Goal: Book appointment/travel/reservation

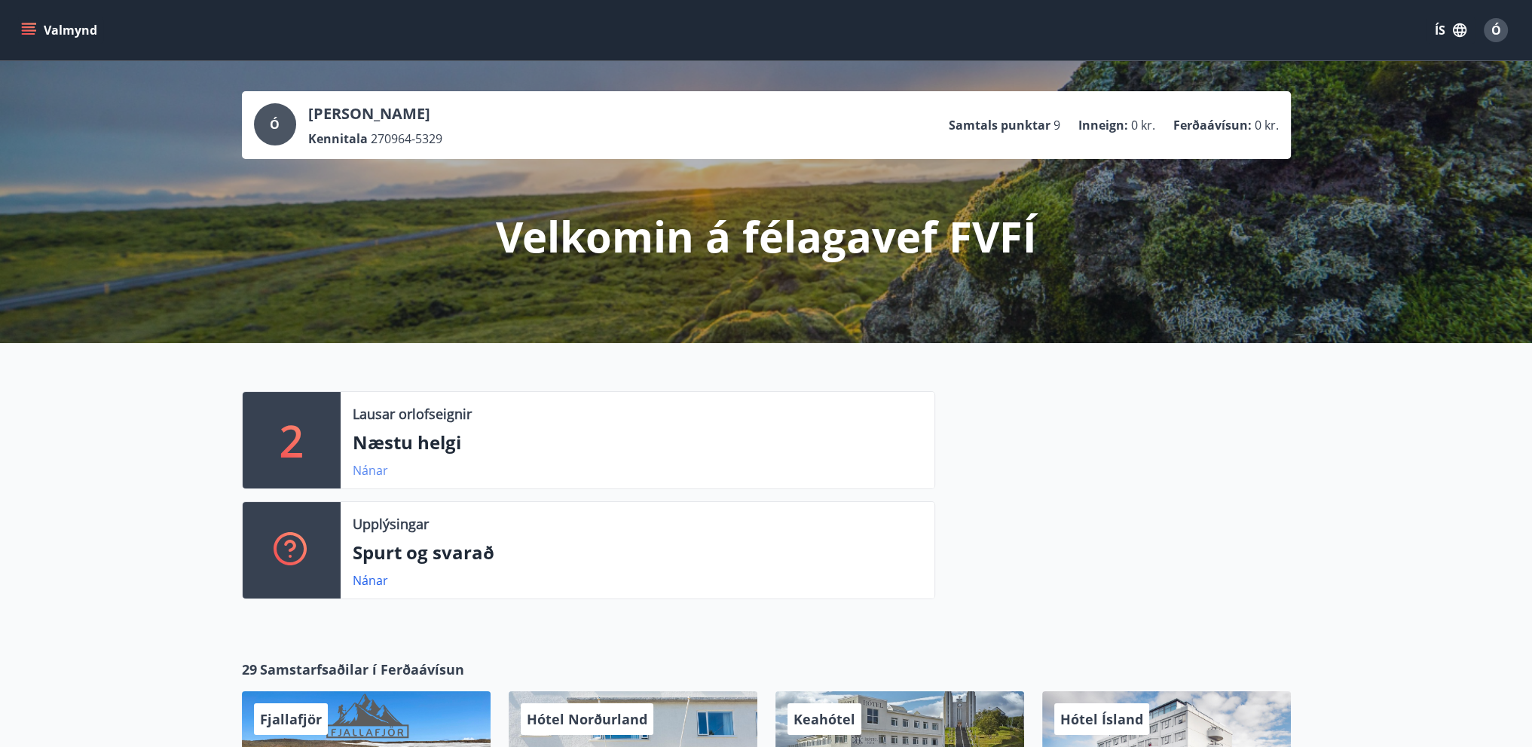
click at [377, 467] on link "Nánar" at bounding box center [370, 470] width 35 height 17
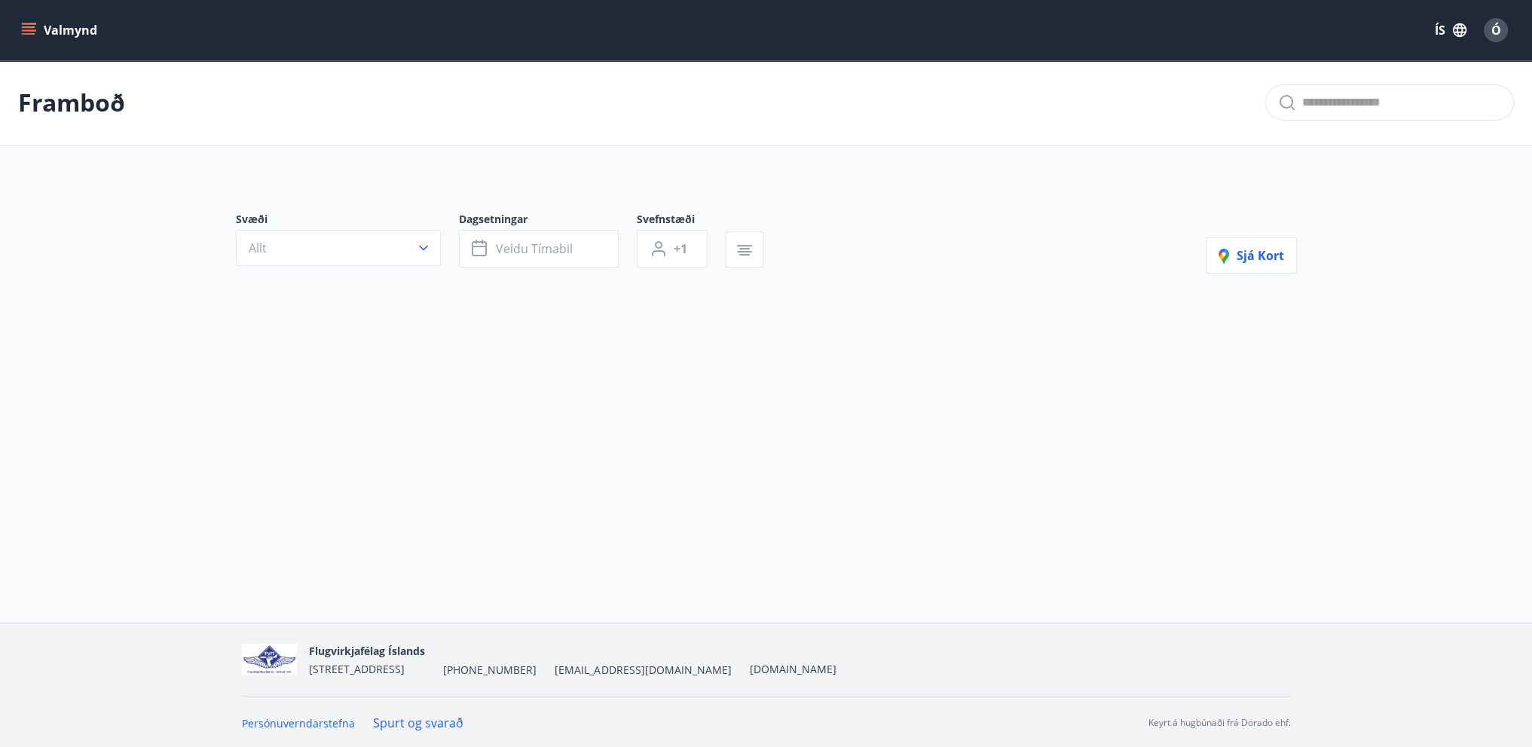
type input "*"
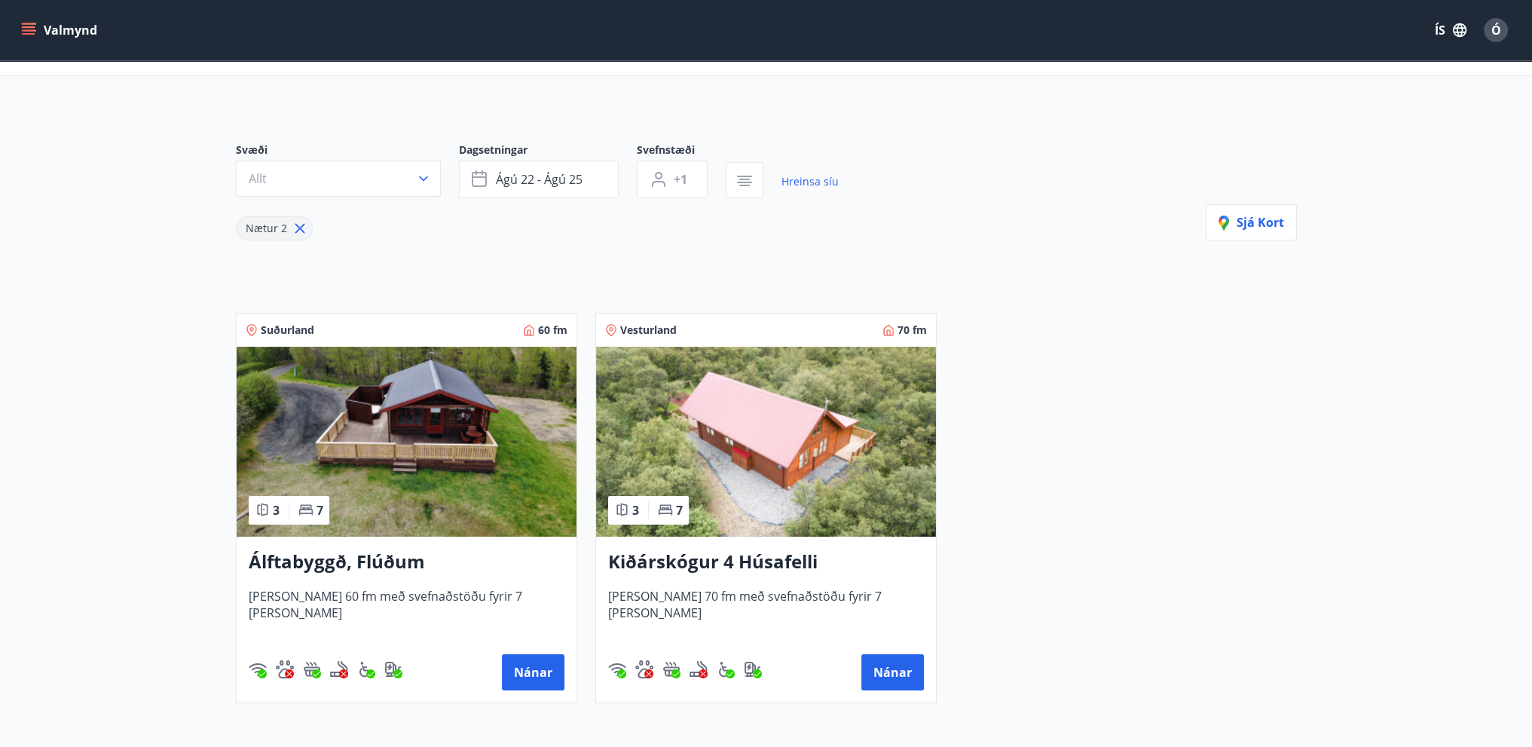
scroll to position [151, 0]
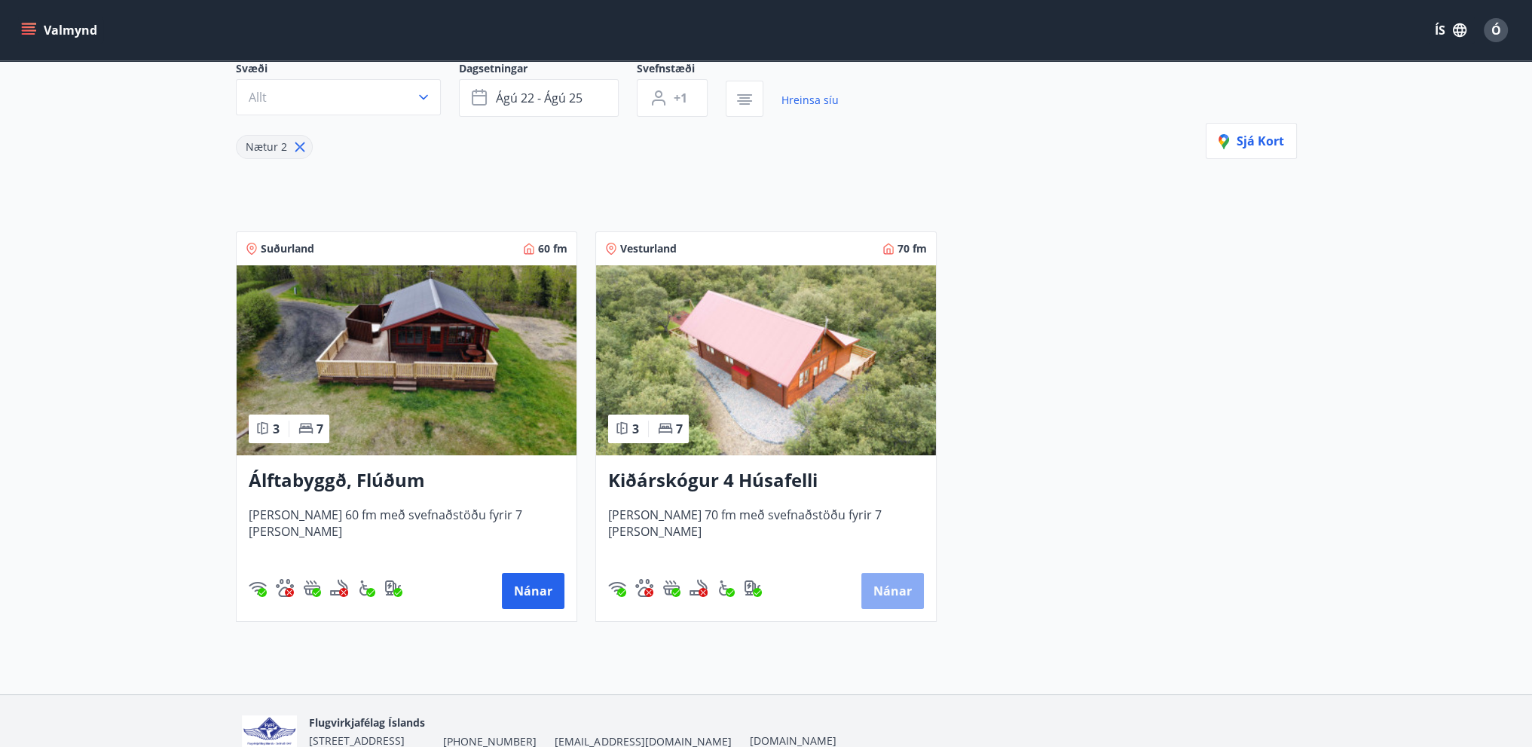
click at [893, 596] on button "Nánar" at bounding box center [892, 591] width 63 height 36
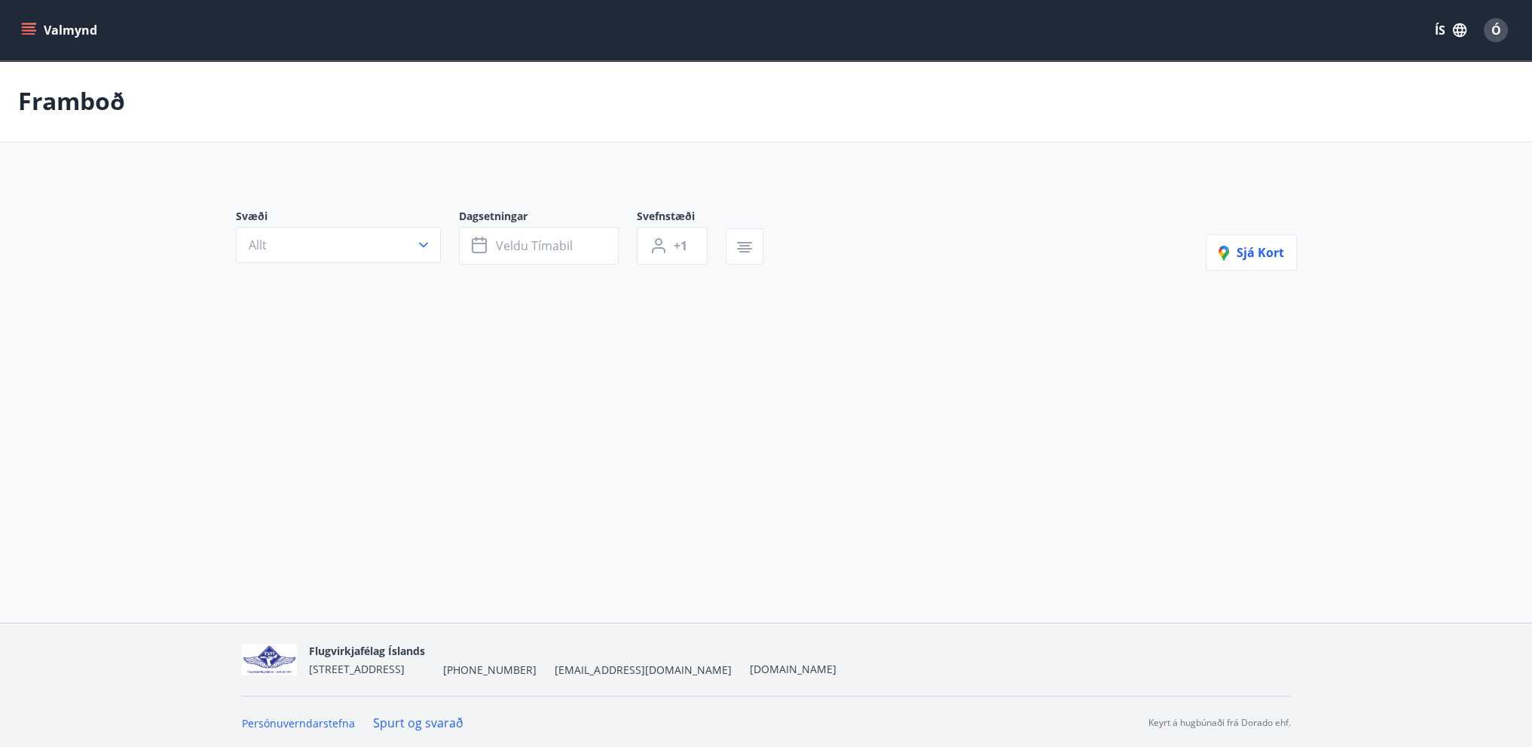
type input "*"
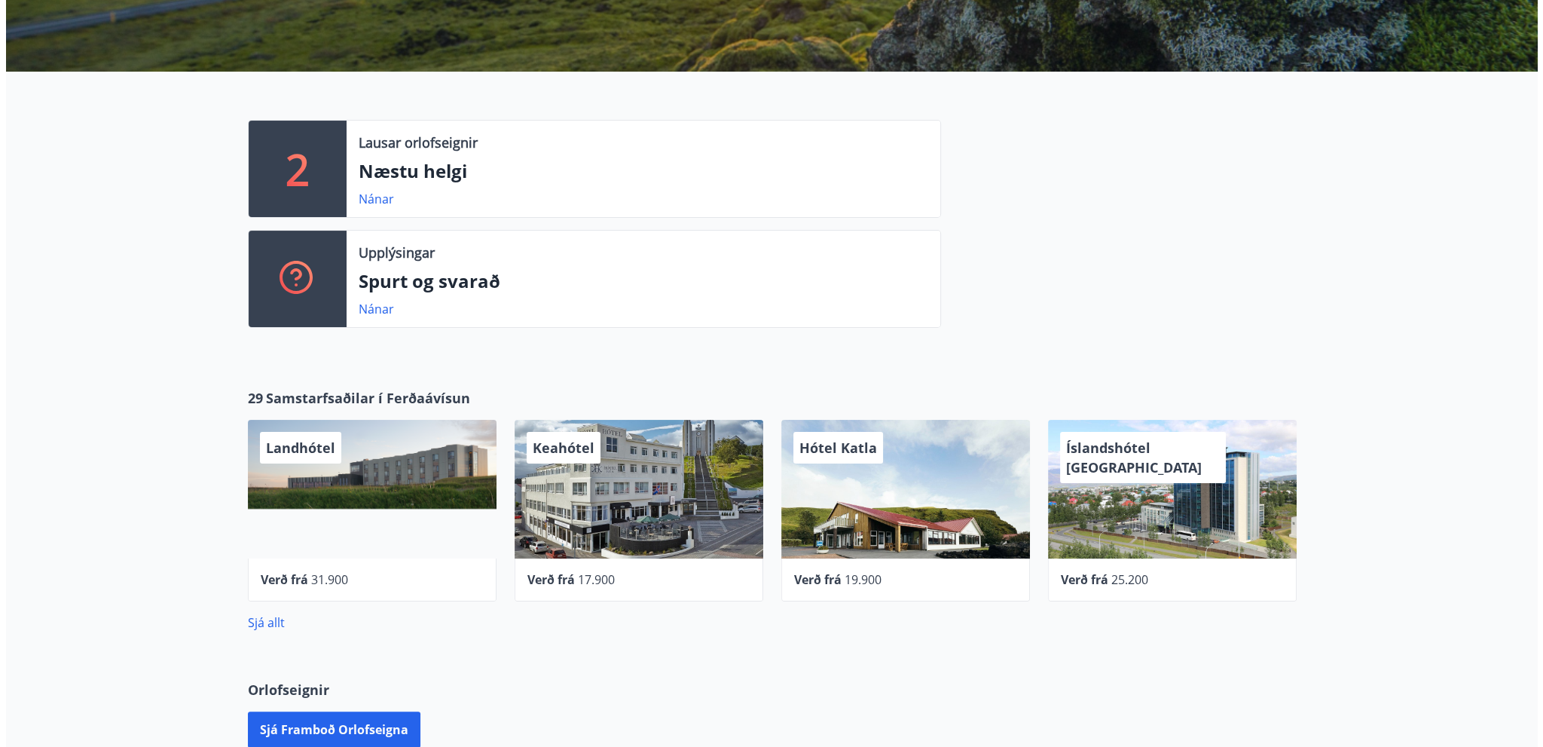
scroll to position [301, 0]
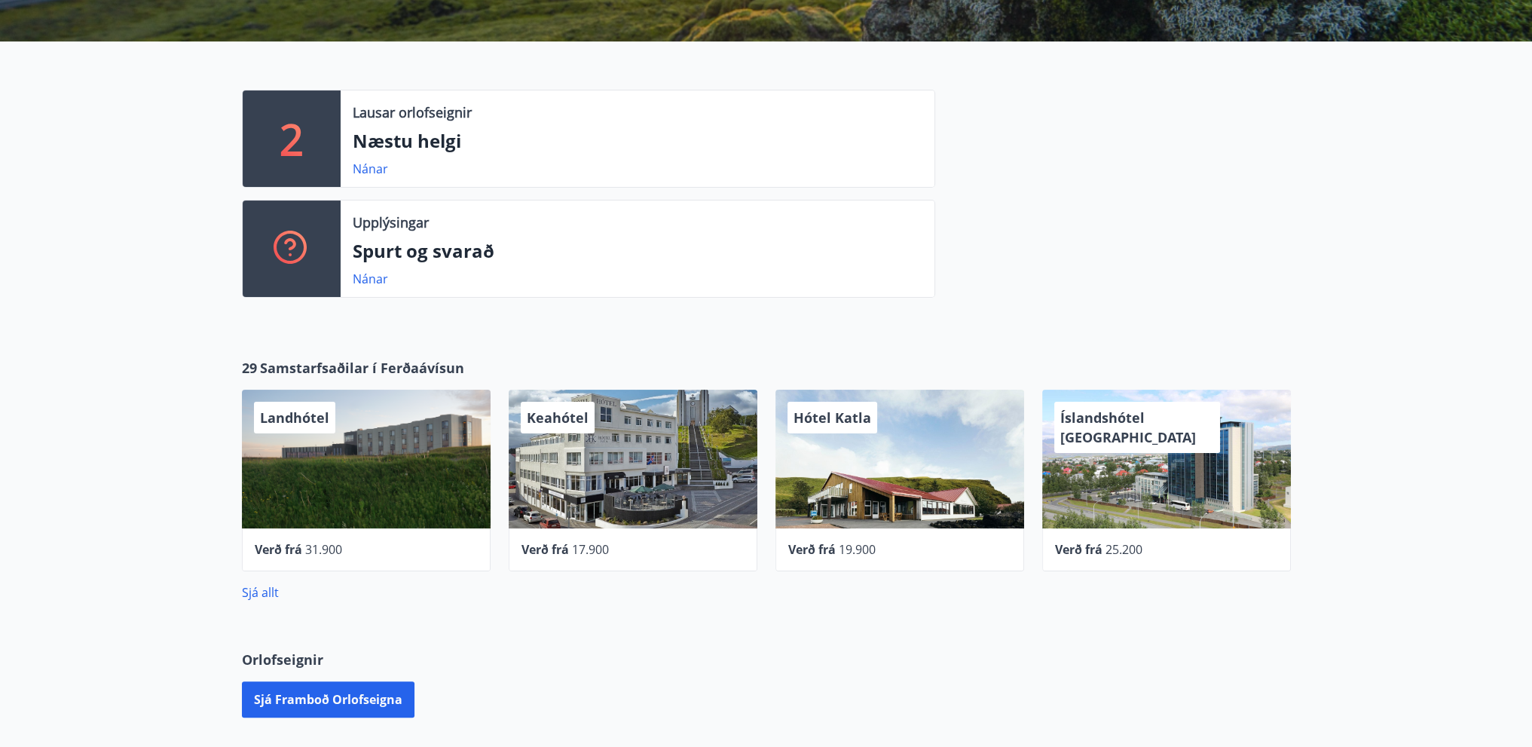
click at [637, 454] on div "Keahótel" at bounding box center [633, 459] width 249 height 139
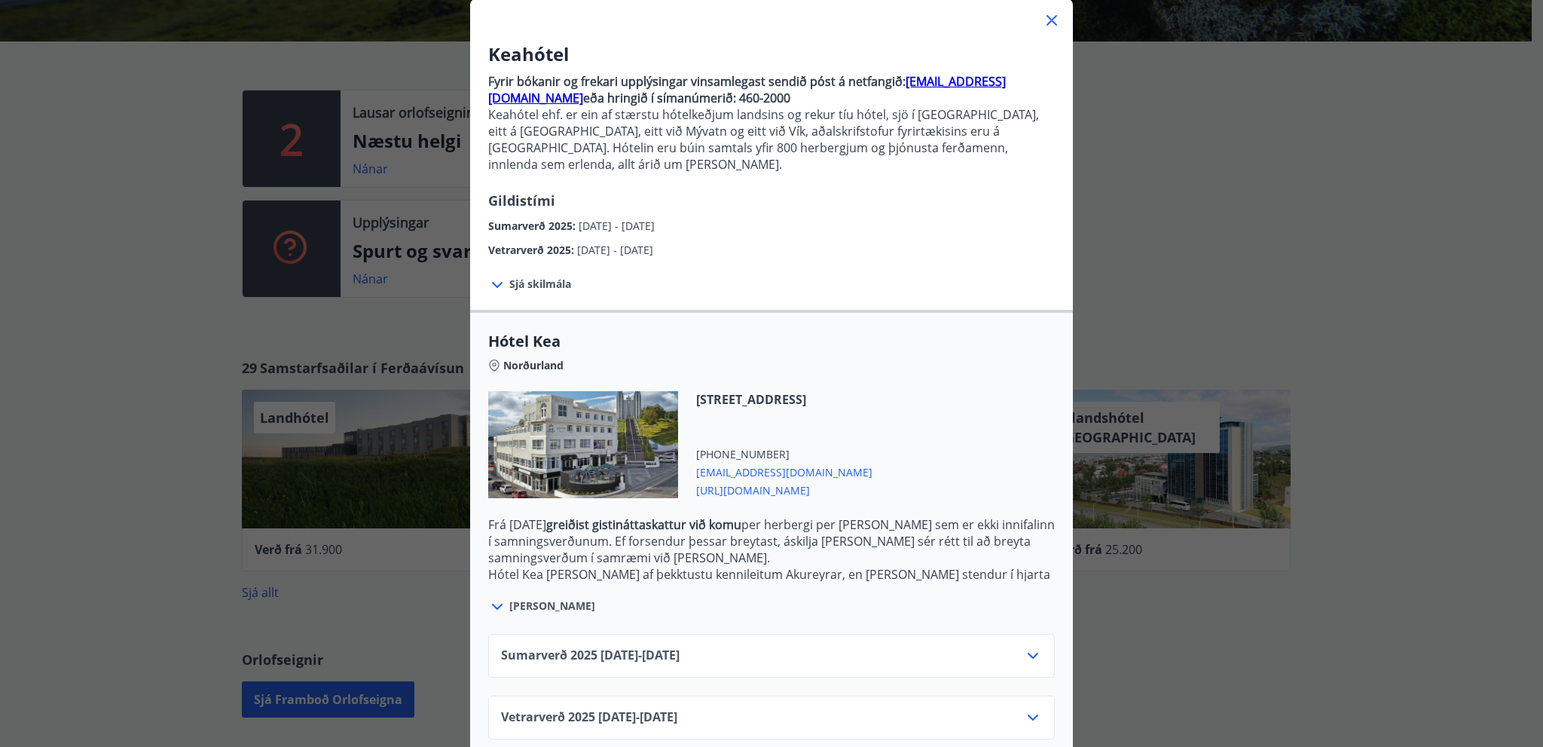
scroll to position [95, 0]
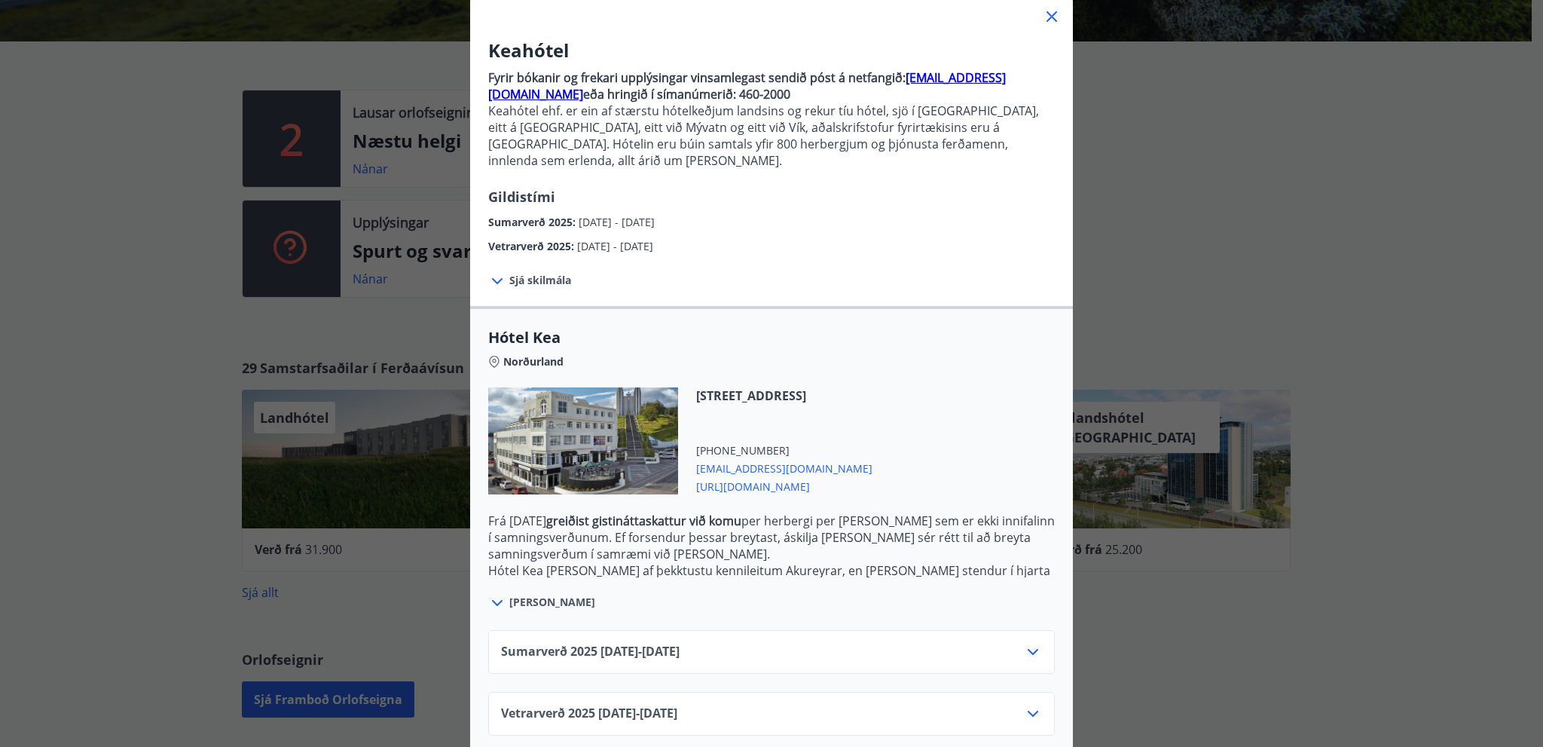
click at [1027, 643] on icon at bounding box center [1033, 652] width 18 height 18
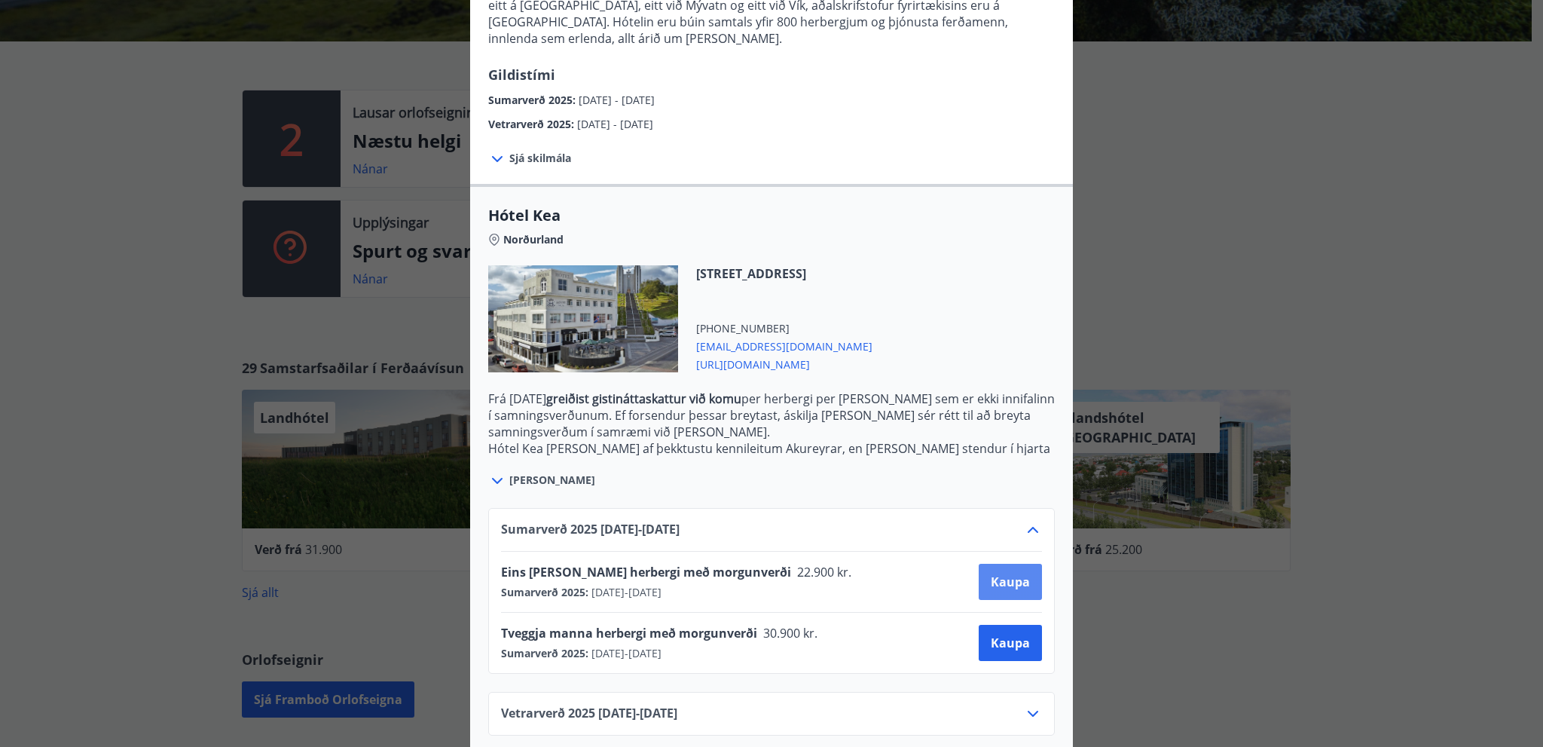
click at [1013, 573] on span "Kaupa" at bounding box center [1010, 581] width 39 height 17
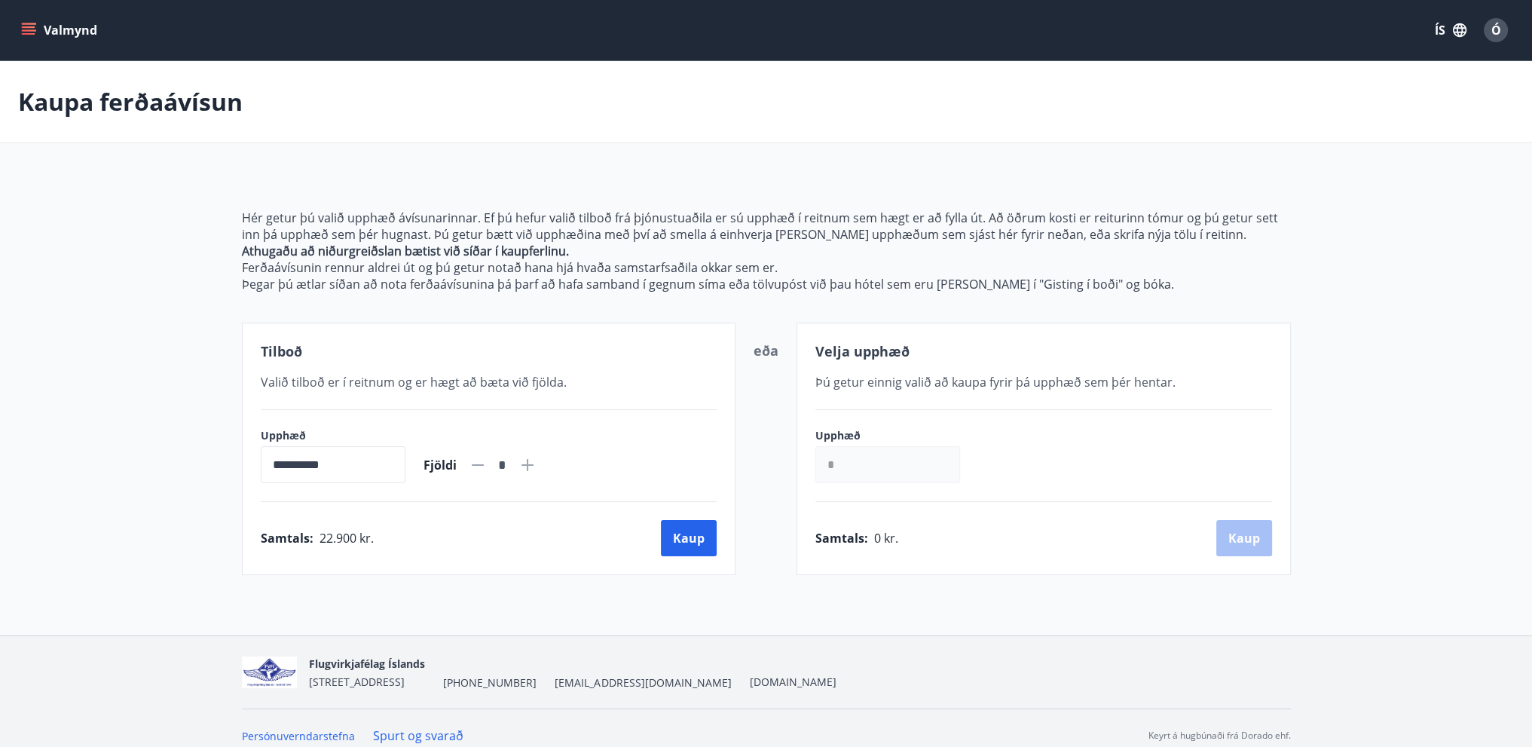
click at [533, 460] on icon at bounding box center [527, 465] width 12 height 12
type input "*"
click at [866, 460] on input "*" at bounding box center [887, 464] width 145 height 37
type input "******"
click at [1245, 527] on button "Kaup" at bounding box center [1244, 538] width 56 height 36
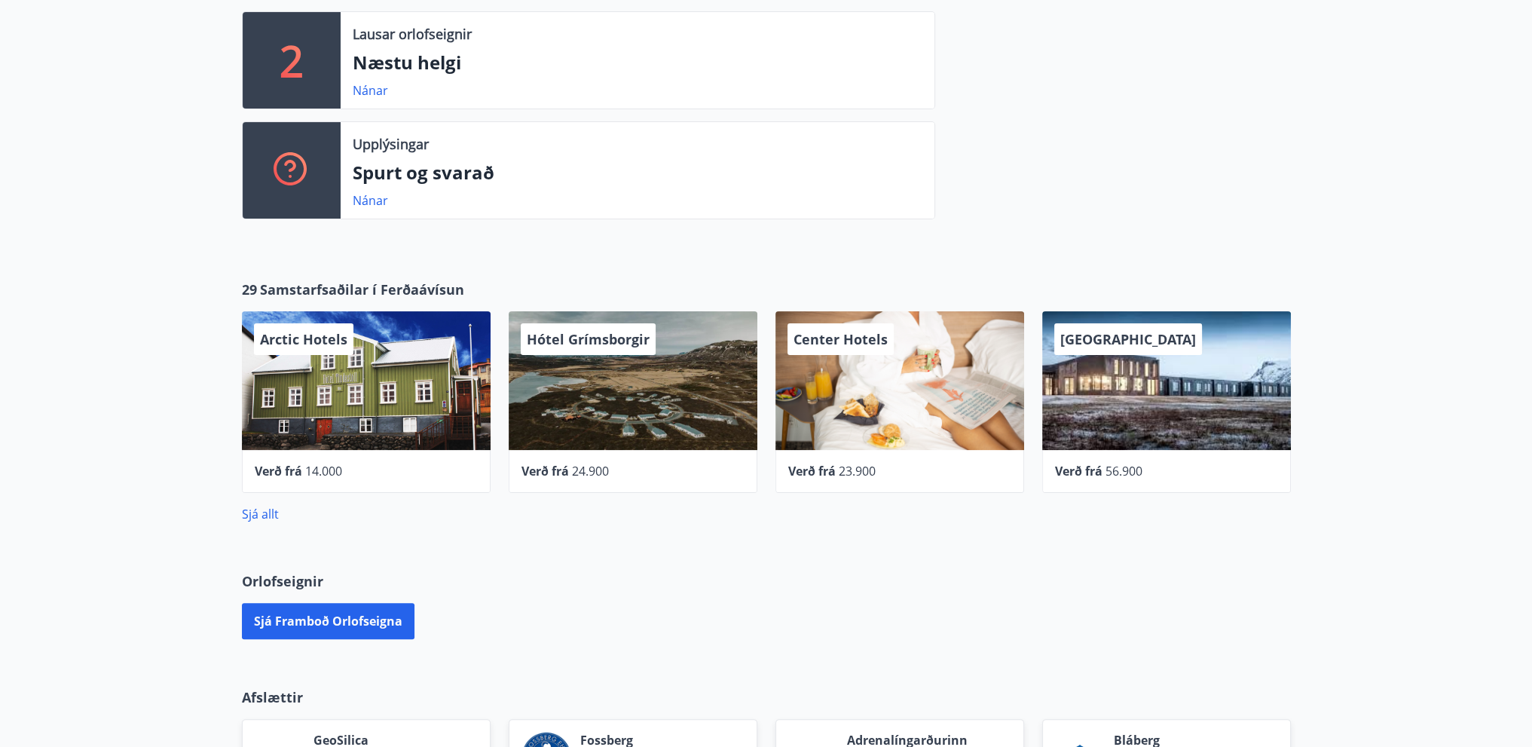
scroll to position [367, 0]
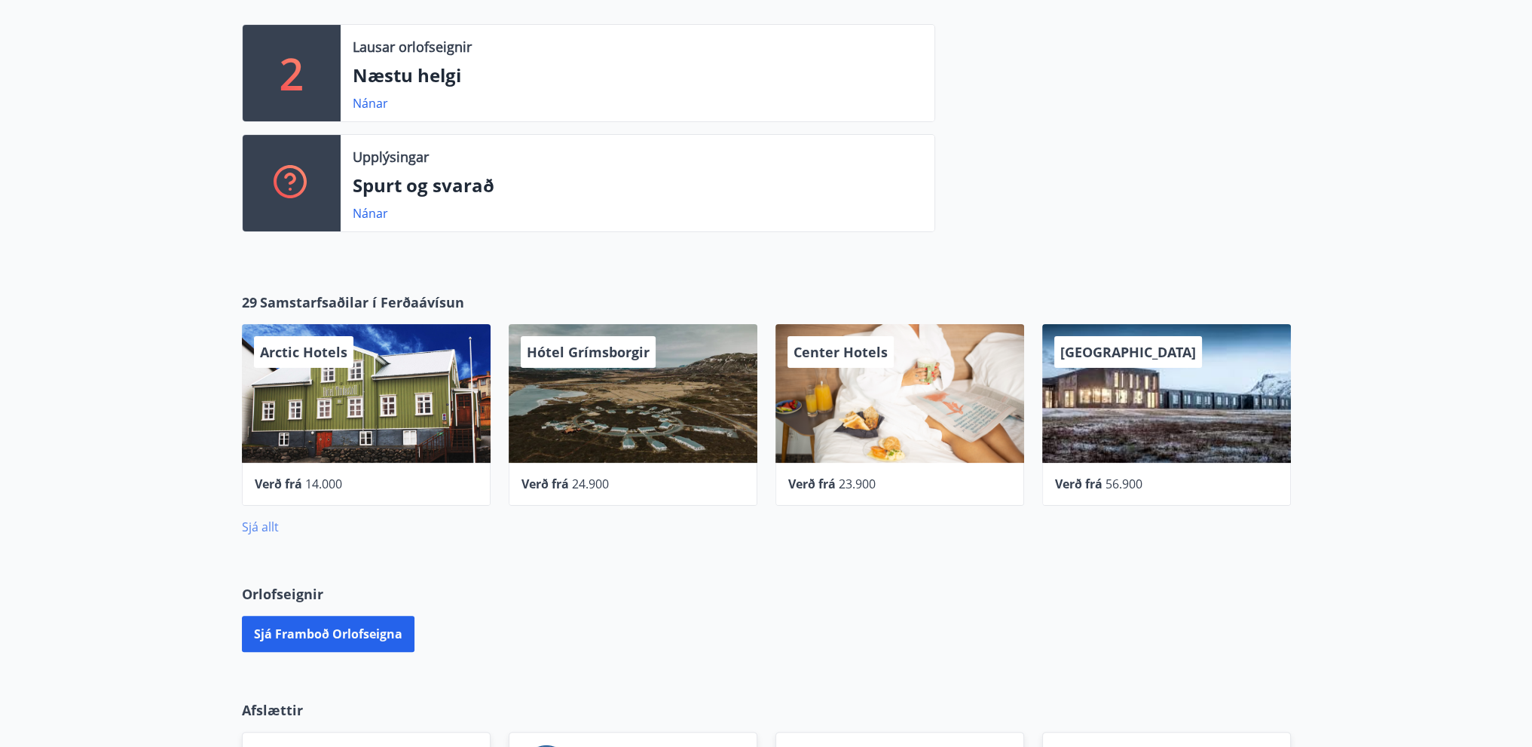
click at [260, 524] on link "Sjá allt" at bounding box center [260, 526] width 37 height 17
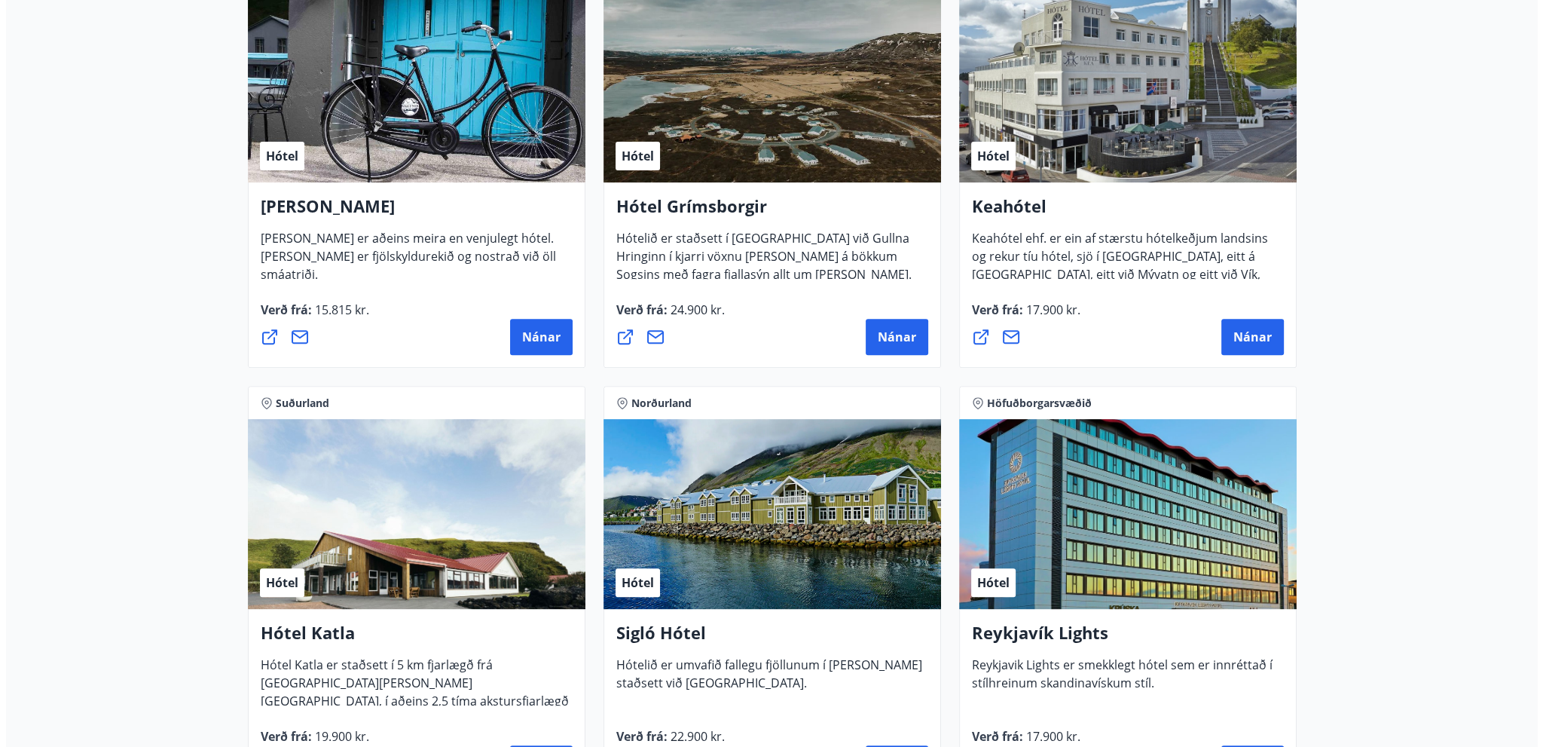
scroll to position [819, 0]
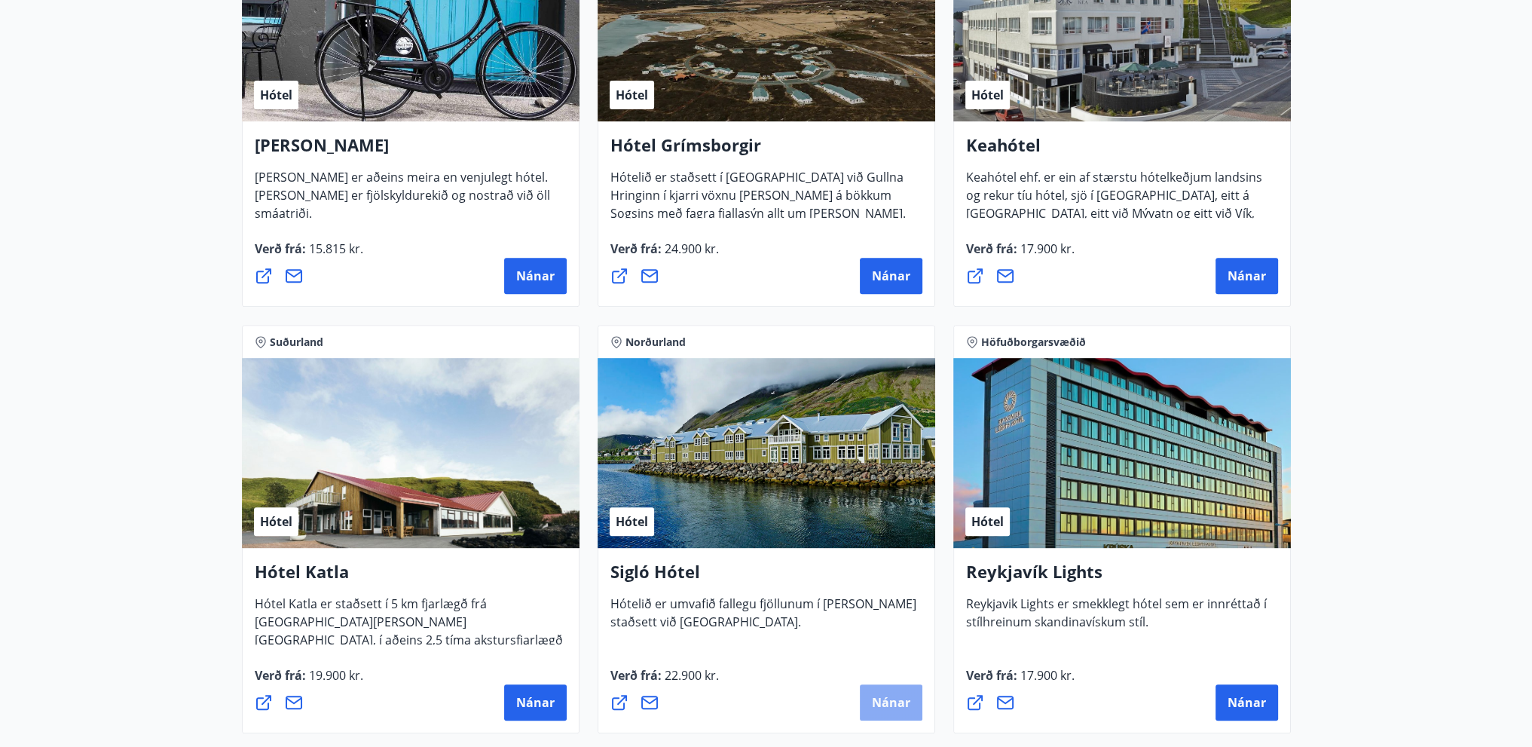
click at [898, 698] on span "Nánar" at bounding box center [891, 702] width 38 height 17
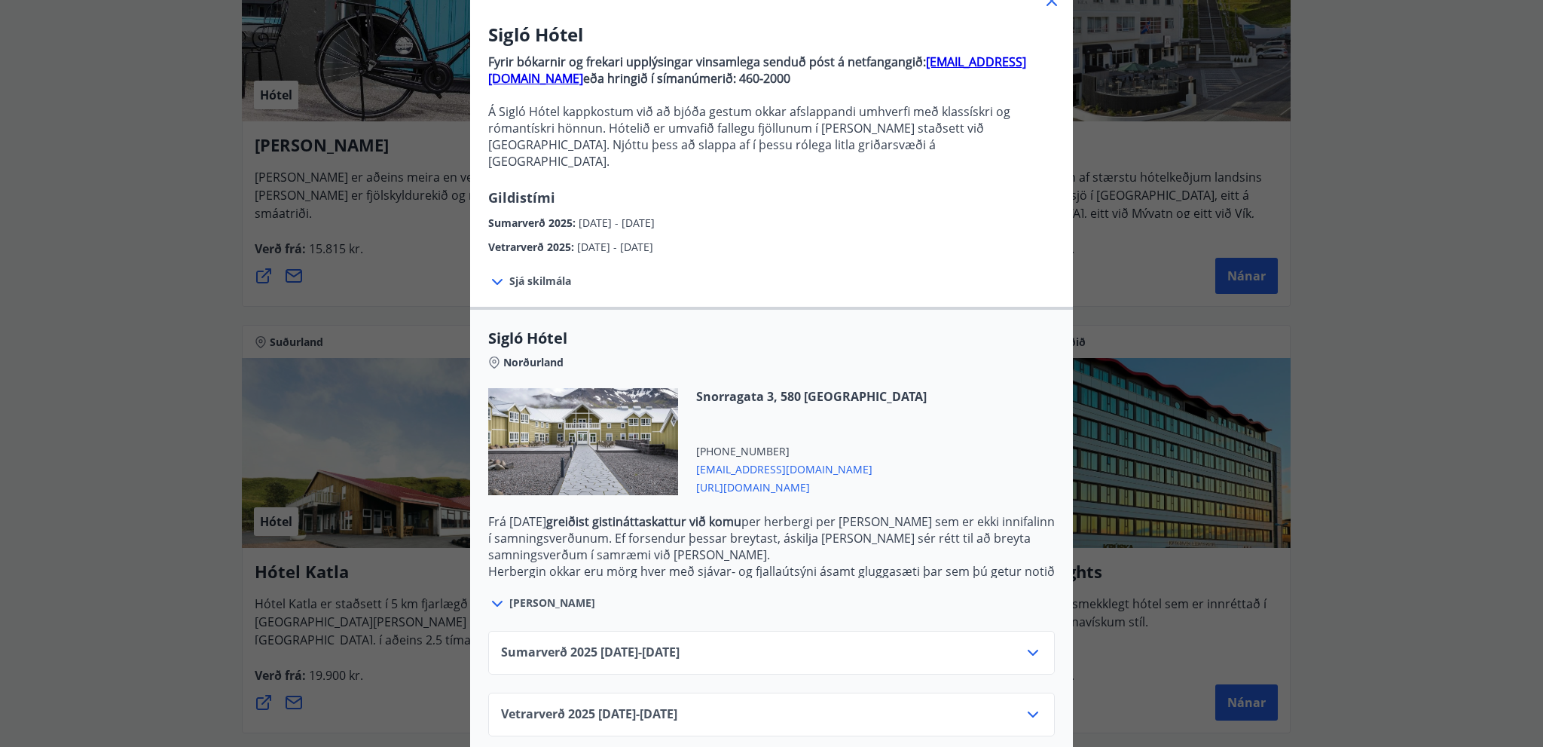
scroll to position [112, 0]
click at [1028, 649] on icon at bounding box center [1033, 652] width 11 height 6
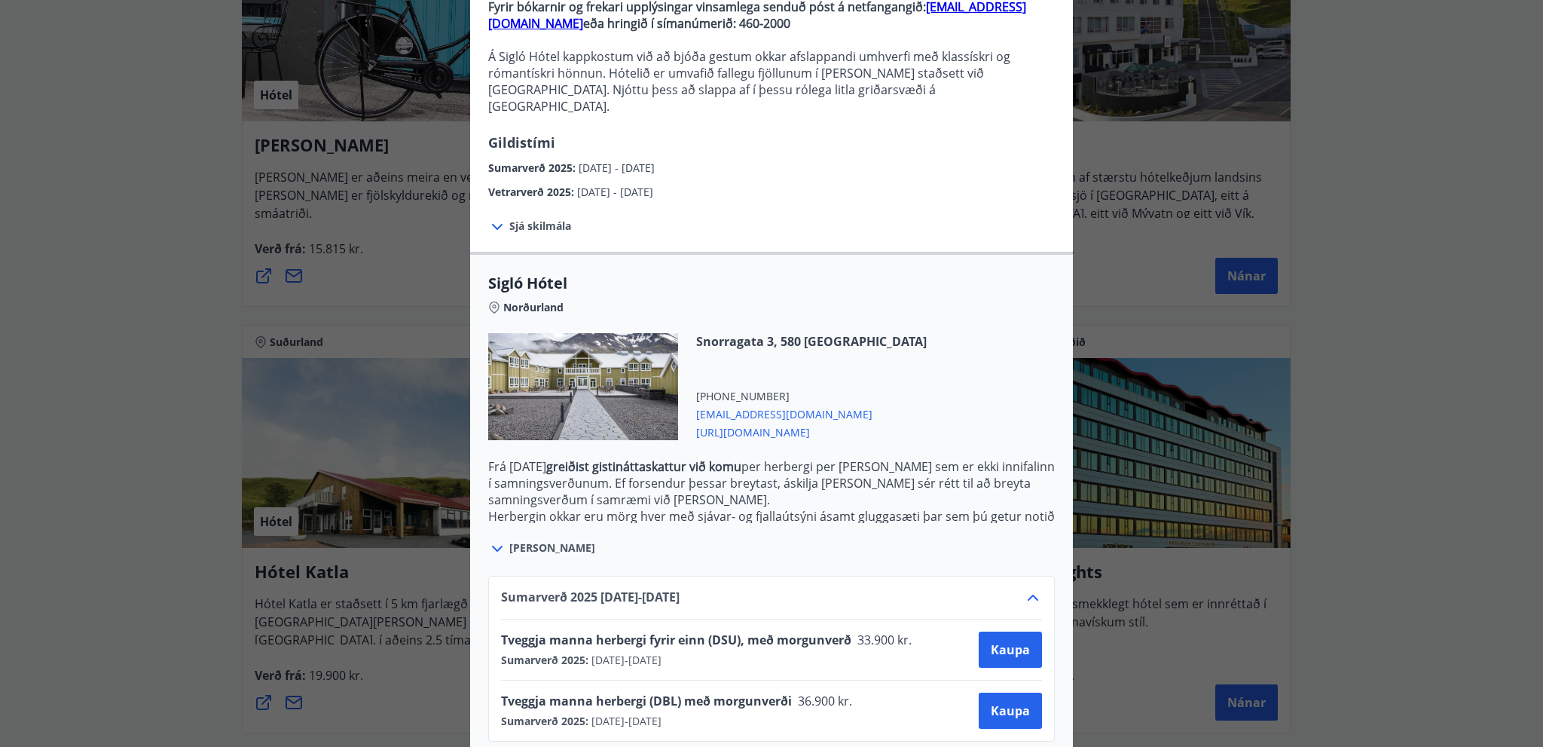
scroll to position [234, 0]
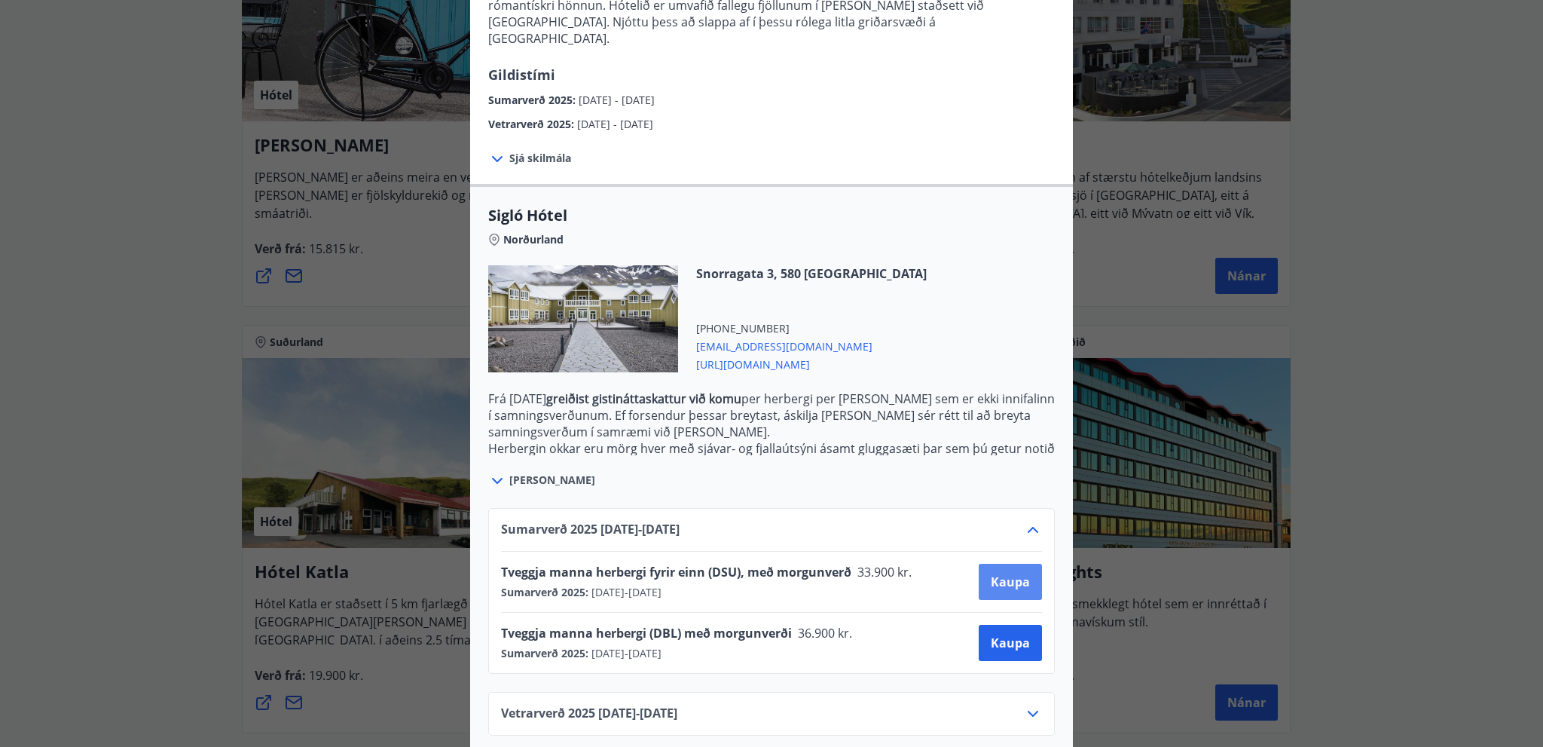
click at [1002, 573] on span "Kaupa" at bounding box center [1010, 581] width 39 height 17
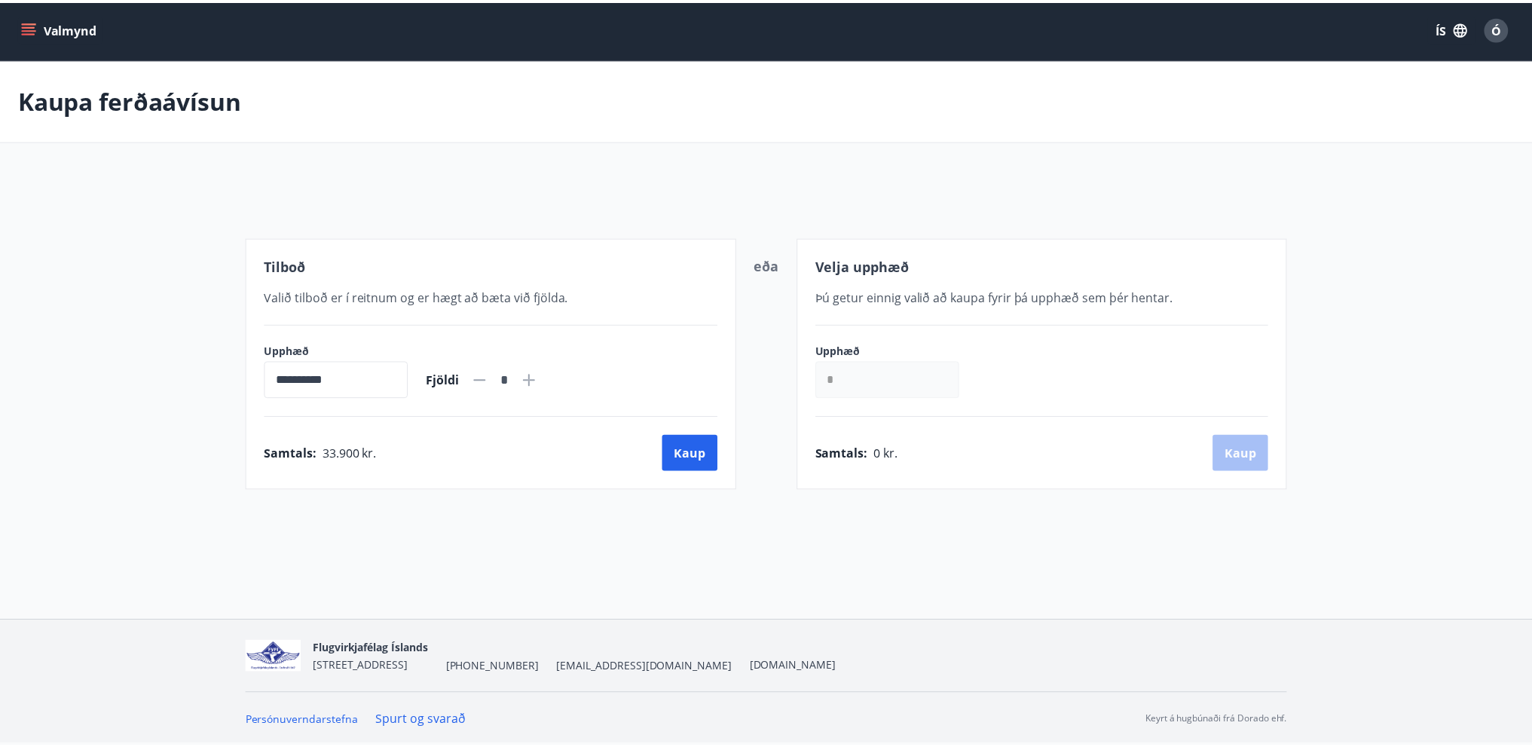
scroll to position [2, 0]
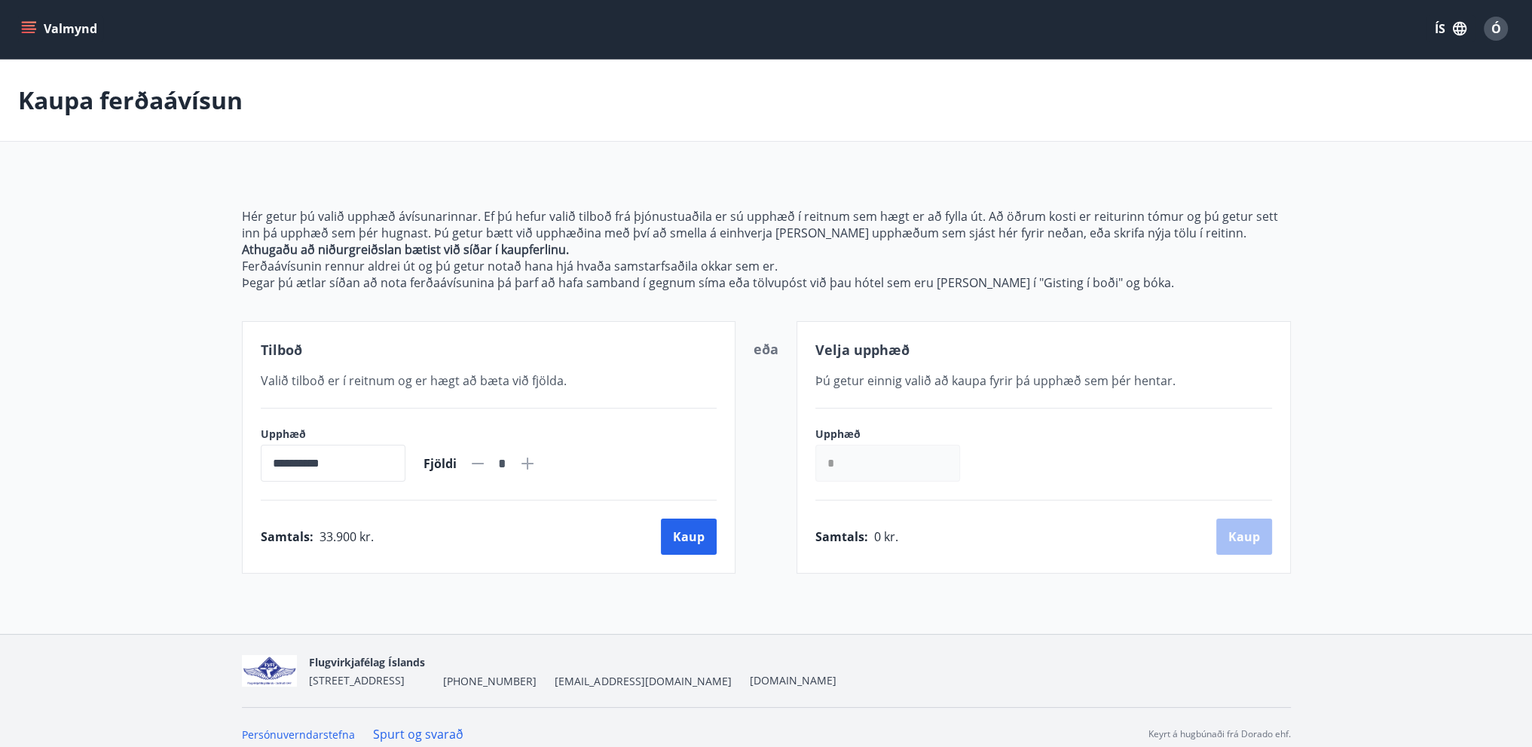
click at [533, 463] on icon at bounding box center [527, 463] width 12 height 12
click at [487, 460] on icon at bounding box center [478, 463] width 18 height 18
type input "*"
click at [883, 466] on input "*" at bounding box center [887, 463] width 145 height 37
type input "******"
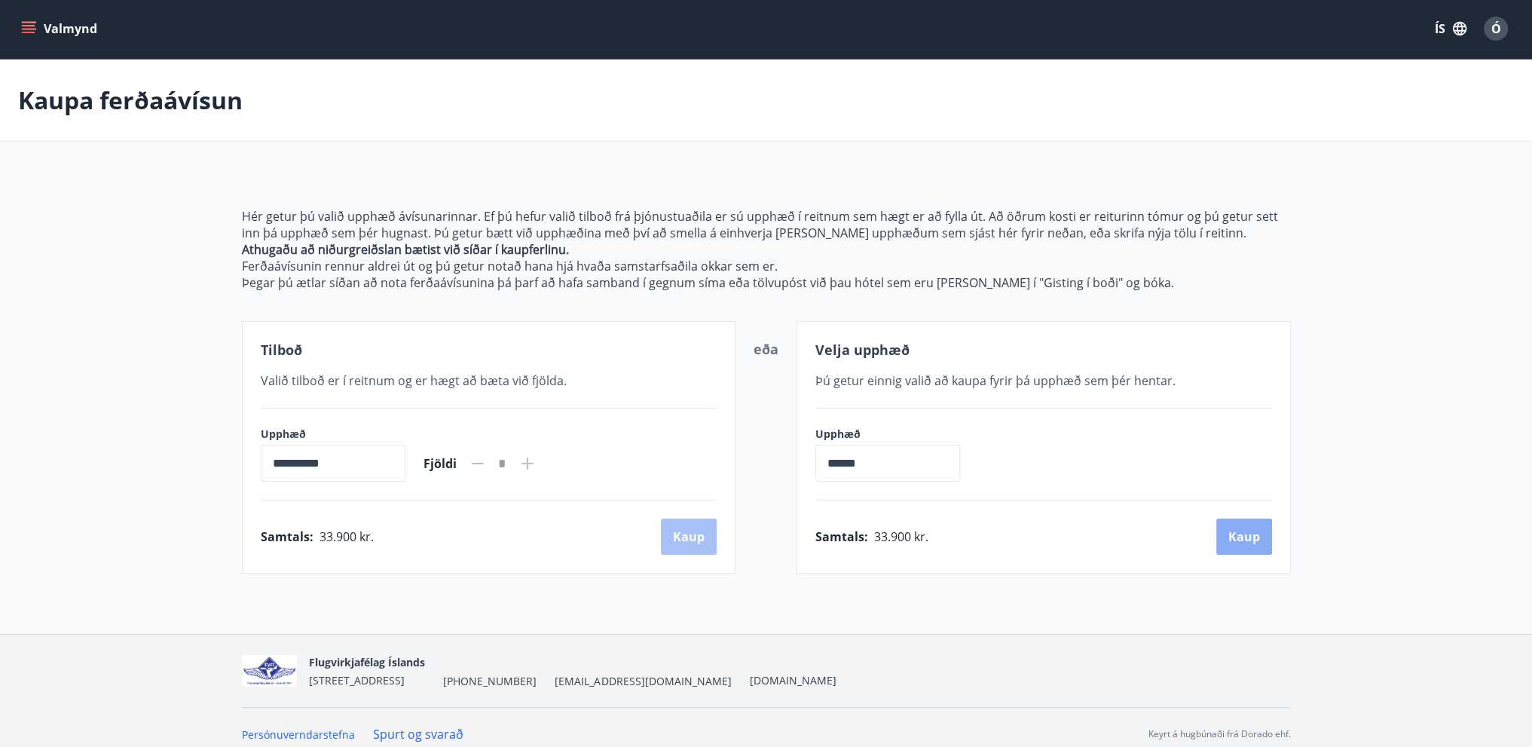
click at [1252, 543] on button "Kaup" at bounding box center [1244, 536] width 56 height 36
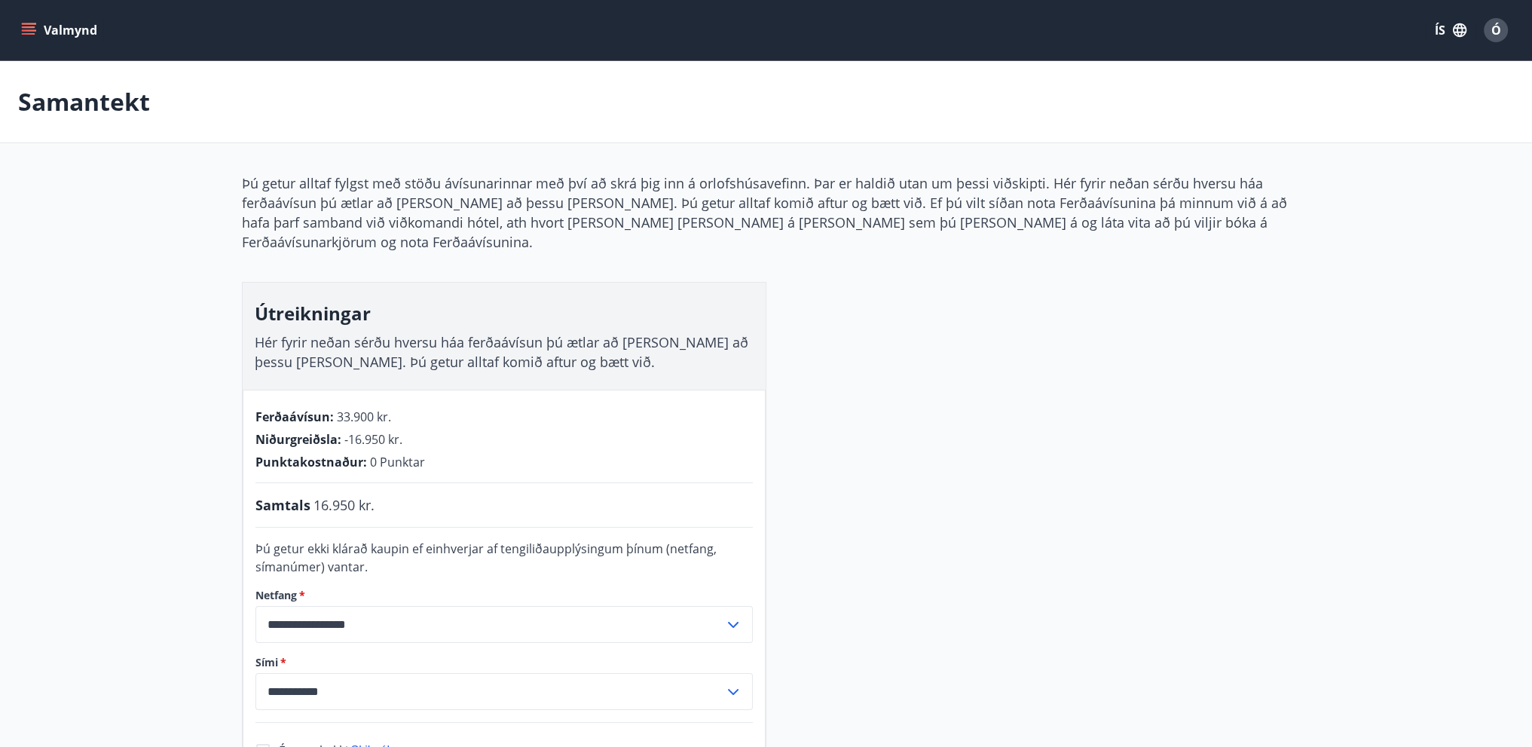
scroll to position [2, 0]
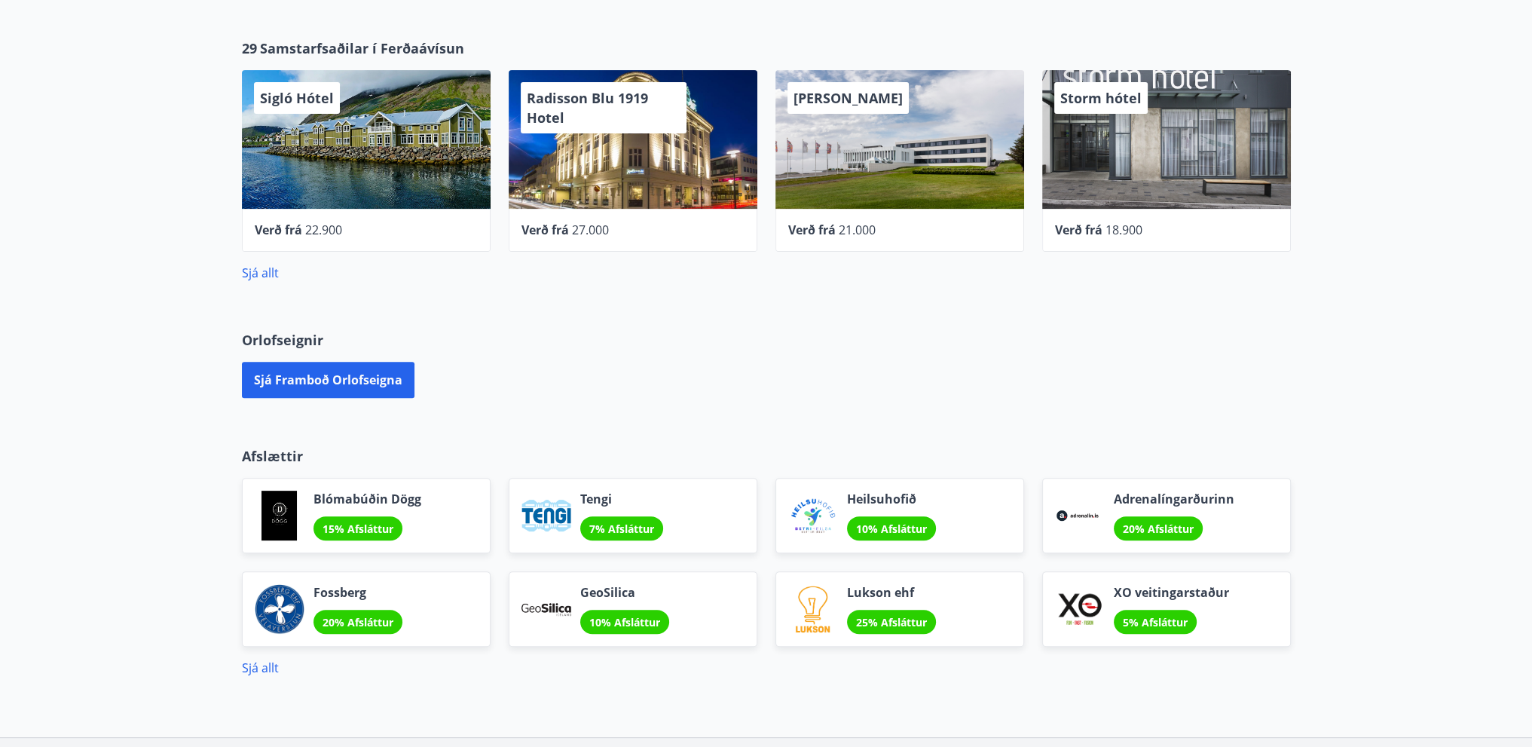
scroll to position [647, 0]
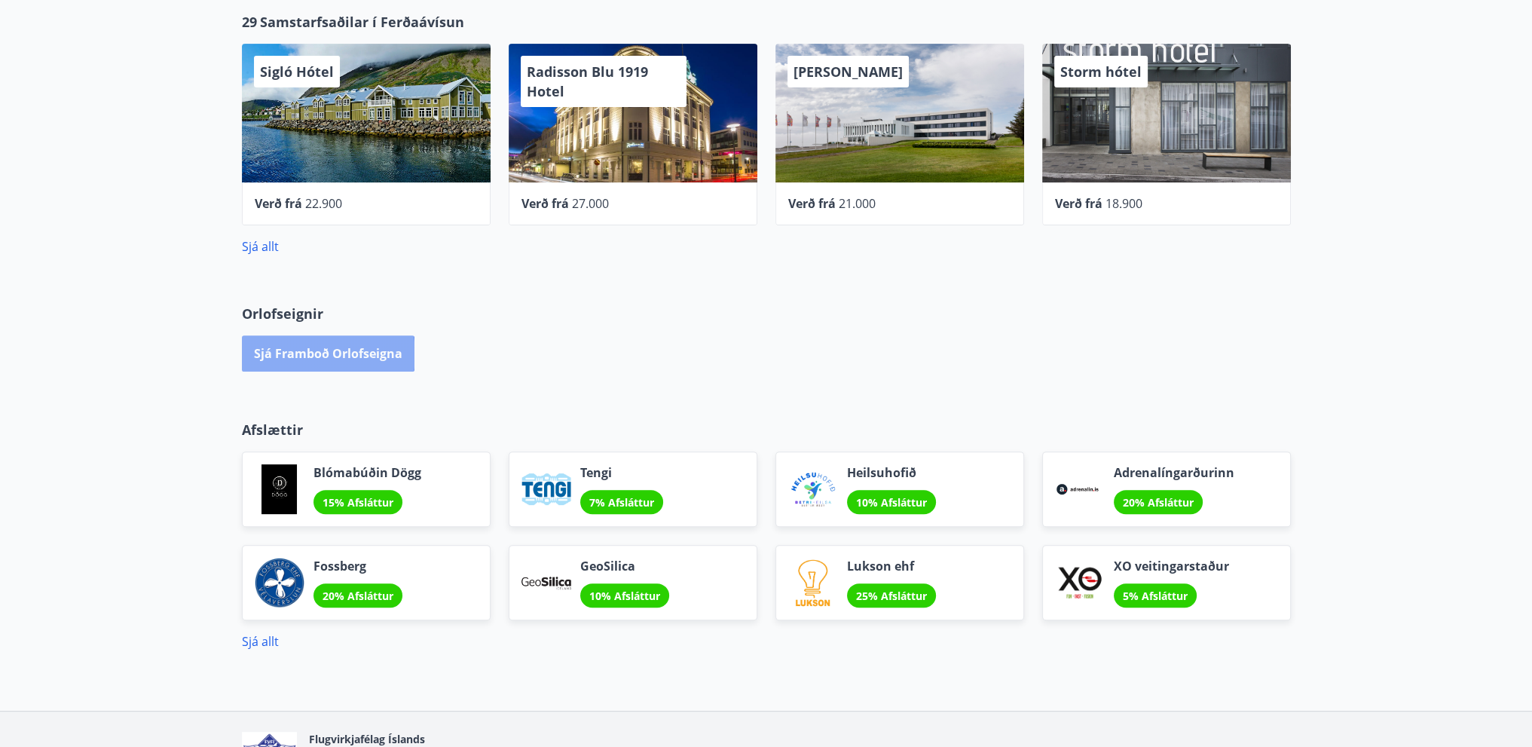
click at [301, 353] on button "Sjá framboð orlofseigna" at bounding box center [328, 353] width 173 height 36
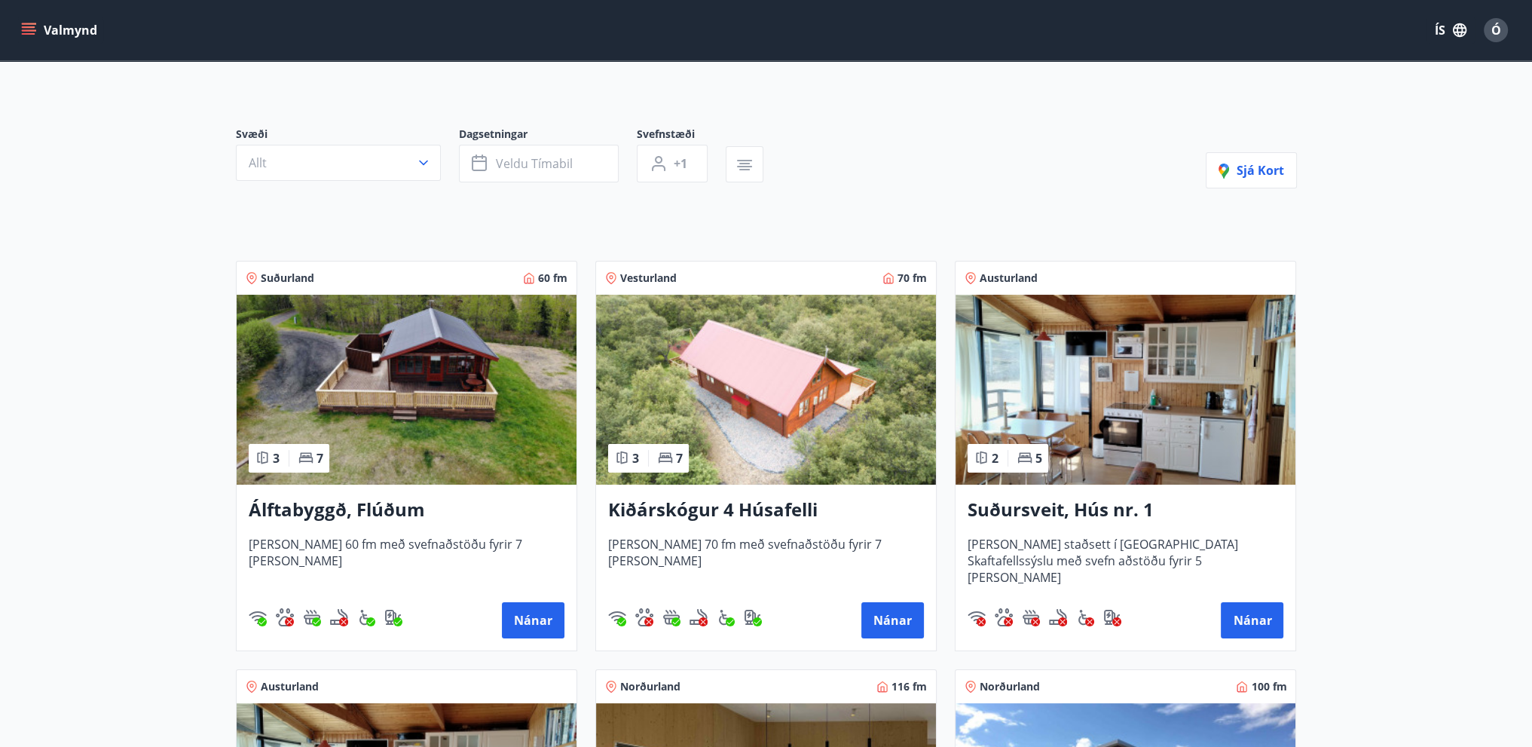
scroll to position [75, 0]
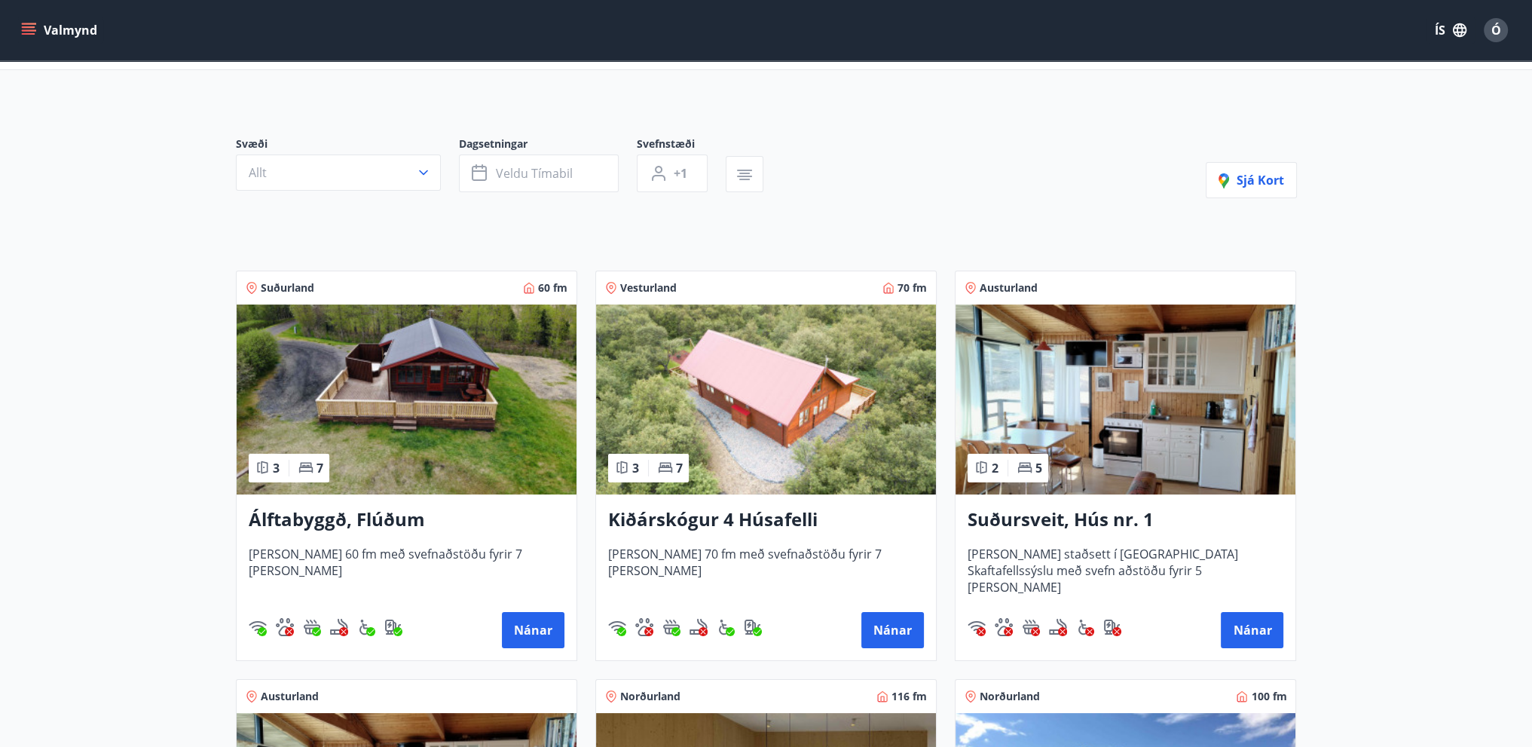
click at [353, 282] on div "Suðurland 60 fm" at bounding box center [407, 287] width 322 height 15
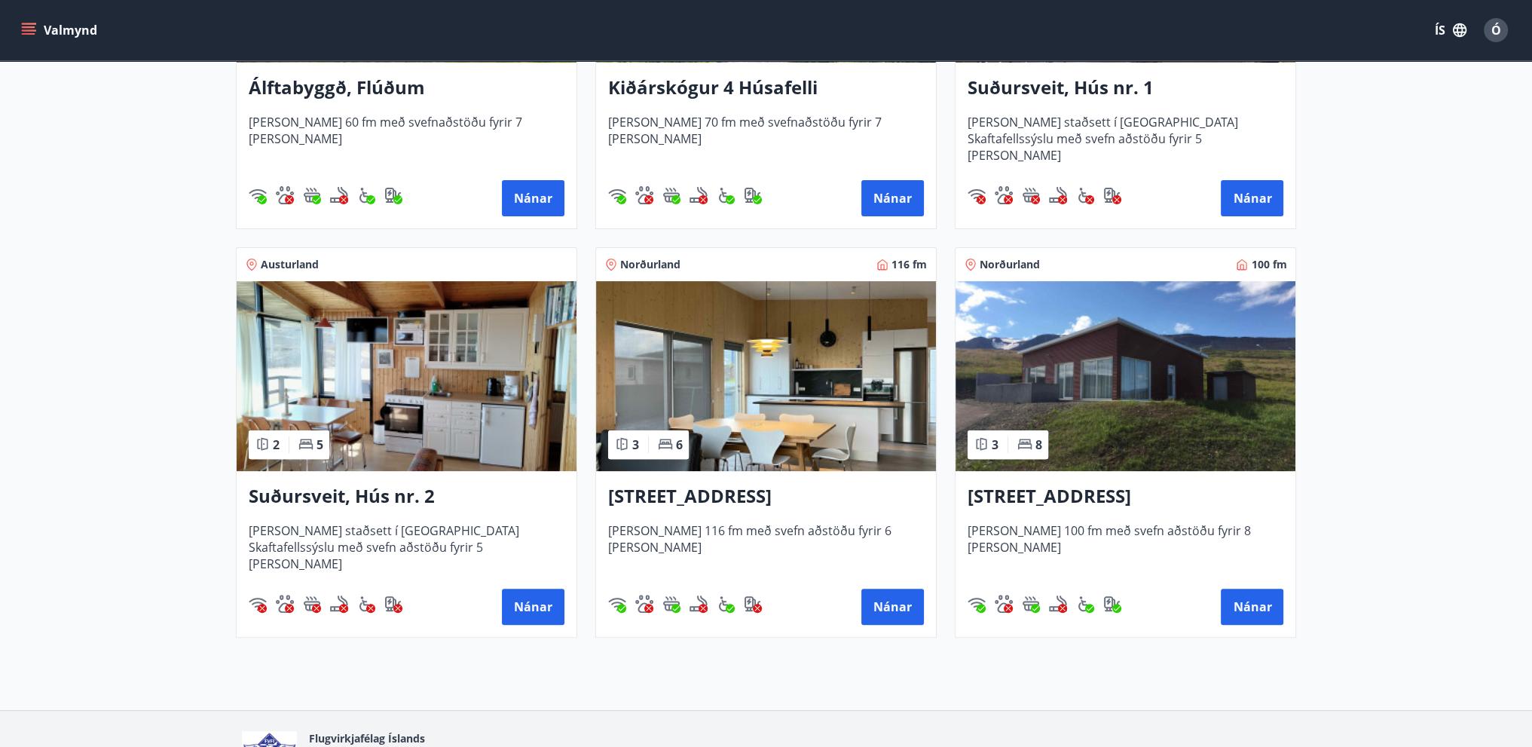
scroll to position [527, 0]
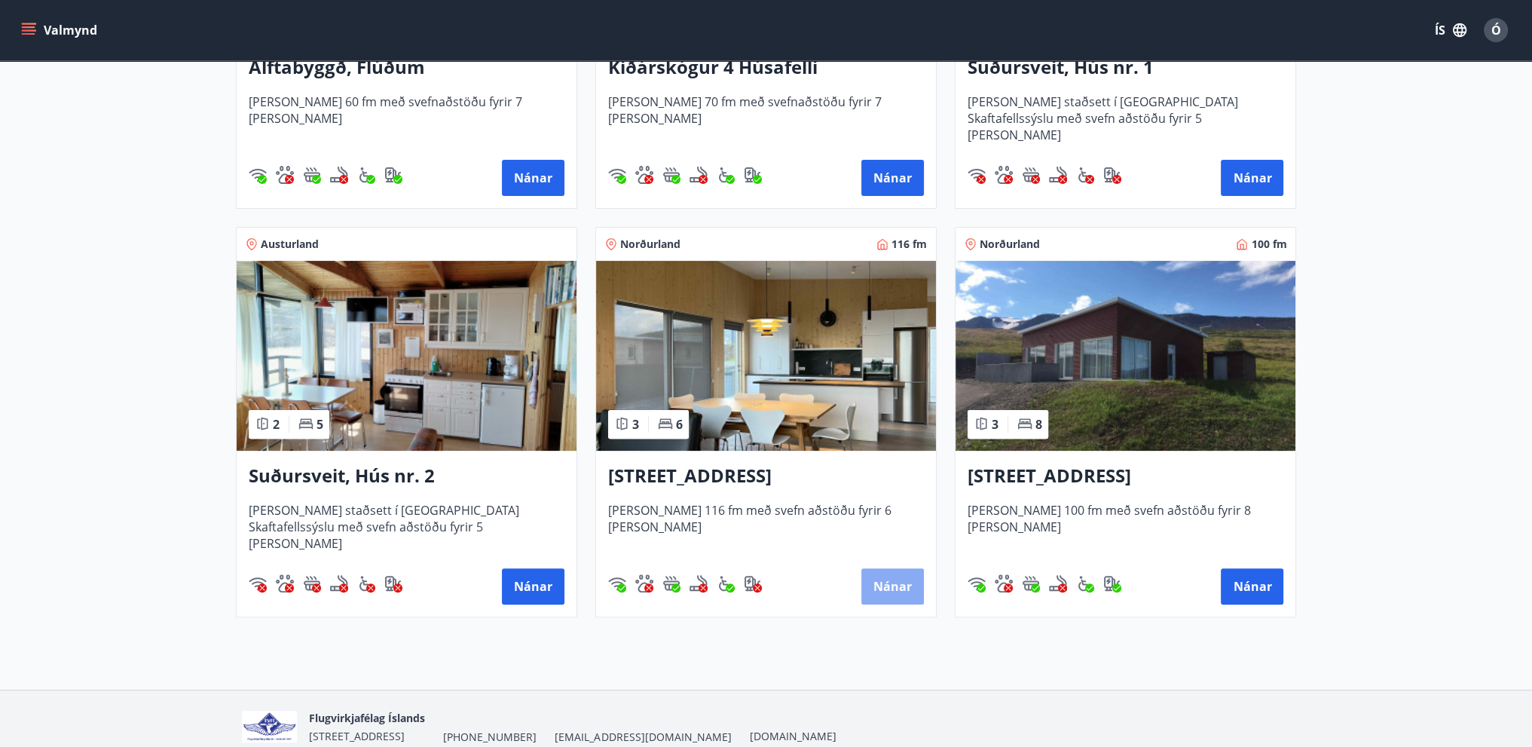
click at [889, 581] on button "Nánar" at bounding box center [892, 586] width 63 height 36
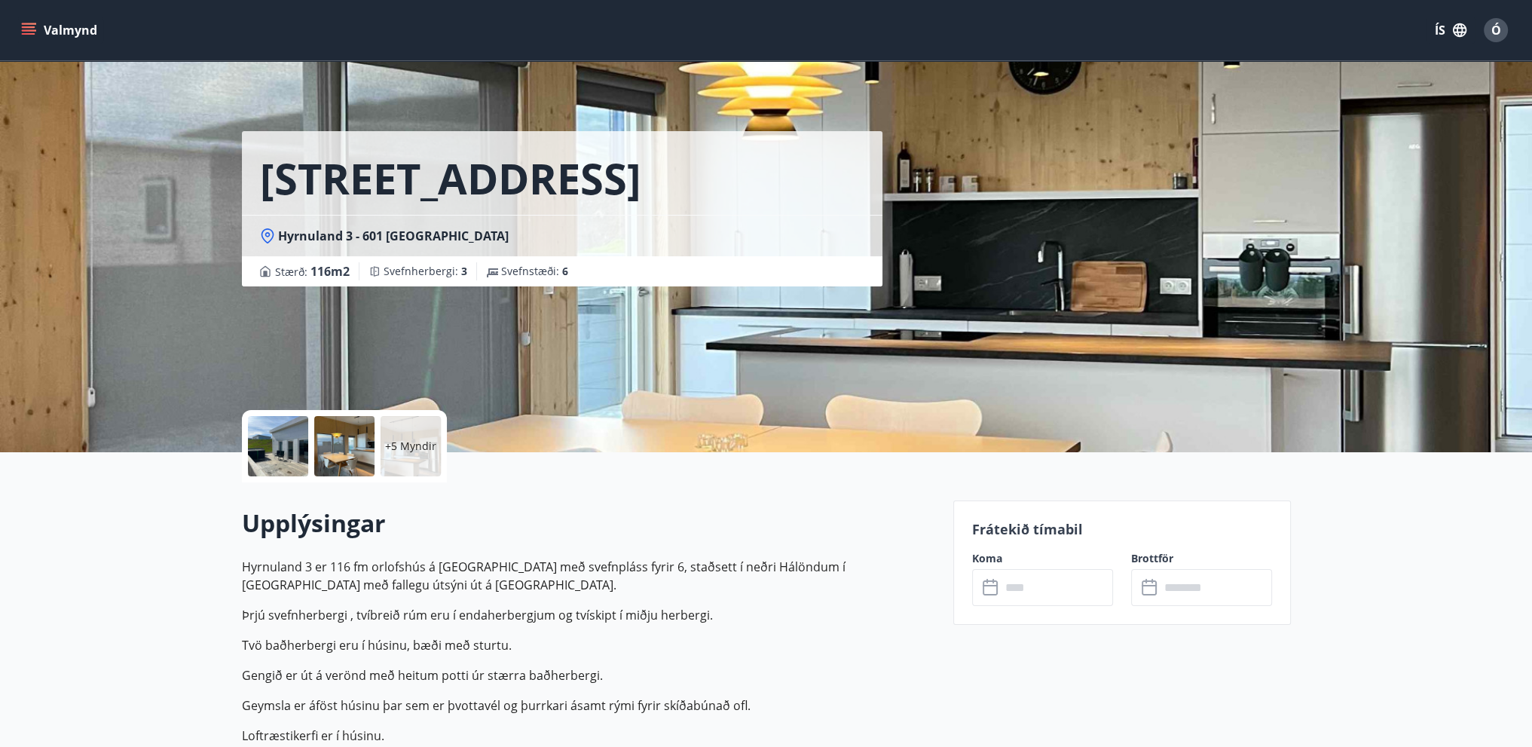
click at [988, 584] on icon at bounding box center [991, 588] width 18 height 18
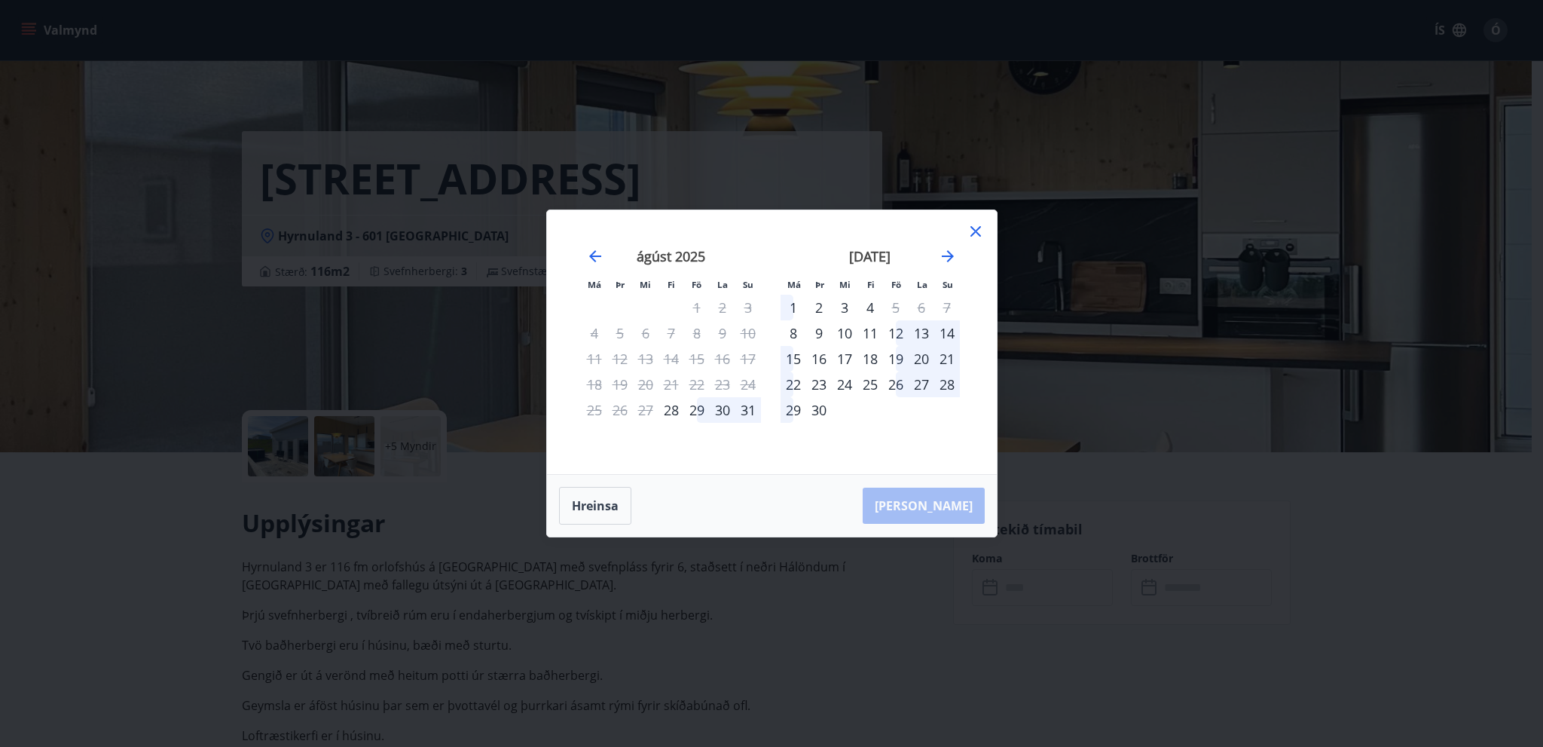
click at [970, 231] on icon at bounding box center [976, 231] width 18 height 18
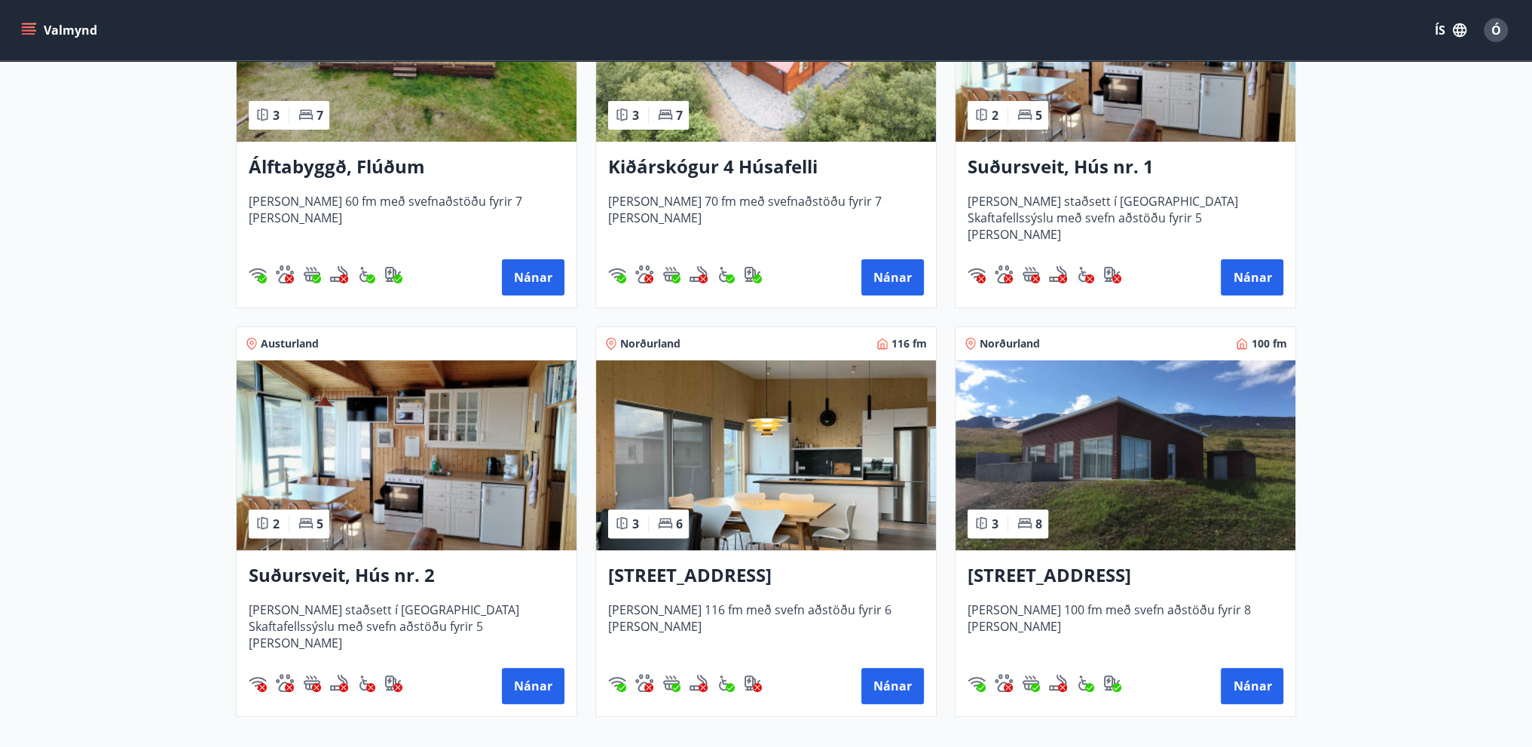
scroll to position [452, 0]
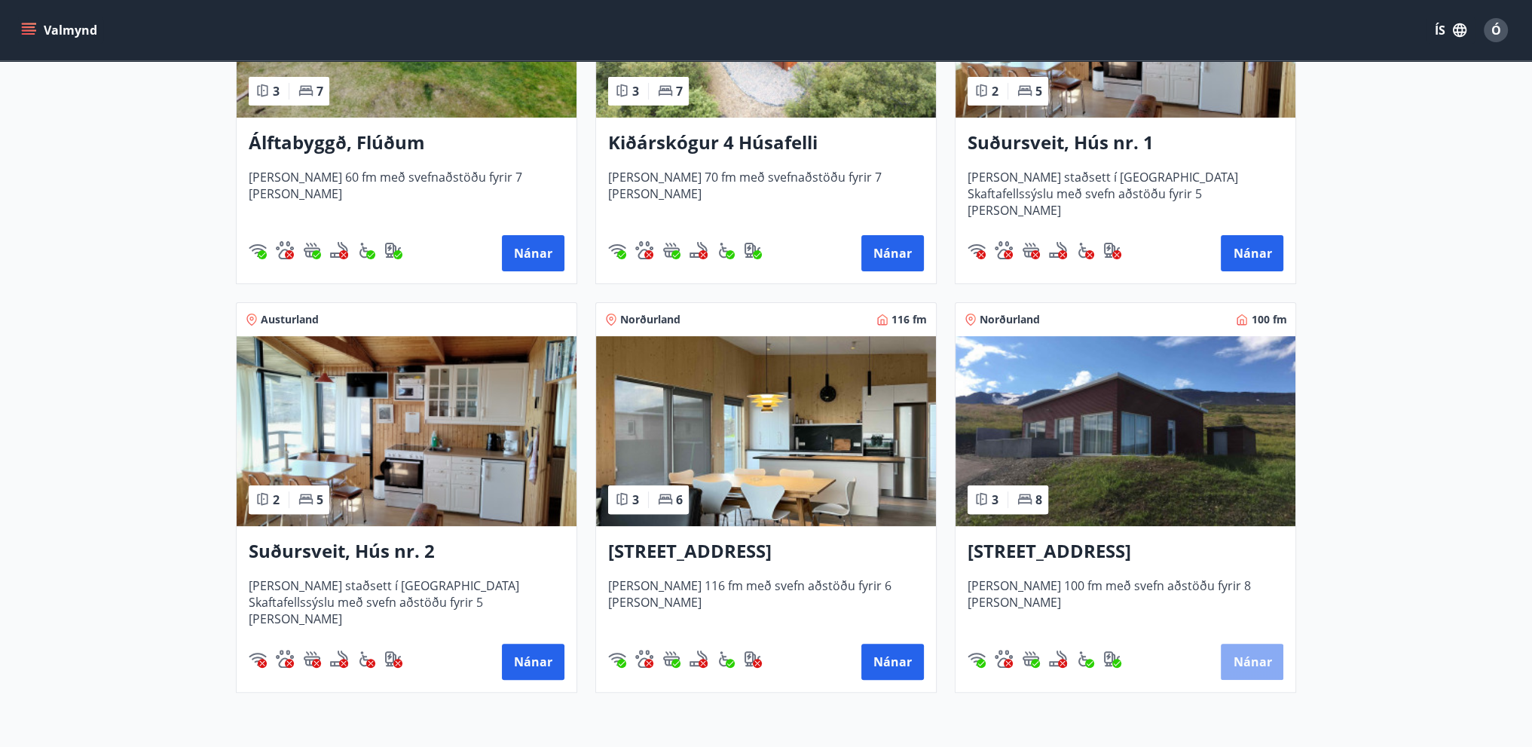
click at [1260, 647] on button "Nánar" at bounding box center [1251, 661] width 63 height 36
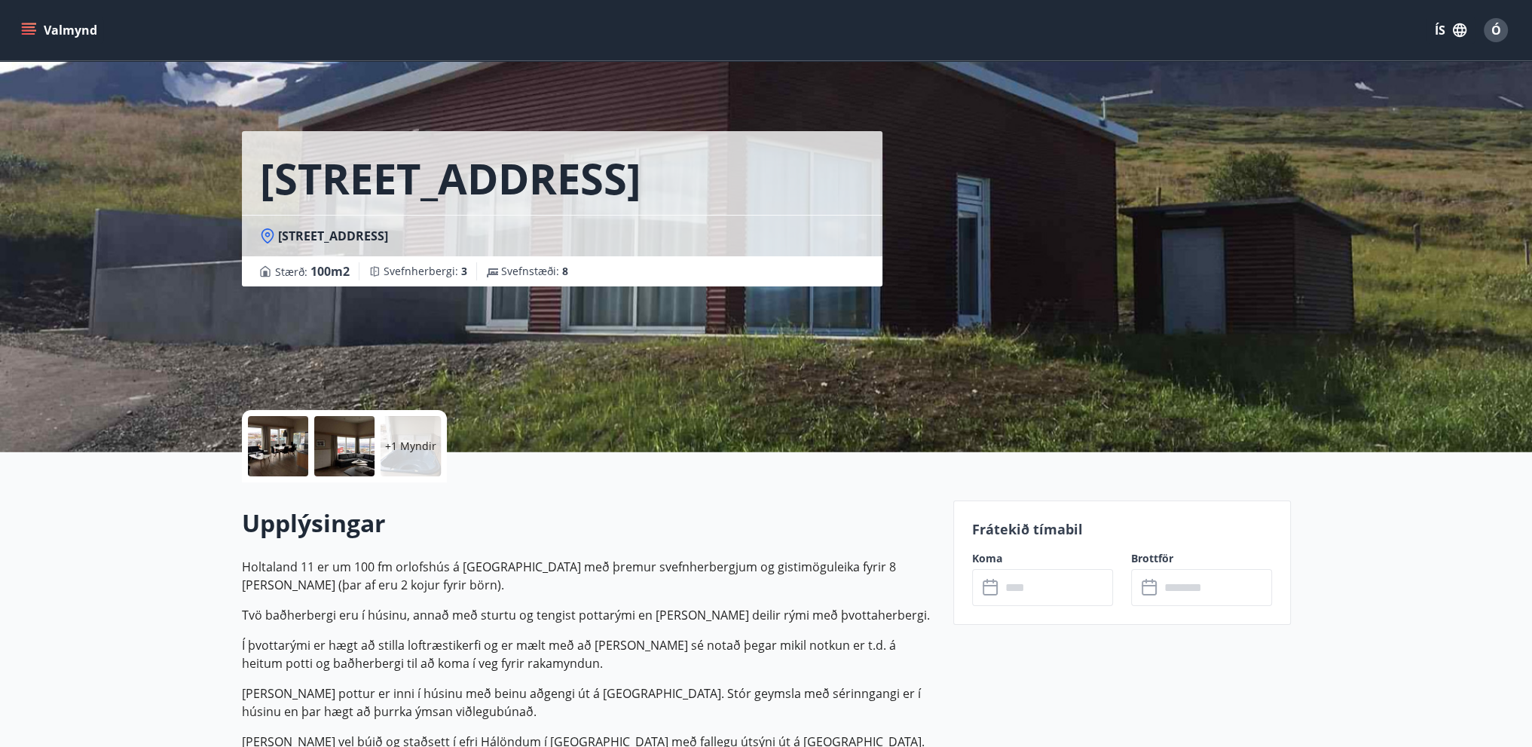
click at [990, 582] on icon at bounding box center [991, 588] width 18 height 18
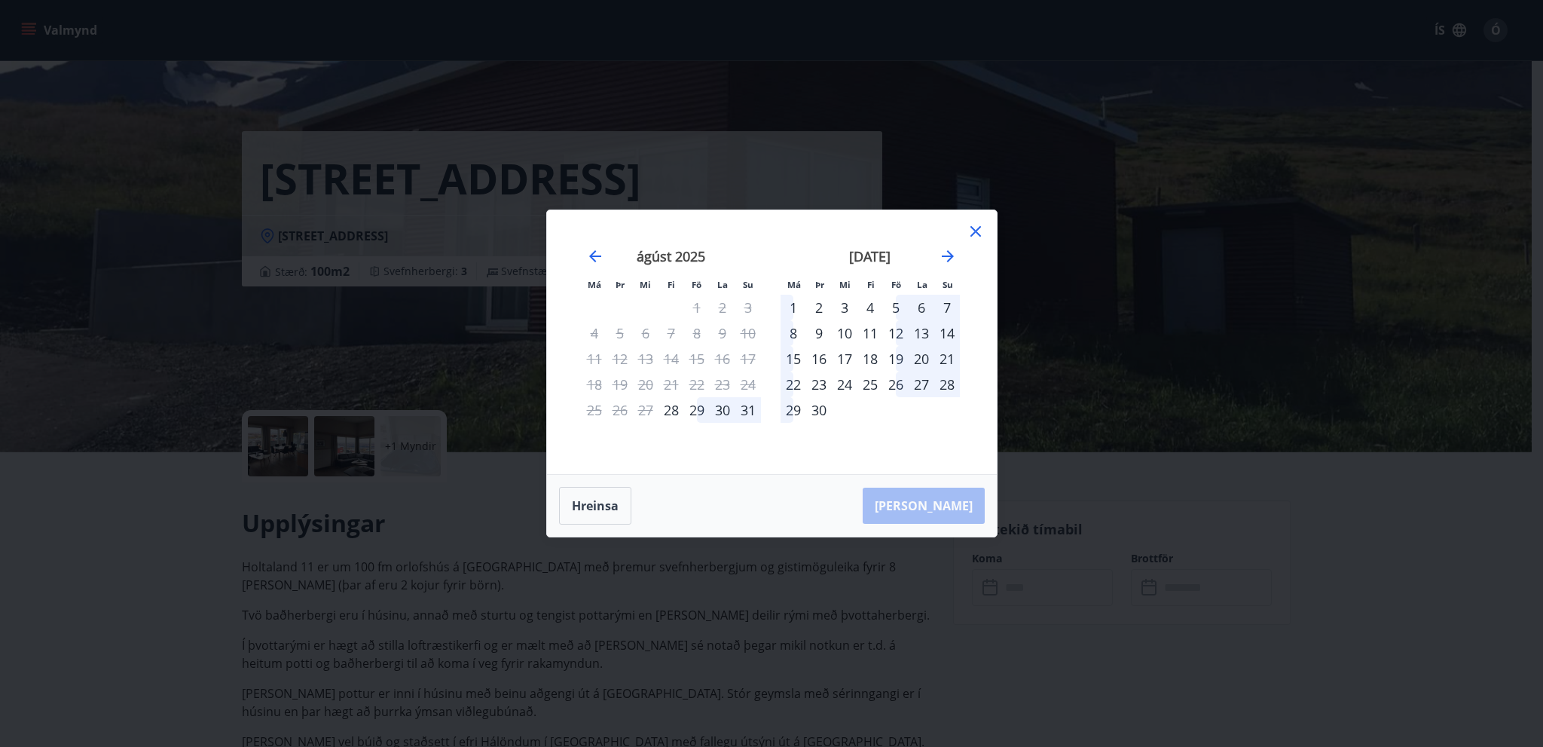
click at [976, 236] on icon at bounding box center [976, 231] width 18 height 18
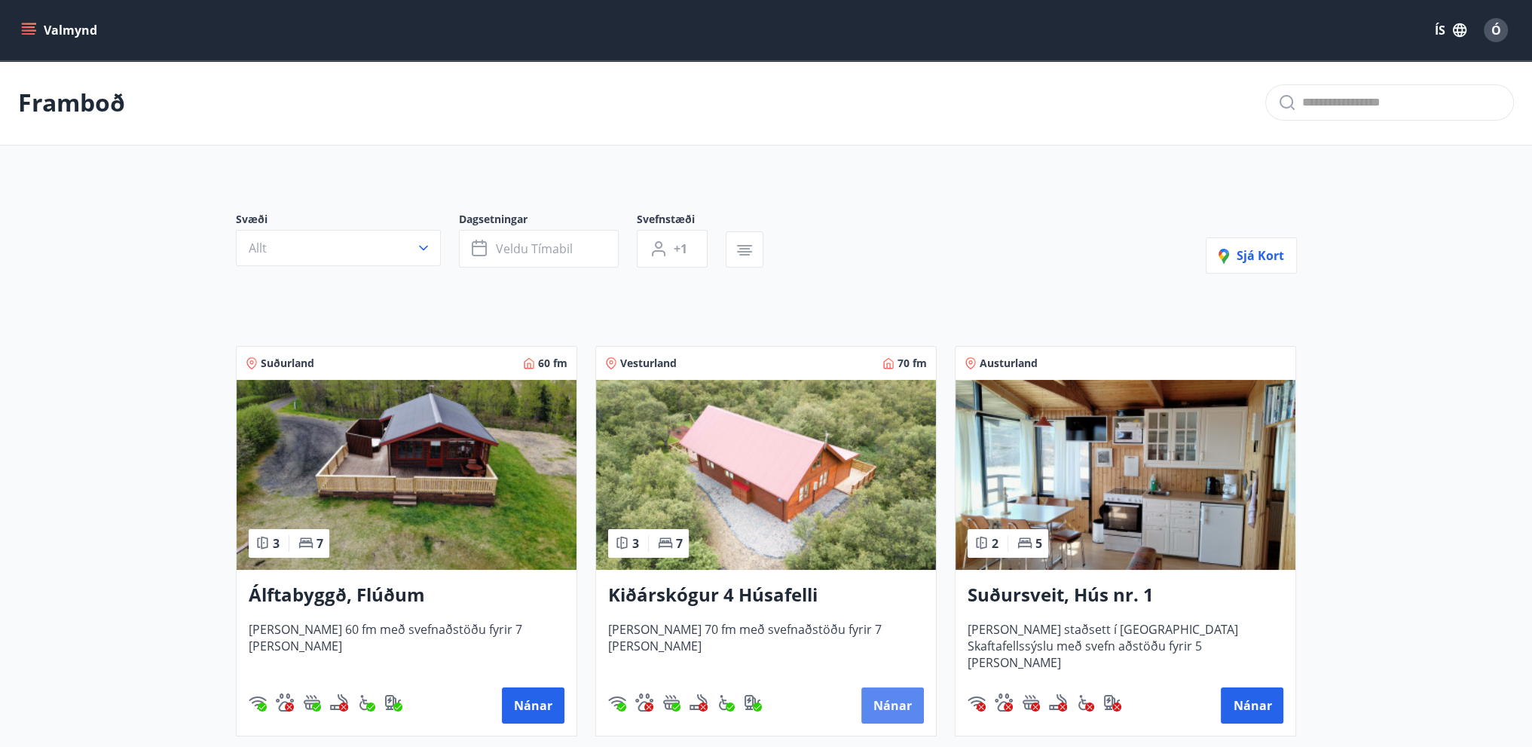
click at [903, 701] on button "Nánar" at bounding box center [892, 705] width 63 height 36
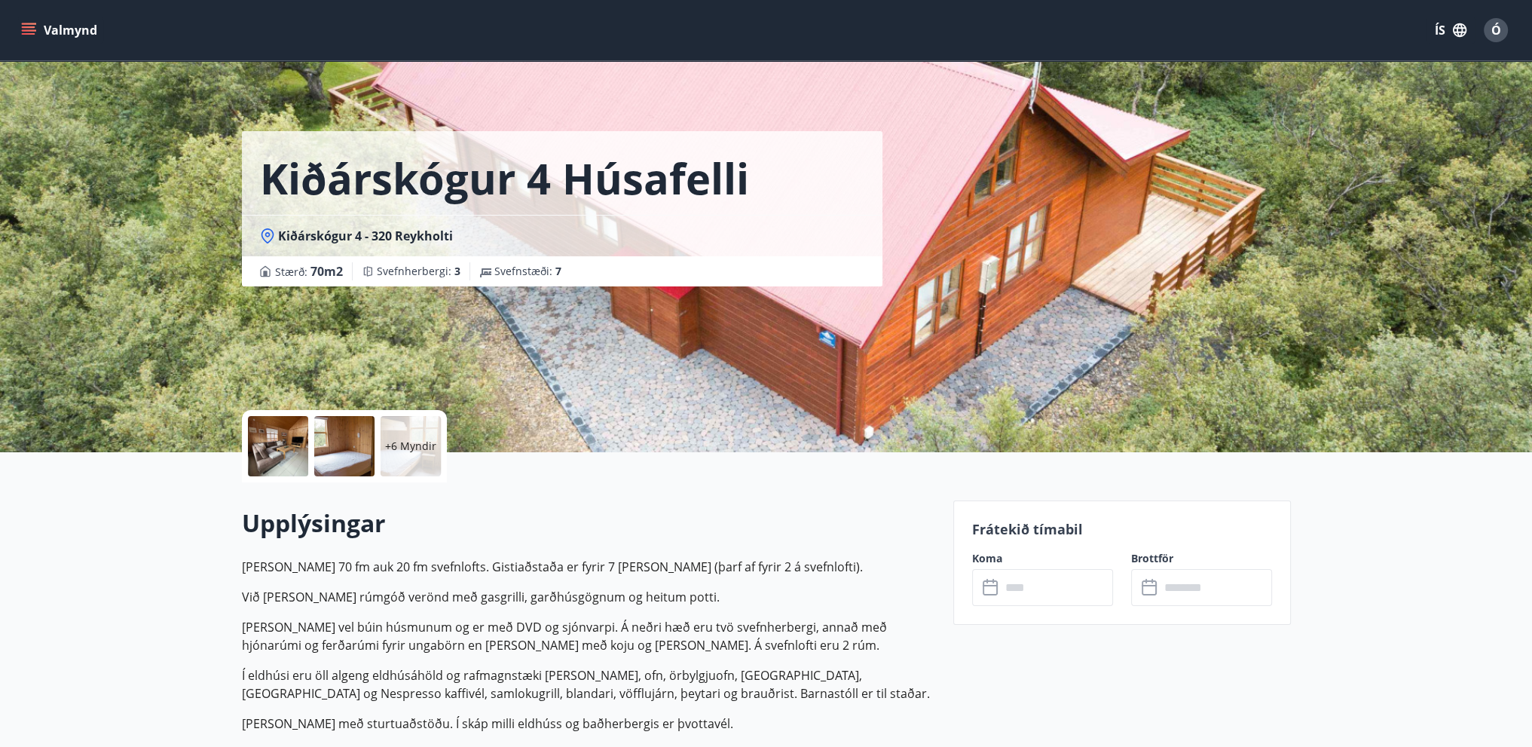
click at [987, 584] on icon at bounding box center [991, 588] width 18 height 18
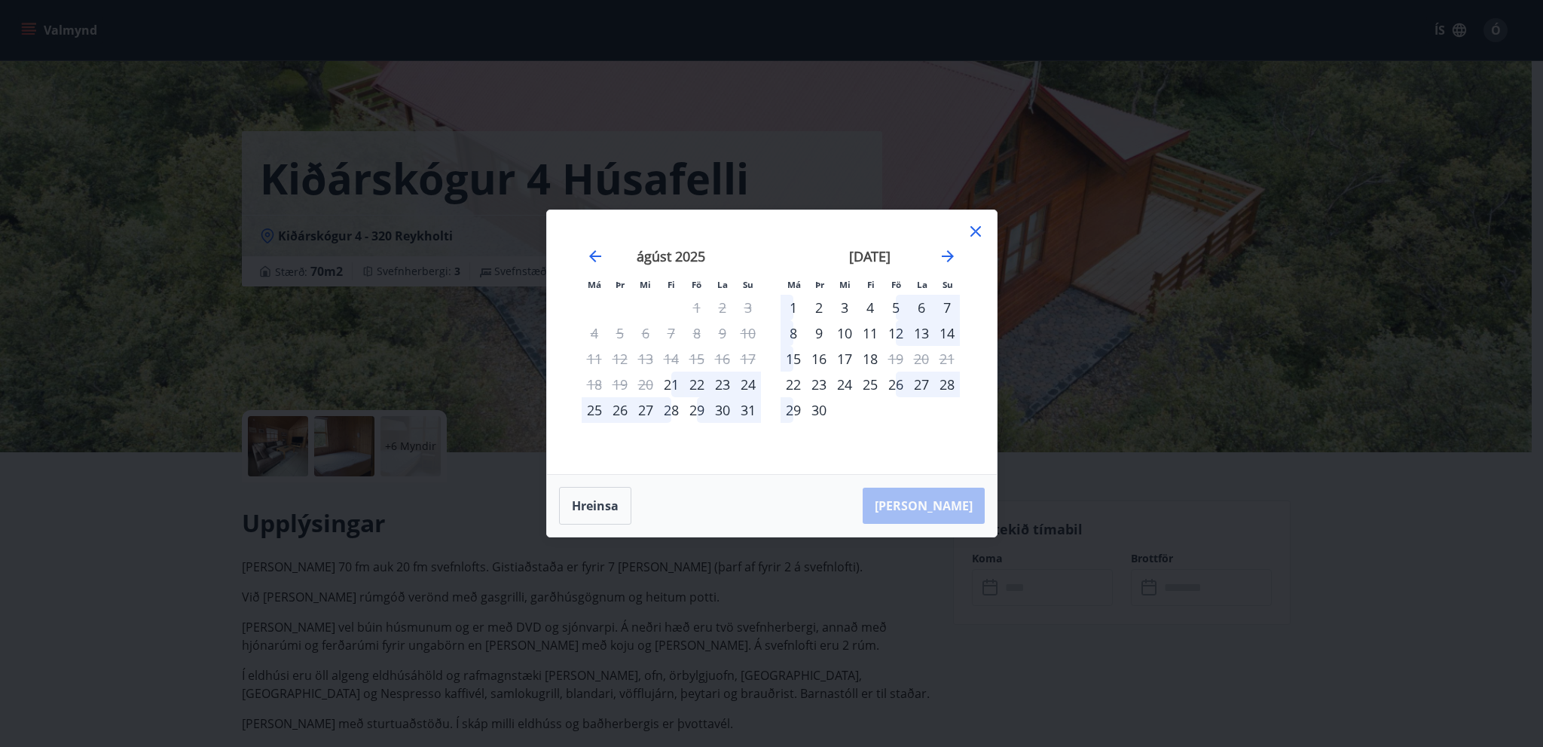
click at [701, 384] on div "22" at bounding box center [697, 384] width 26 height 26
click at [696, 381] on div "22" at bounding box center [697, 384] width 26 height 26
click at [669, 381] on div "21" at bounding box center [671, 384] width 26 height 26
click at [702, 379] on div "22" at bounding box center [697, 384] width 26 height 26
click at [698, 407] on div "29" at bounding box center [697, 410] width 26 height 26
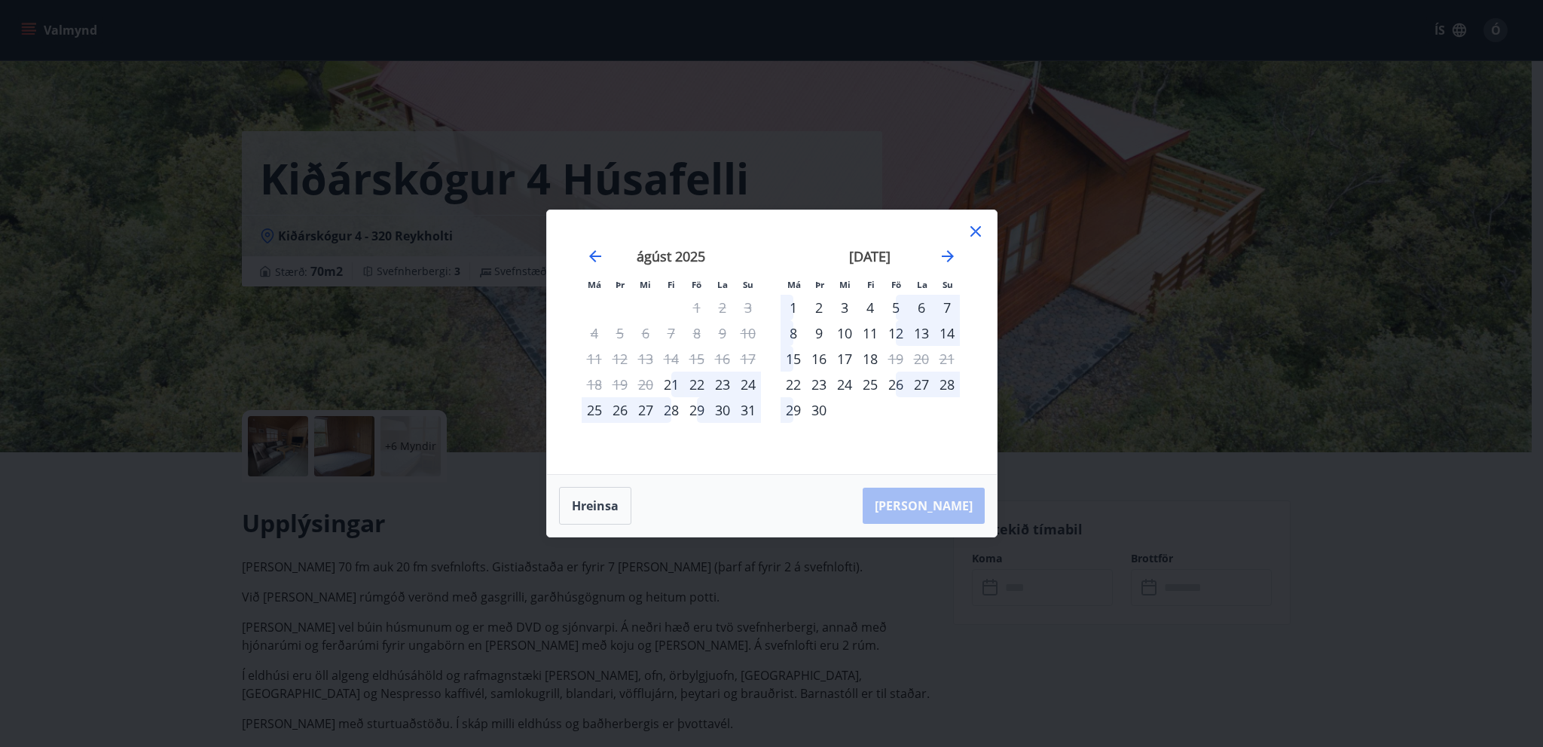
click at [674, 408] on div "28" at bounding box center [671, 410] width 26 height 26
click at [698, 382] on div "22" at bounding box center [697, 384] width 26 height 26
click at [973, 229] on icon at bounding box center [975, 231] width 11 height 11
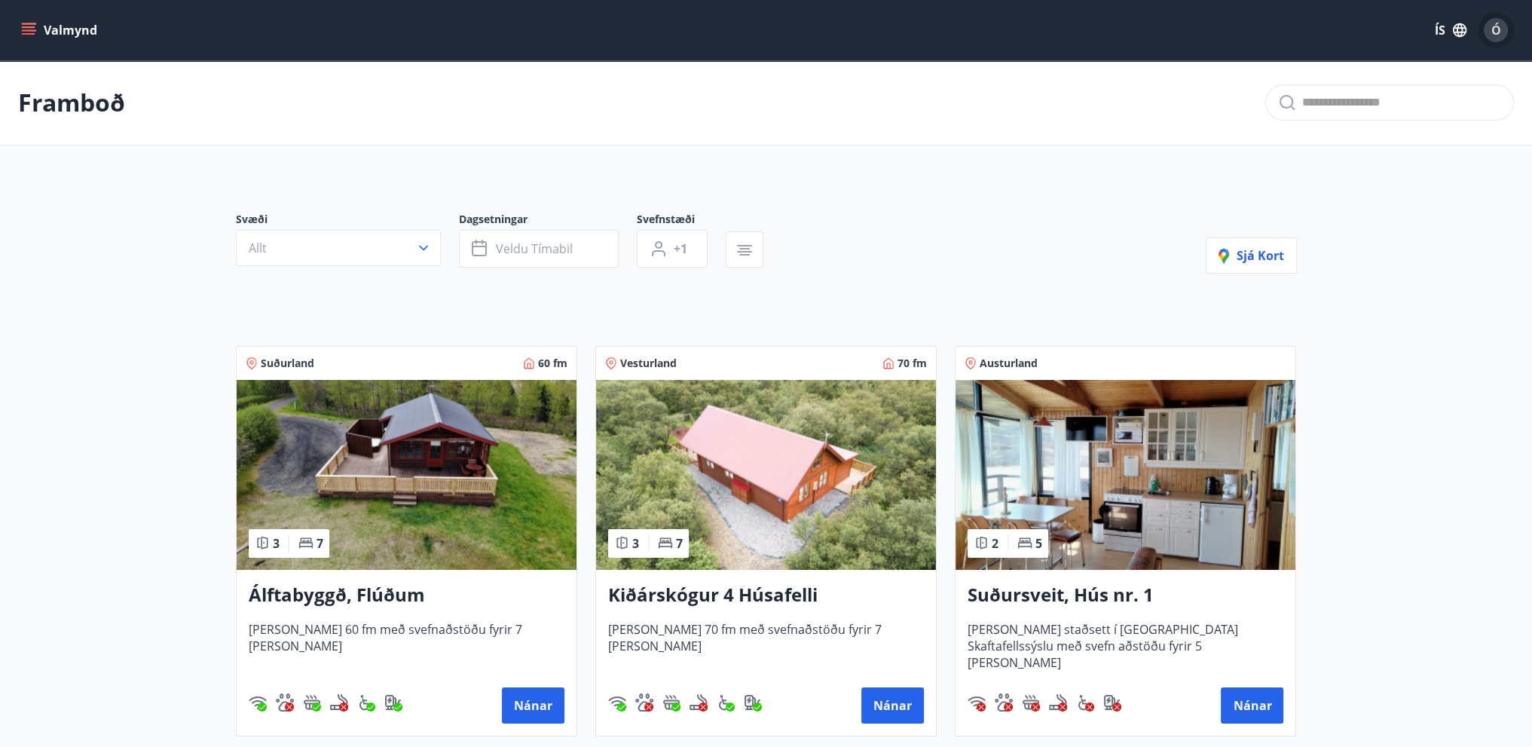
click at [1492, 26] on span "Ó" at bounding box center [1496, 30] width 10 height 17
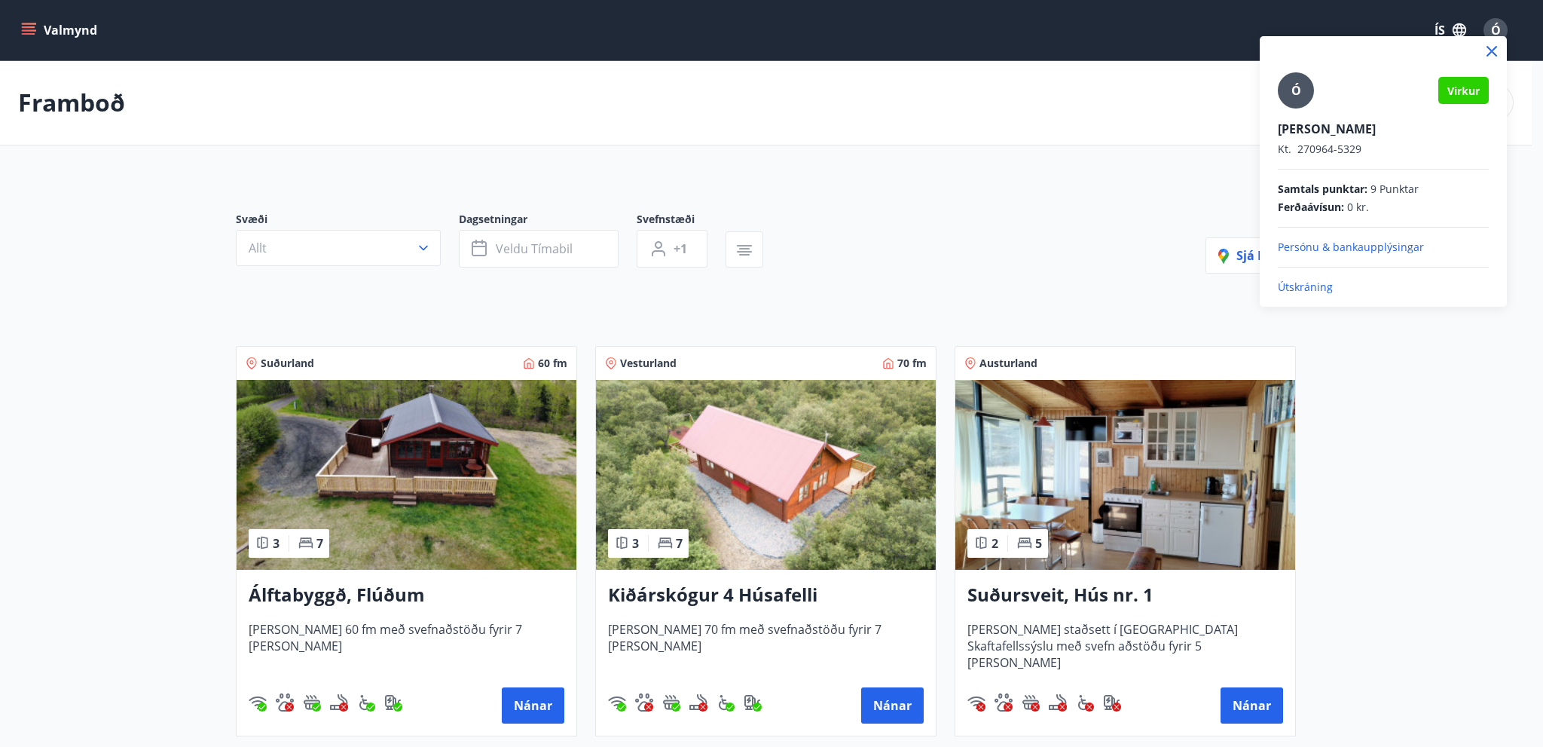
click at [1387, 372] on div at bounding box center [771, 373] width 1543 height 747
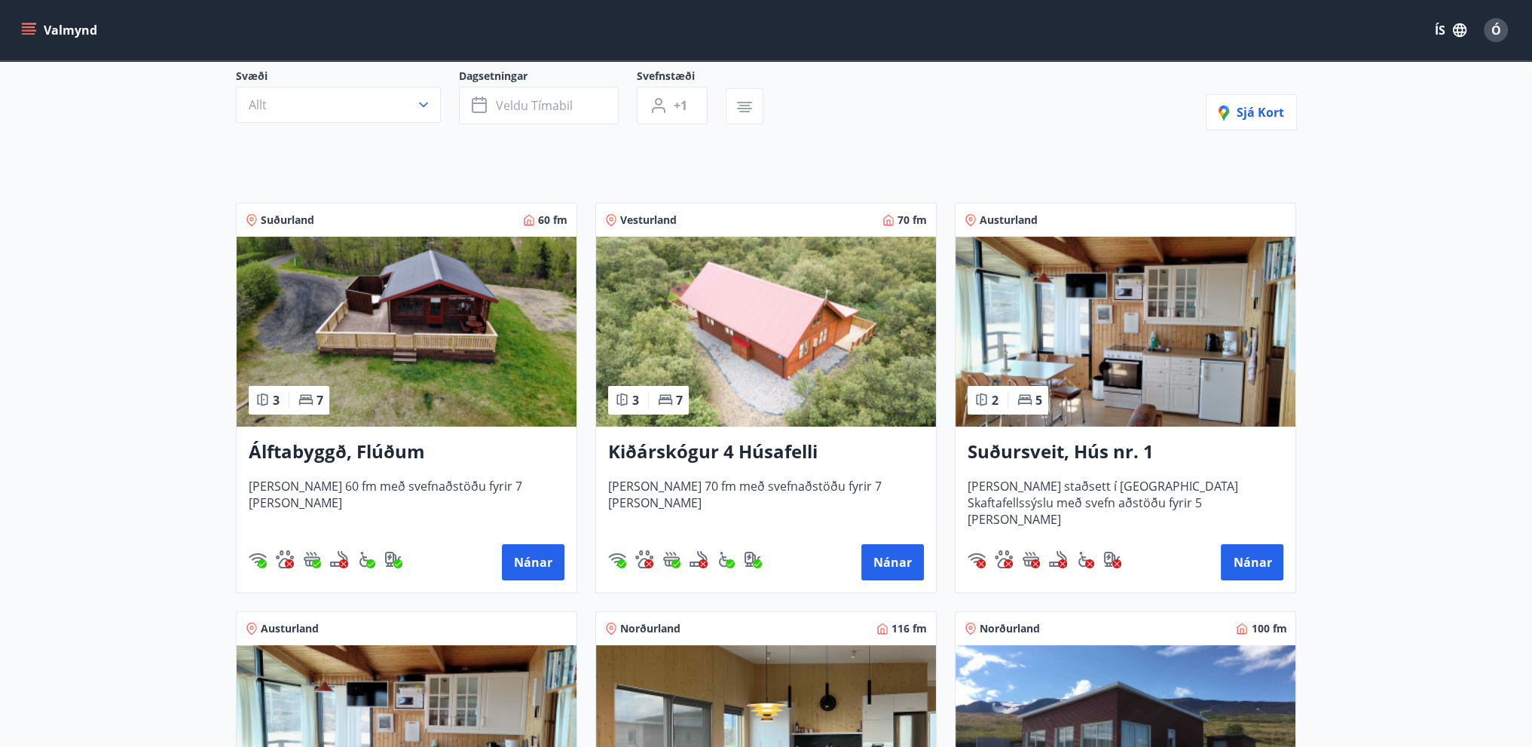
scroll to position [226, 0]
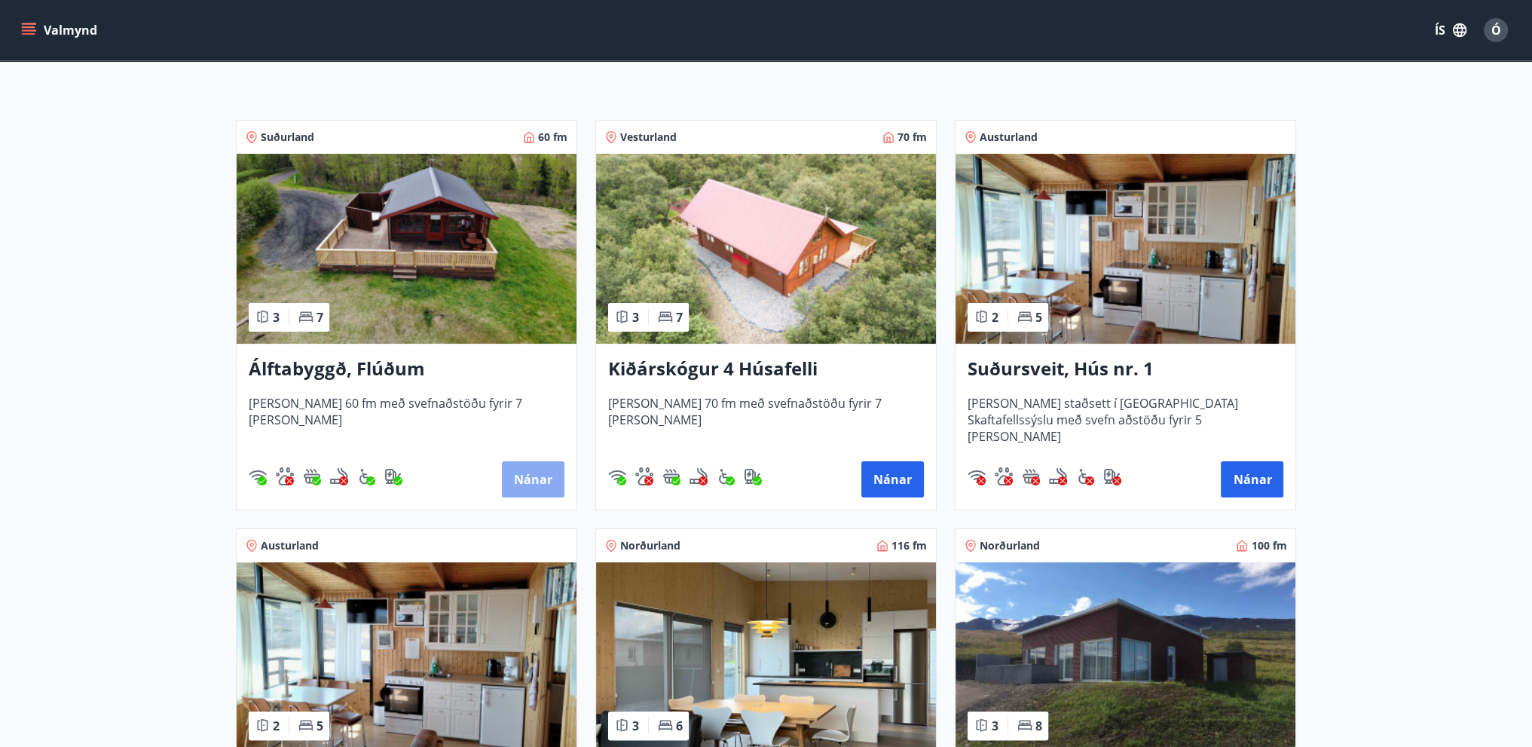
click at [539, 479] on button "Nánar" at bounding box center [533, 479] width 63 height 36
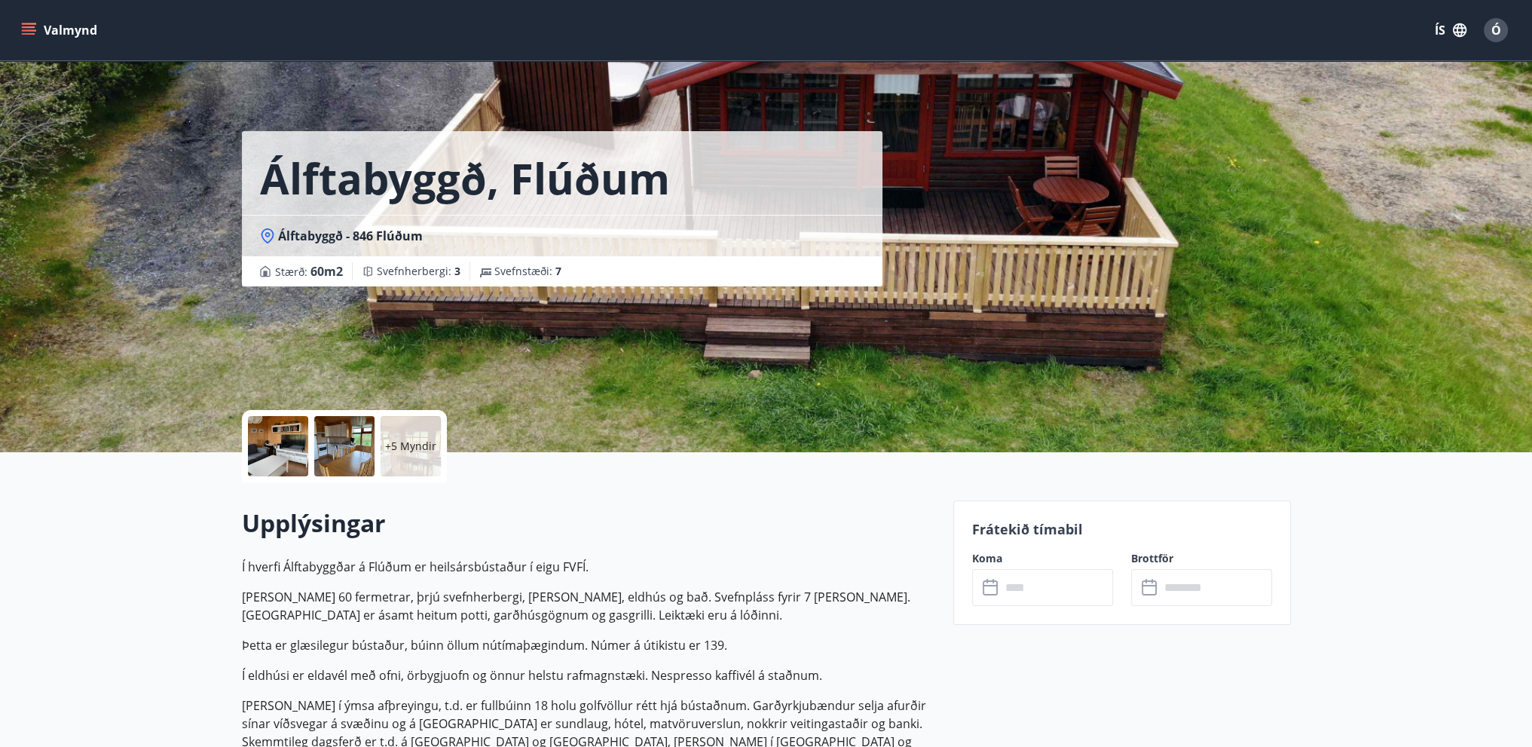
click at [992, 581] on icon at bounding box center [993, 581] width 2 height 5
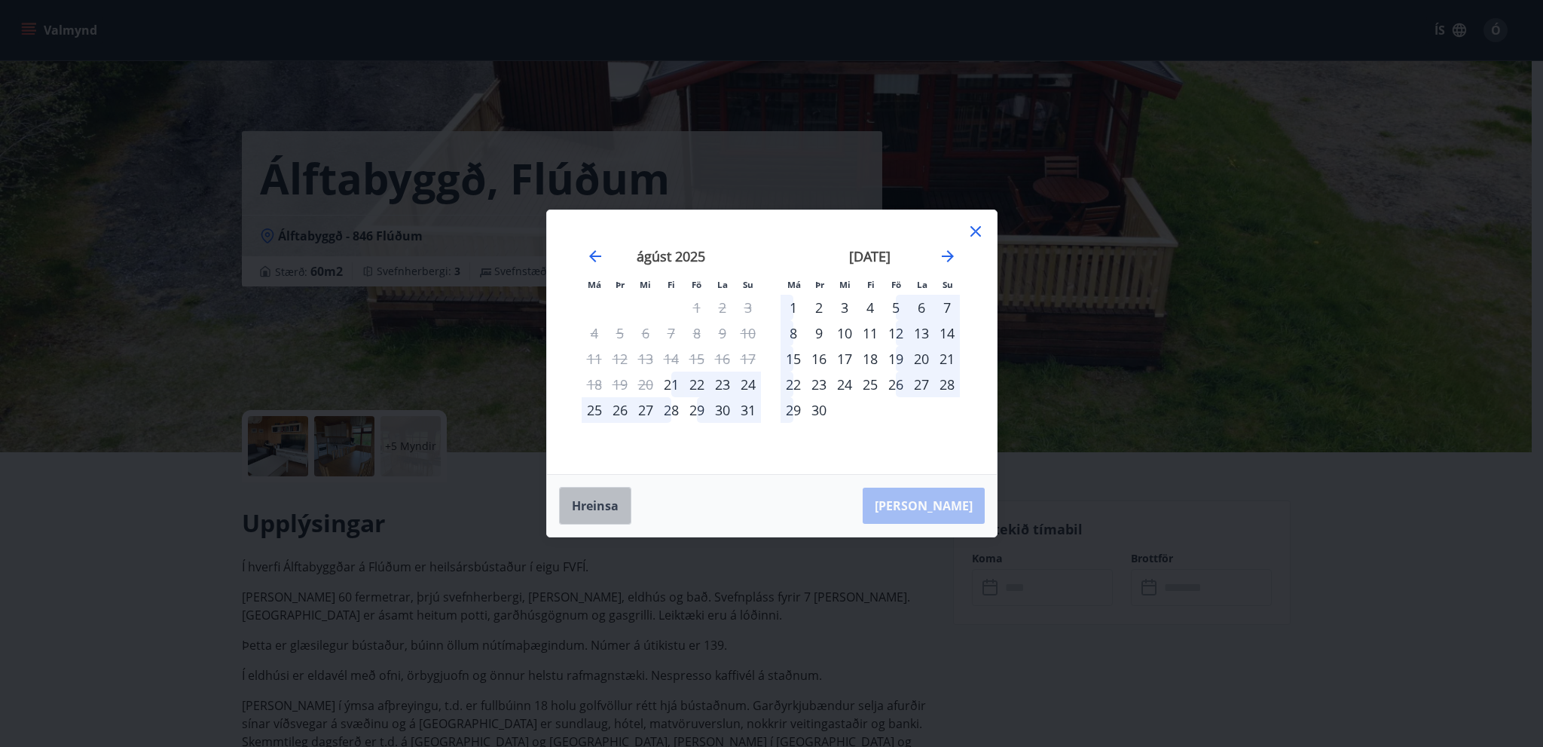
click at [606, 513] on button "Hreinsa" at bounding box center [595, 506] width 72 height 38
click at [597, 255] on icon "Move backward to switch to the previous month." at bounding box center [595, 256] width 18 height 18
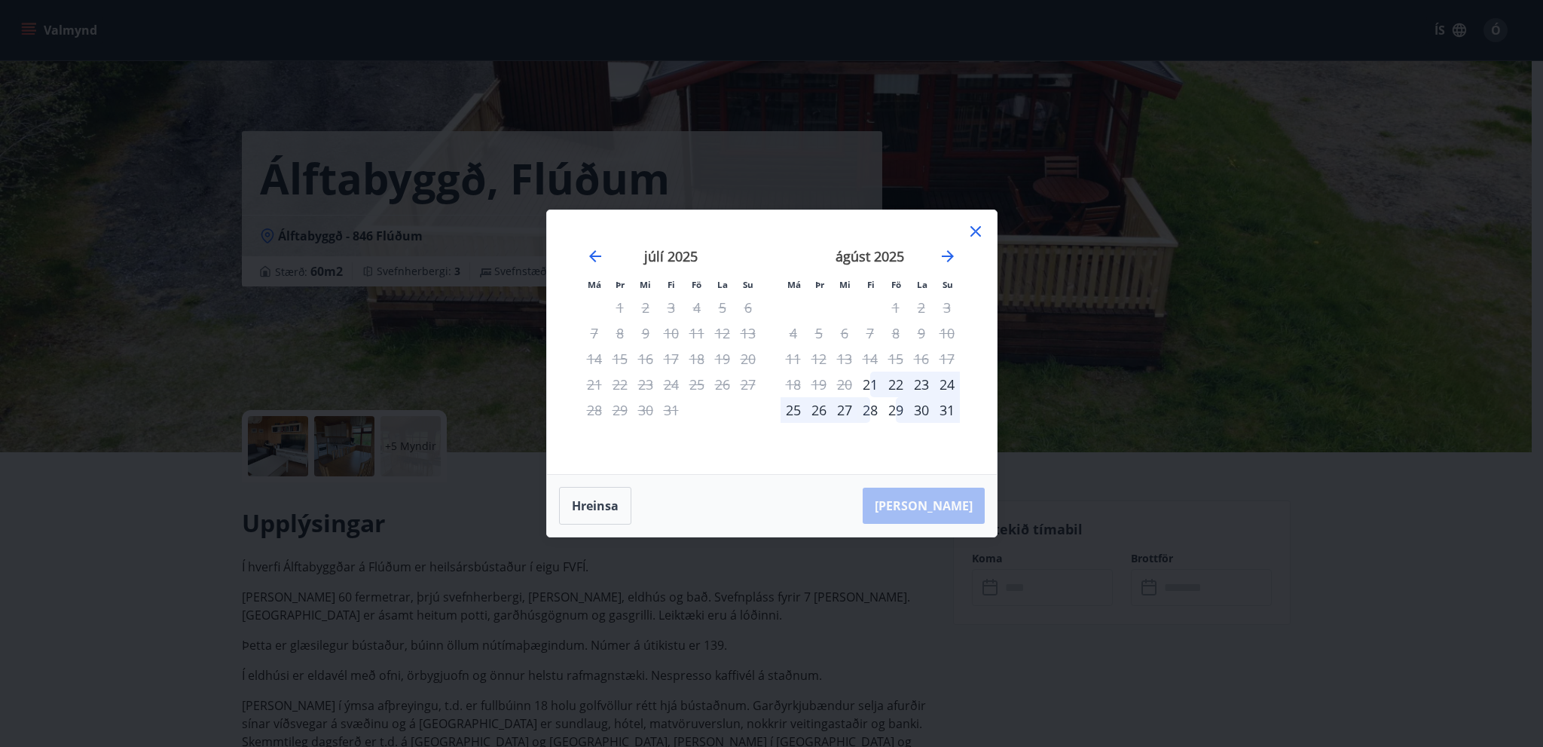
click at [977, 231] on icon at bounding box center [976, 231] width 18 height 18
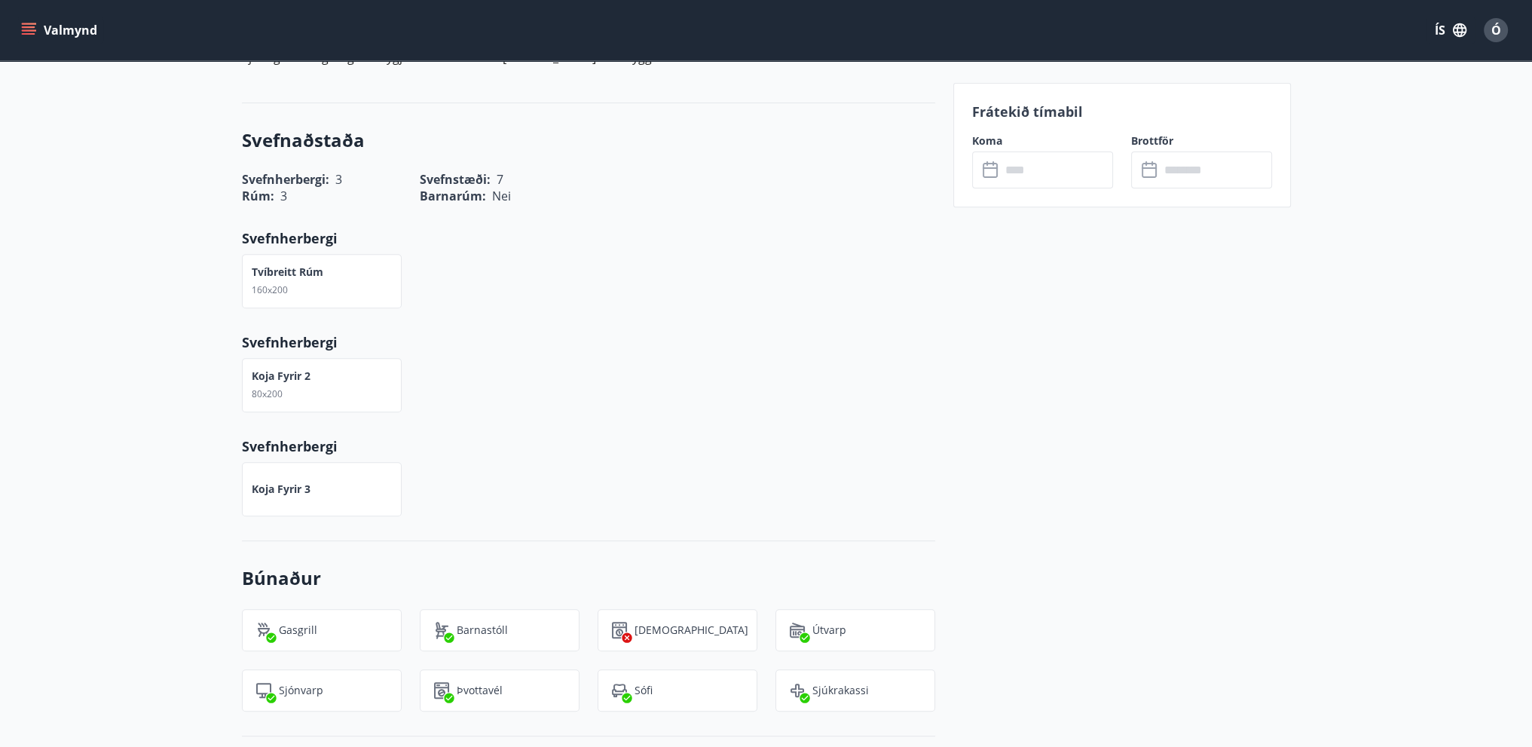
scroll to position [829, 0]
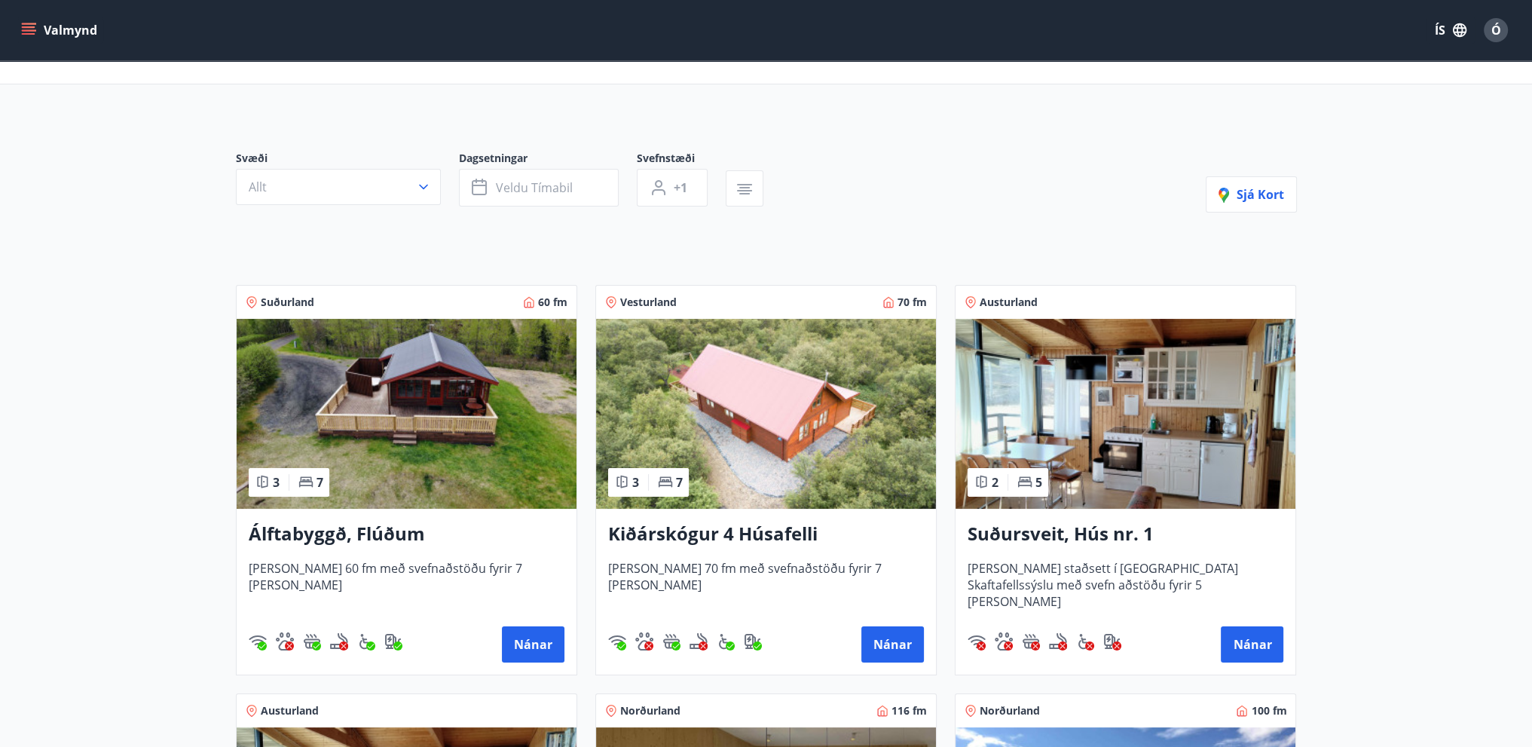
scroll to position [226, 0]
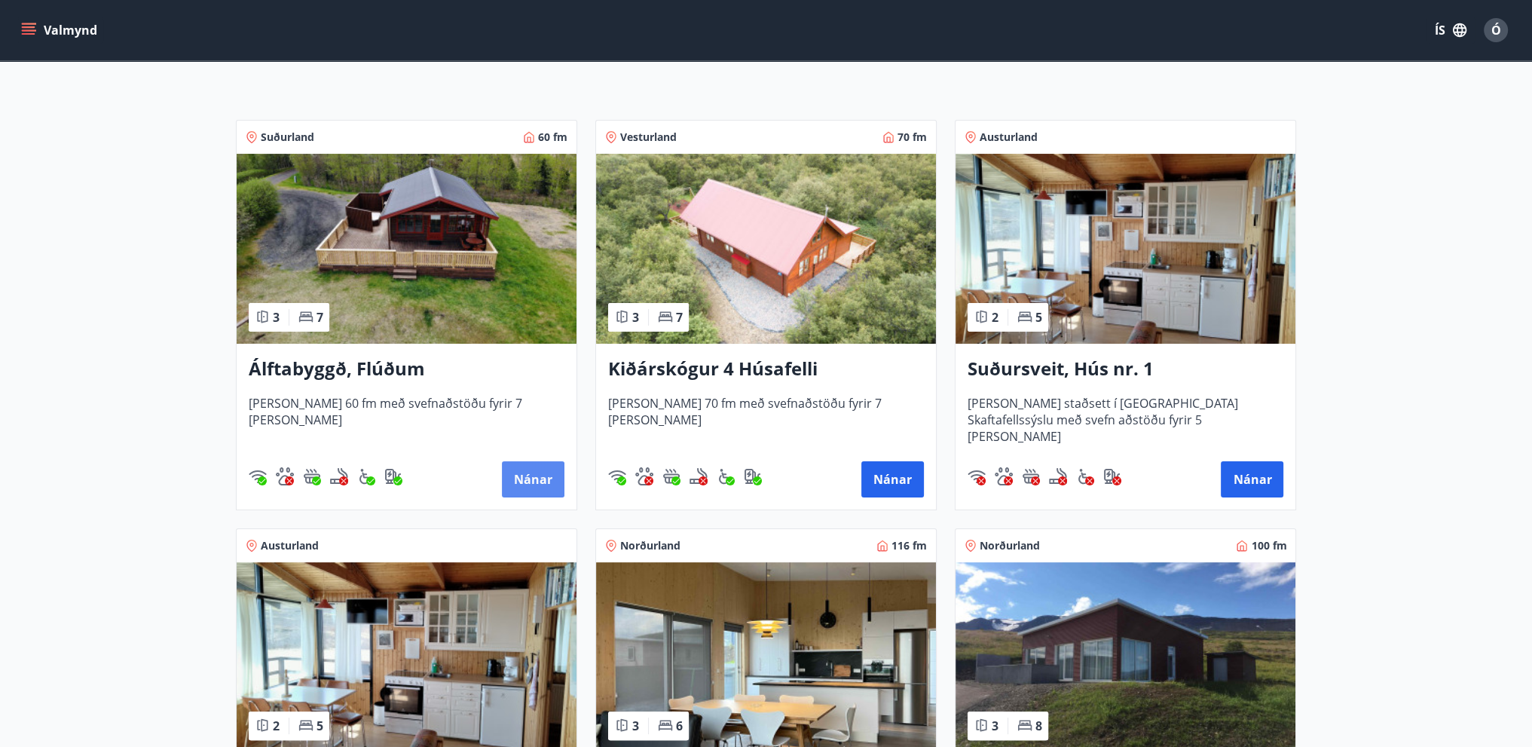
click at [539, 465] on button "Nánar" at bounding box center [533, 479] width 63 height 36
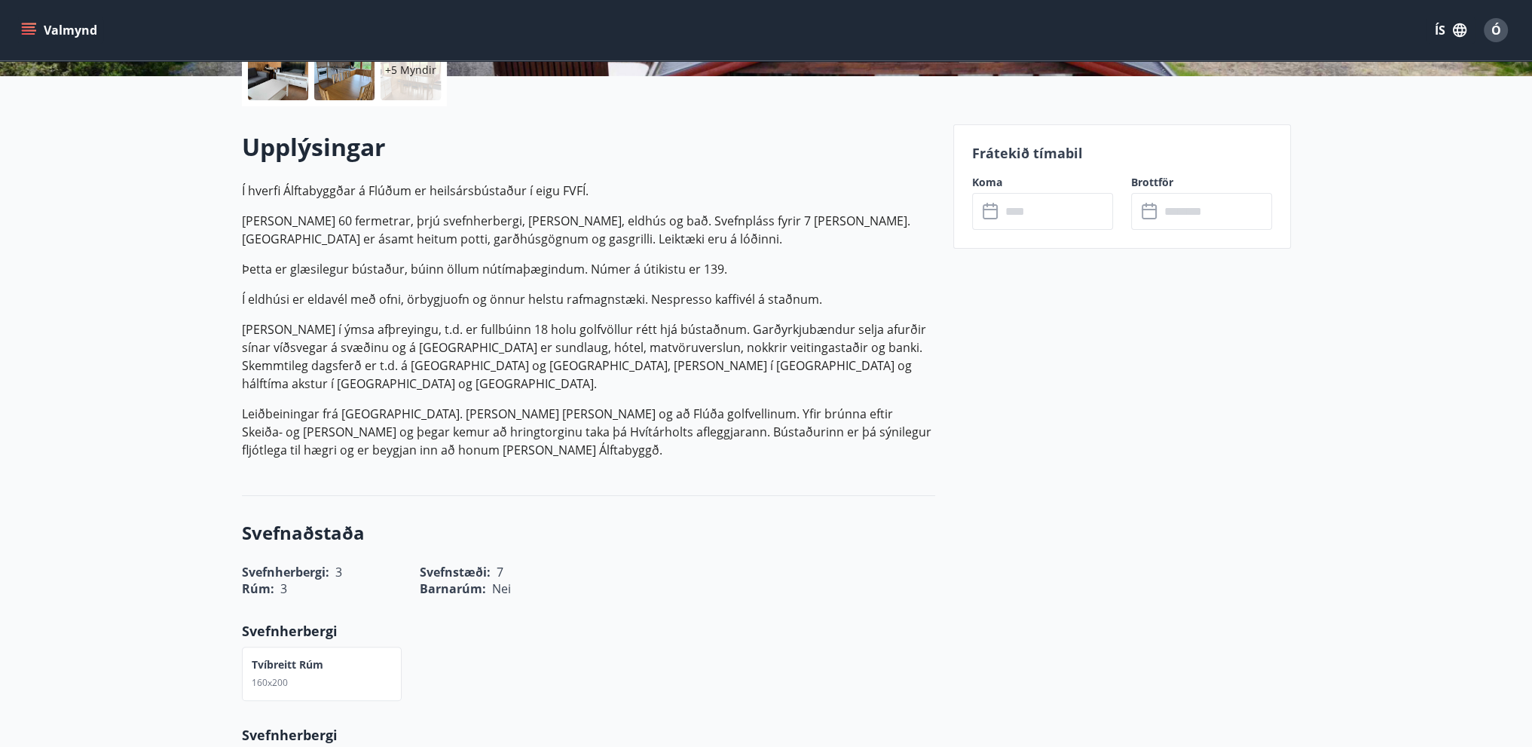
scroll to position [377, 0]
click at [997, 204] on icon at bounding box center [991, 211] width 18 height 18
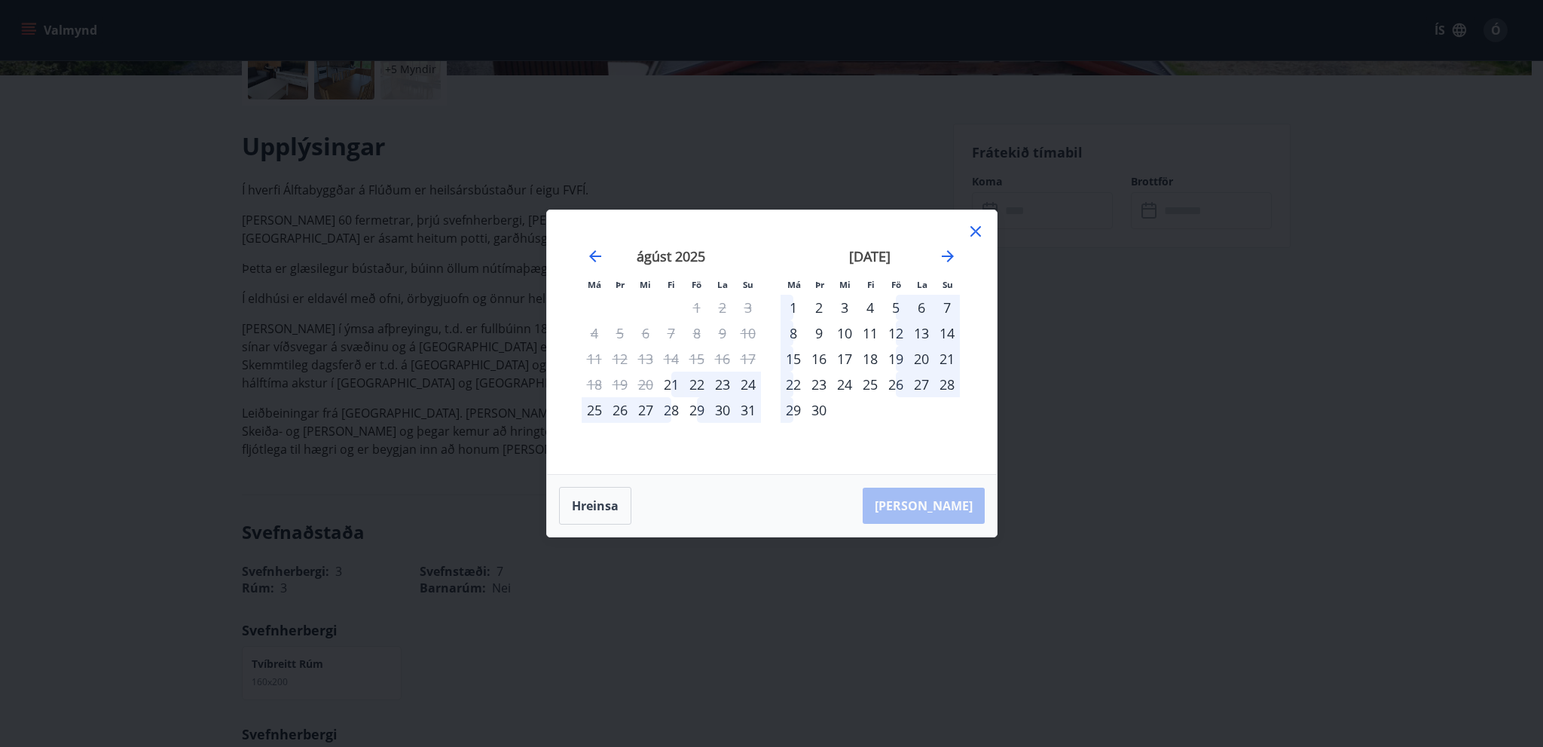
click at [698, 380] on div "22" at bounding box center [697, 384] width 26 height 26
click at [970, 229] on icon at bounding box center [976, 231] width 18 height 18
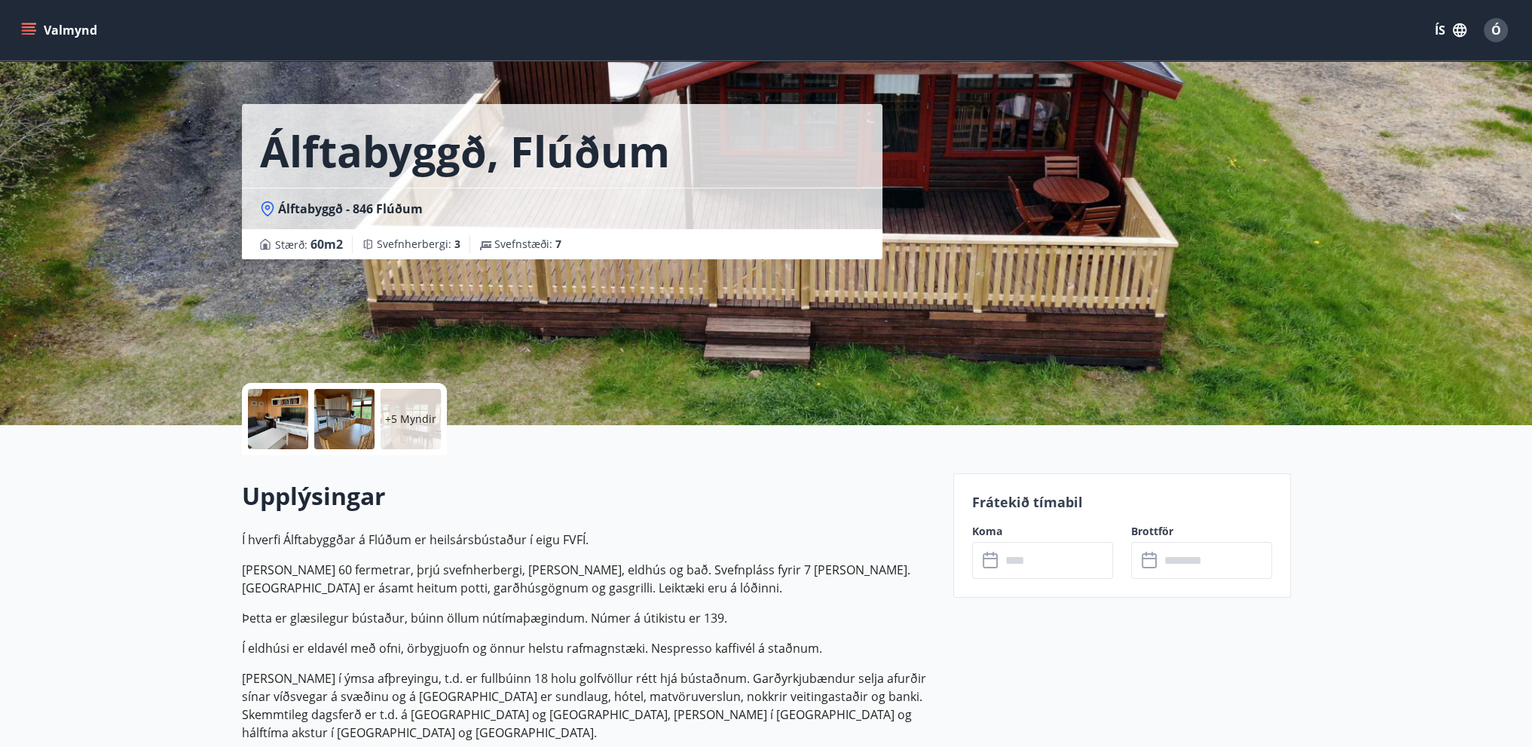
scroll to position [0, 0]
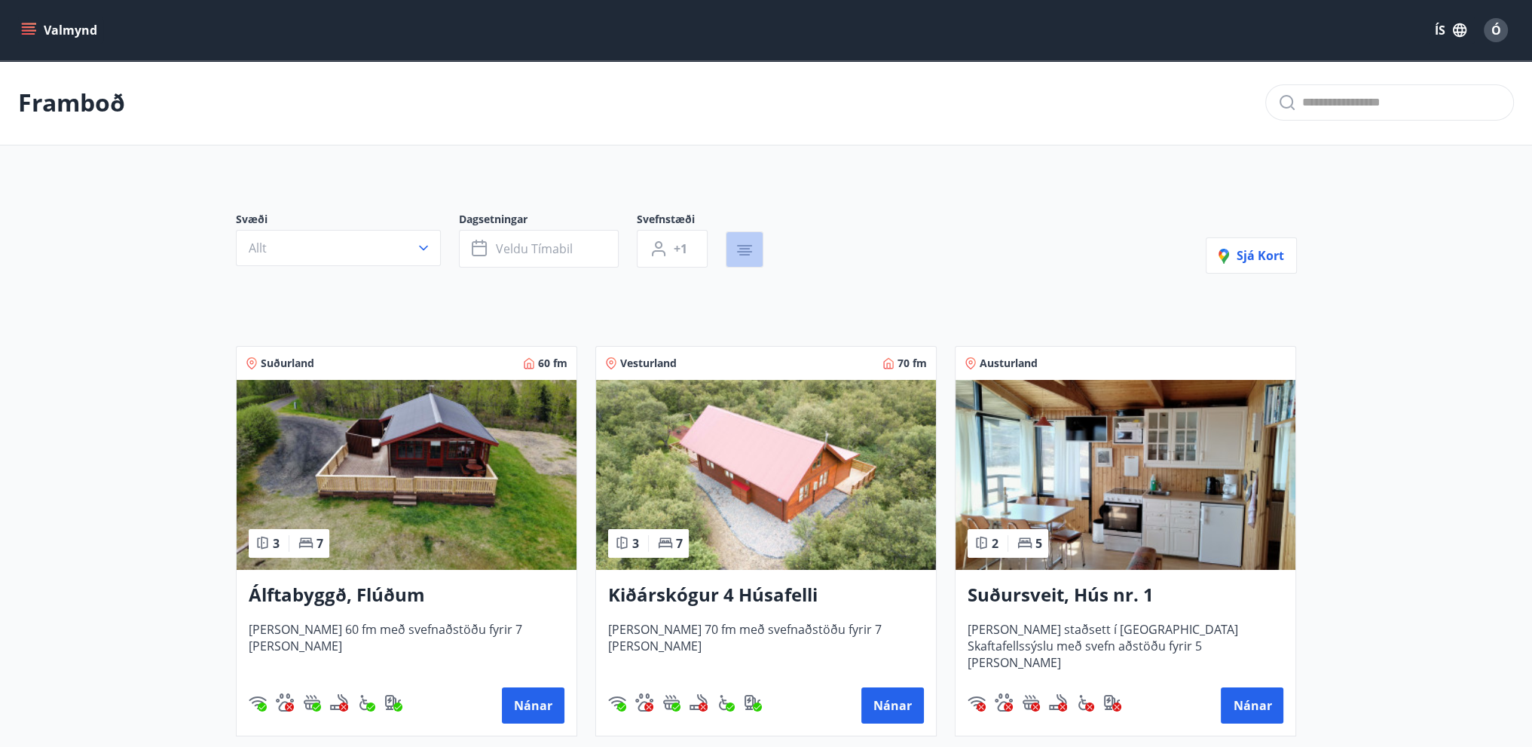
click at [749, 248] on icon "button" at bounding box center [744, 250] width 18 height 18
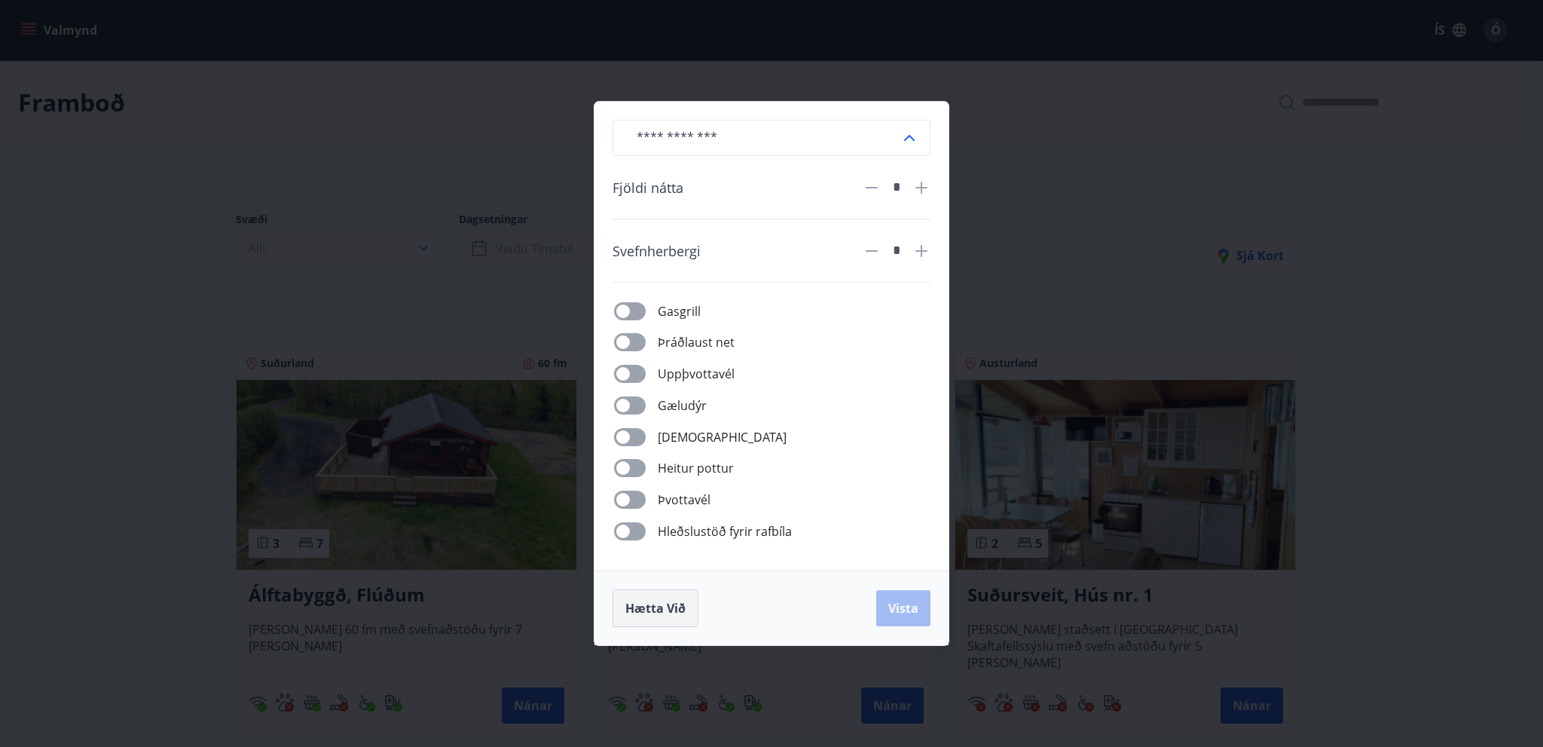
click at [672, 603] on span "Hætta við" at bounding box center [655, 608] width 60 height 17
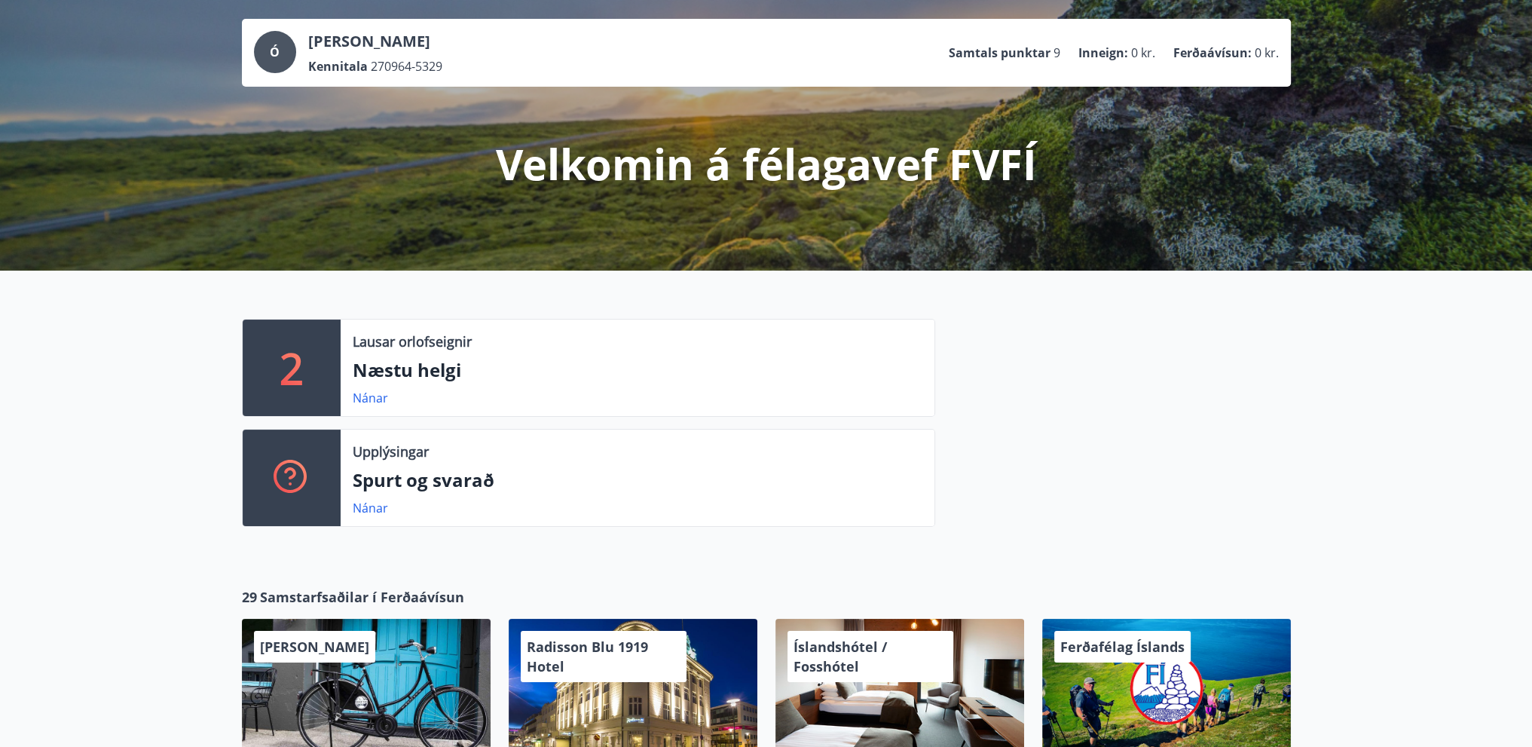
scroll to position [66, 0]
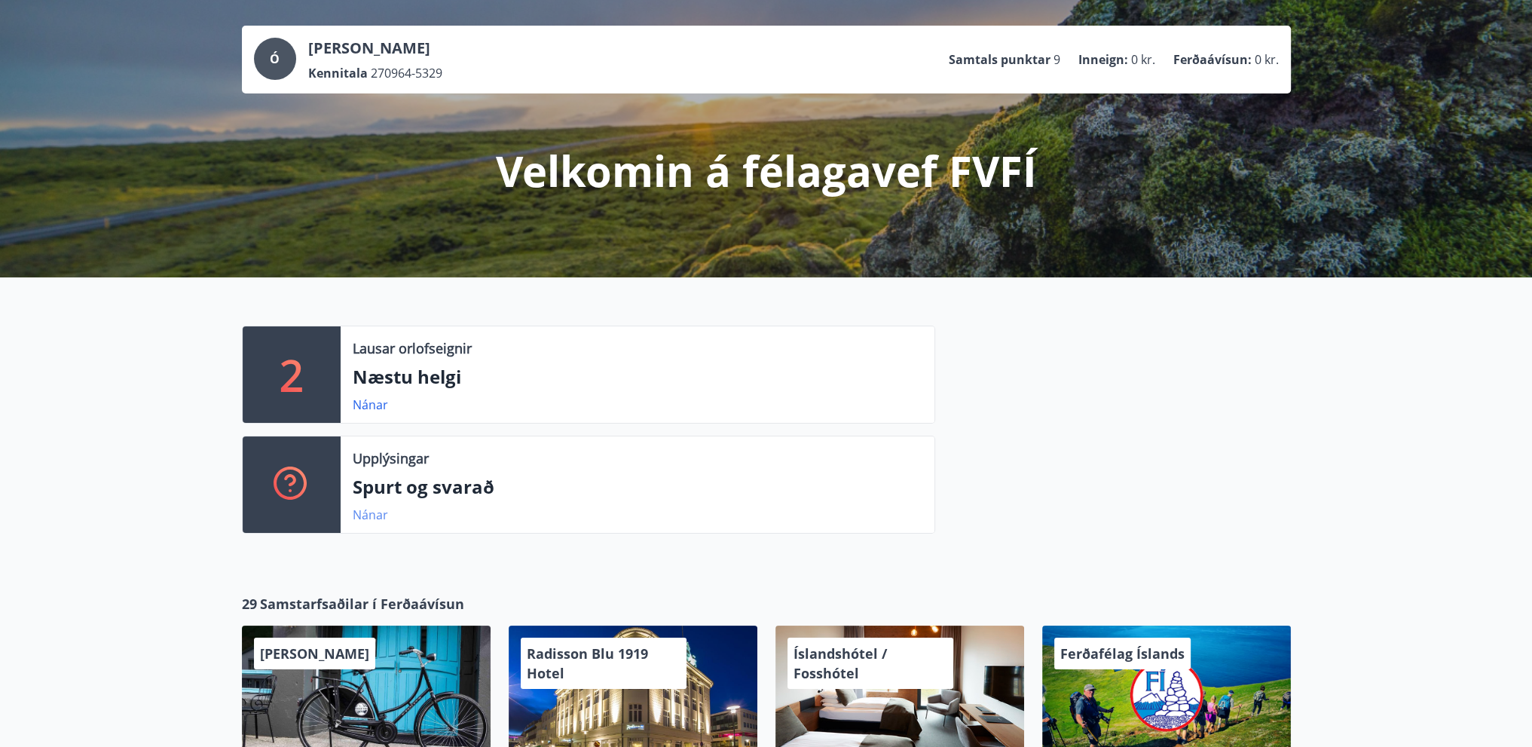
click at [362, 517] on link "Nánar" at bounding box center [370, 514] width 35 height 17
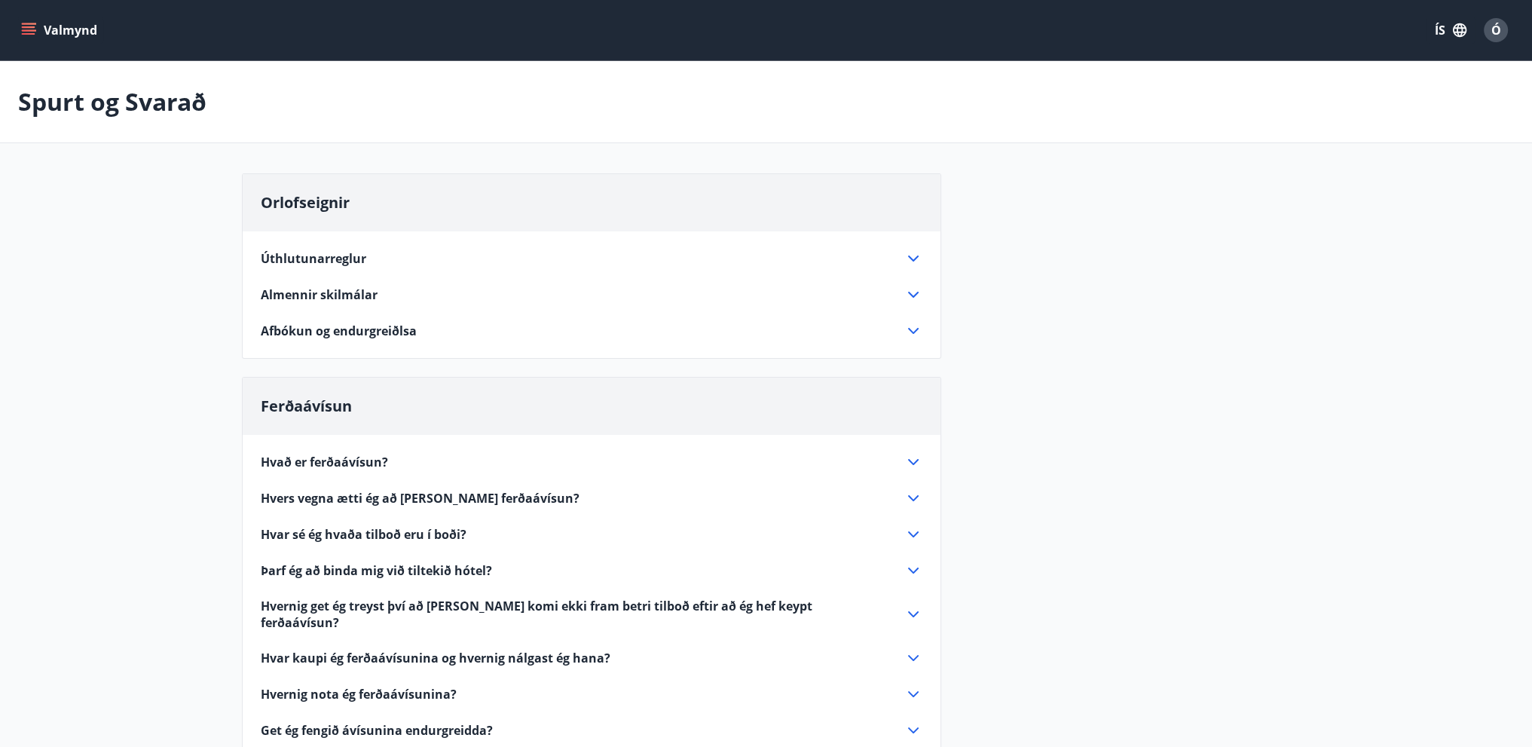
click at [906, 332] on icon at bounding box center [913, 331] width 18 height 18
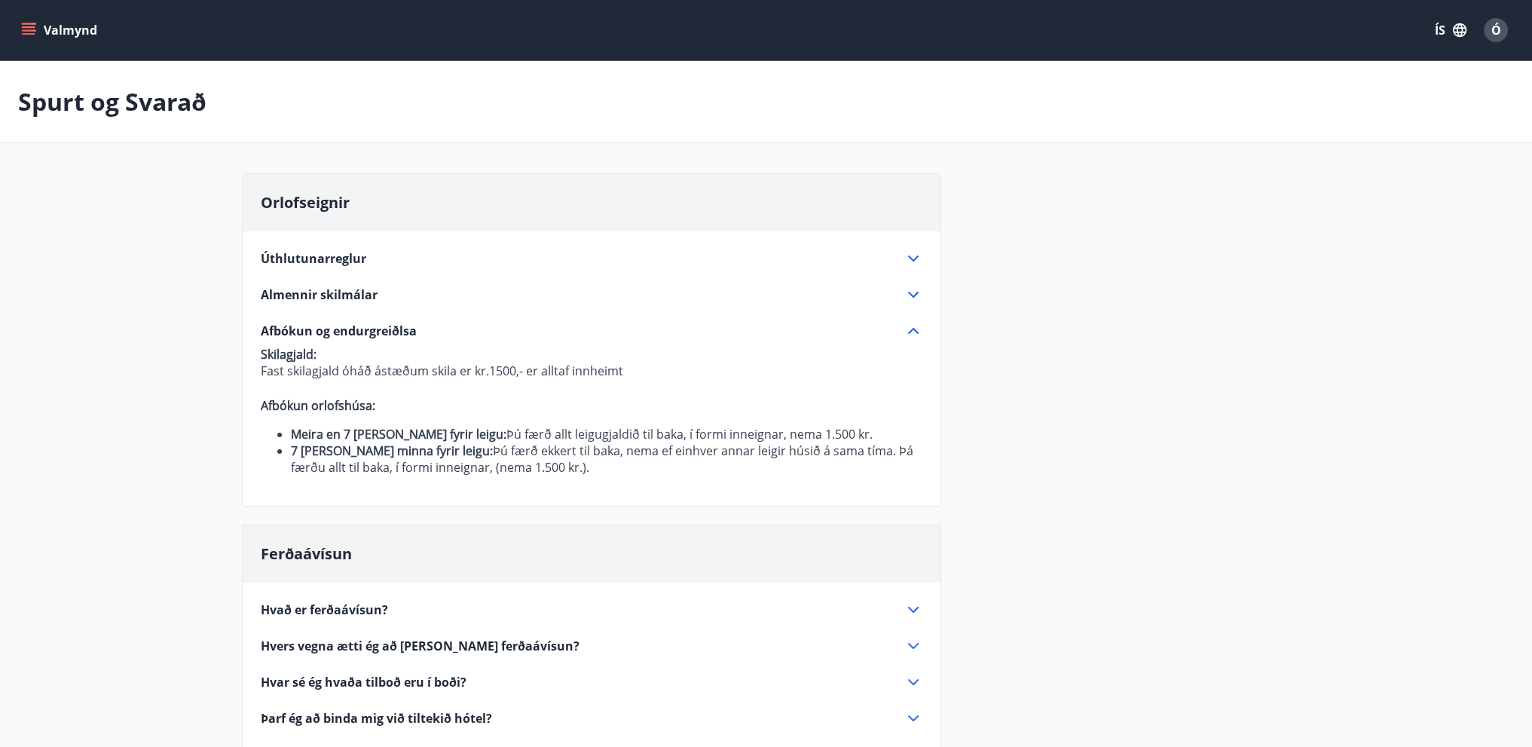
click at [33, 29] on icon "menu" at bounding box center [28, 30] width 15 height 15
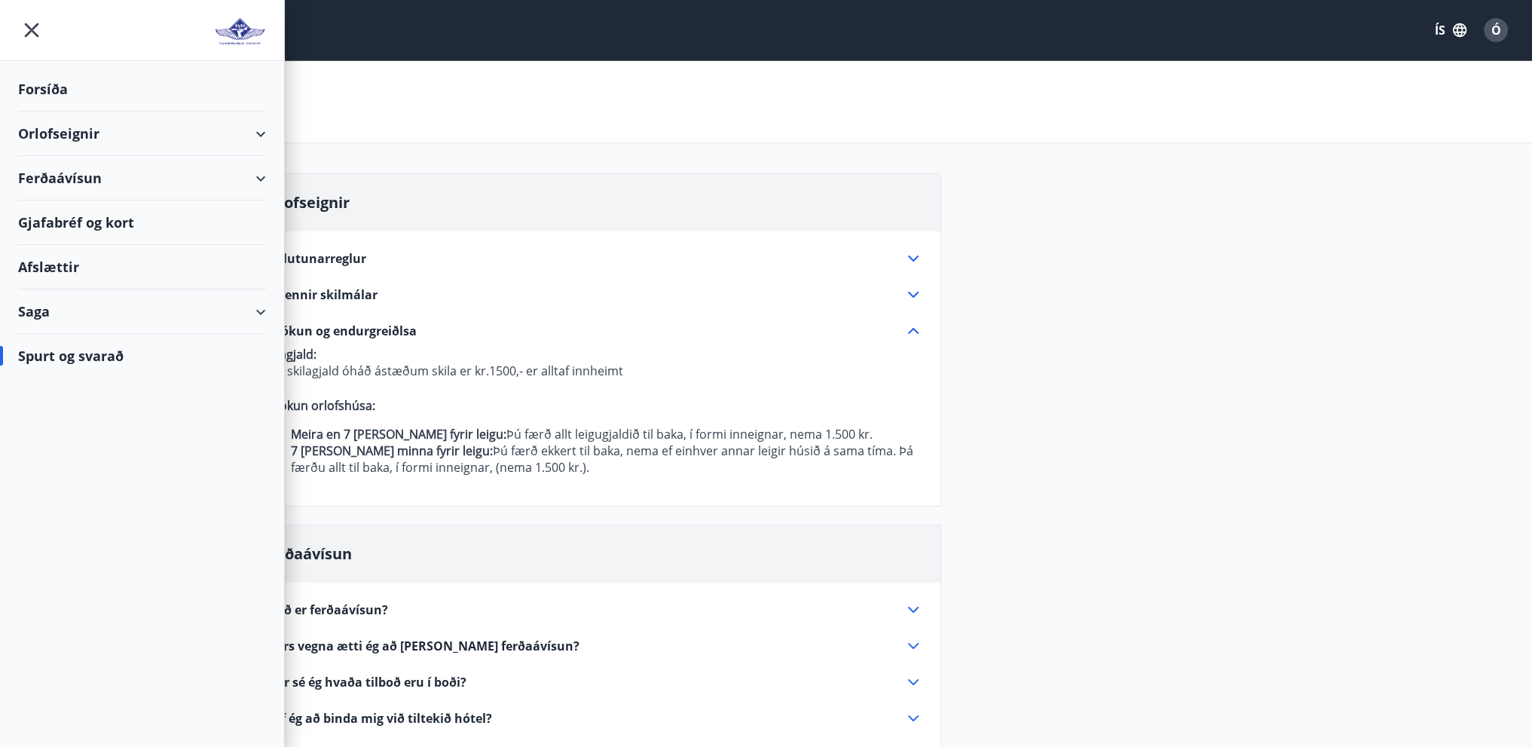
click at [45, 90] on div "Forsíða" at bounding box center [142, 89] width 248 height 44
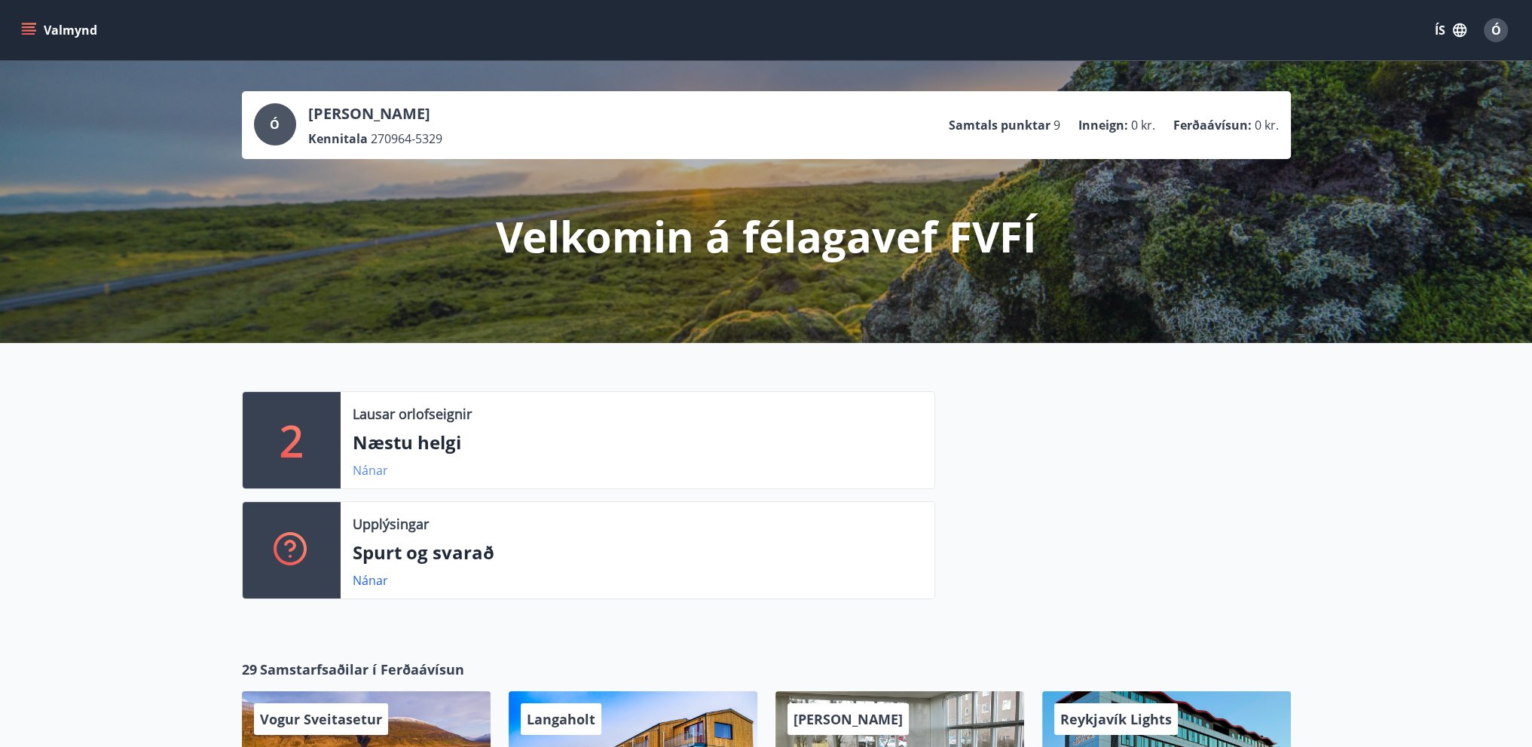
click at [371, 468] on link "Nánar" at bounding box center [370, 470] width 35 height 17
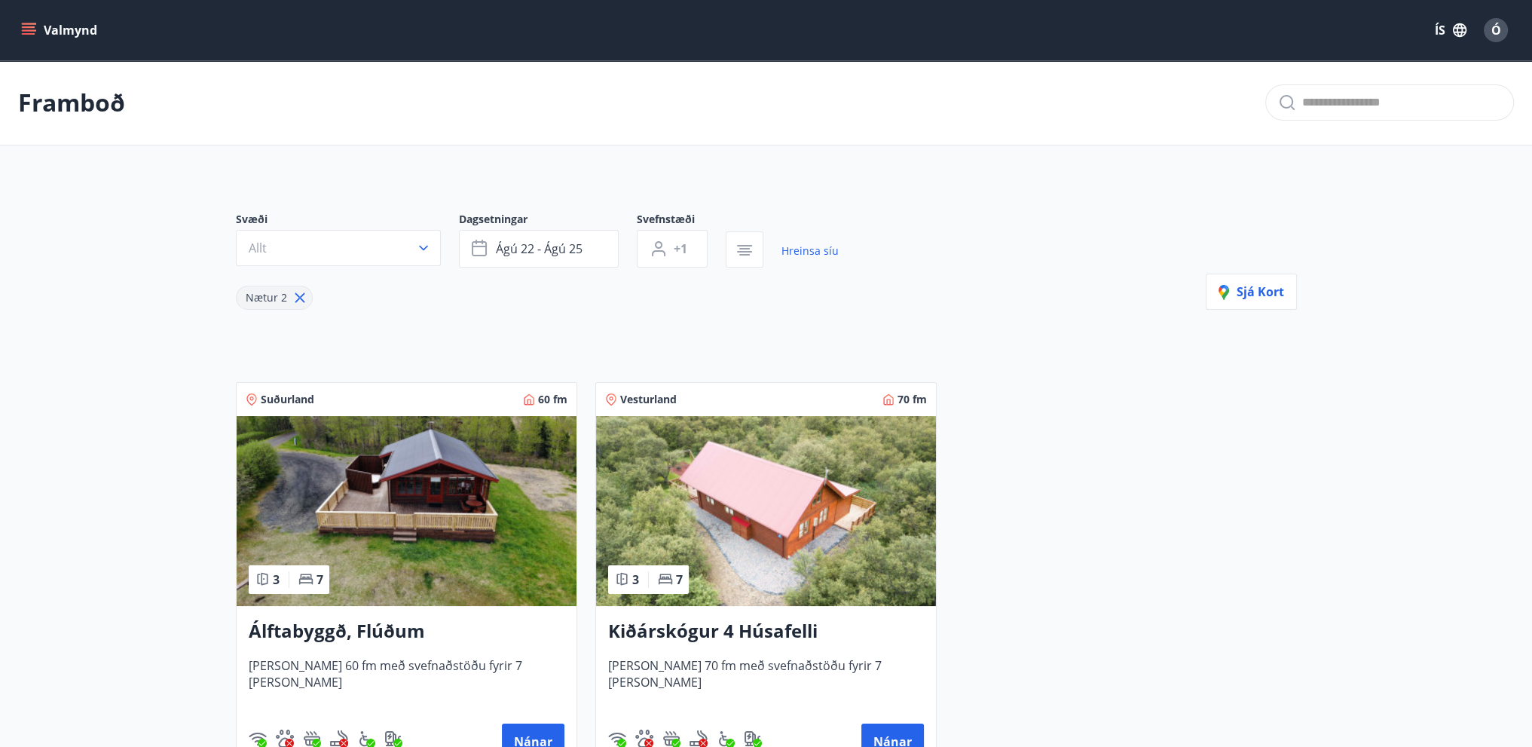
click at [296, 294] on icon at bounding box center [300, 297] width 17 height 17
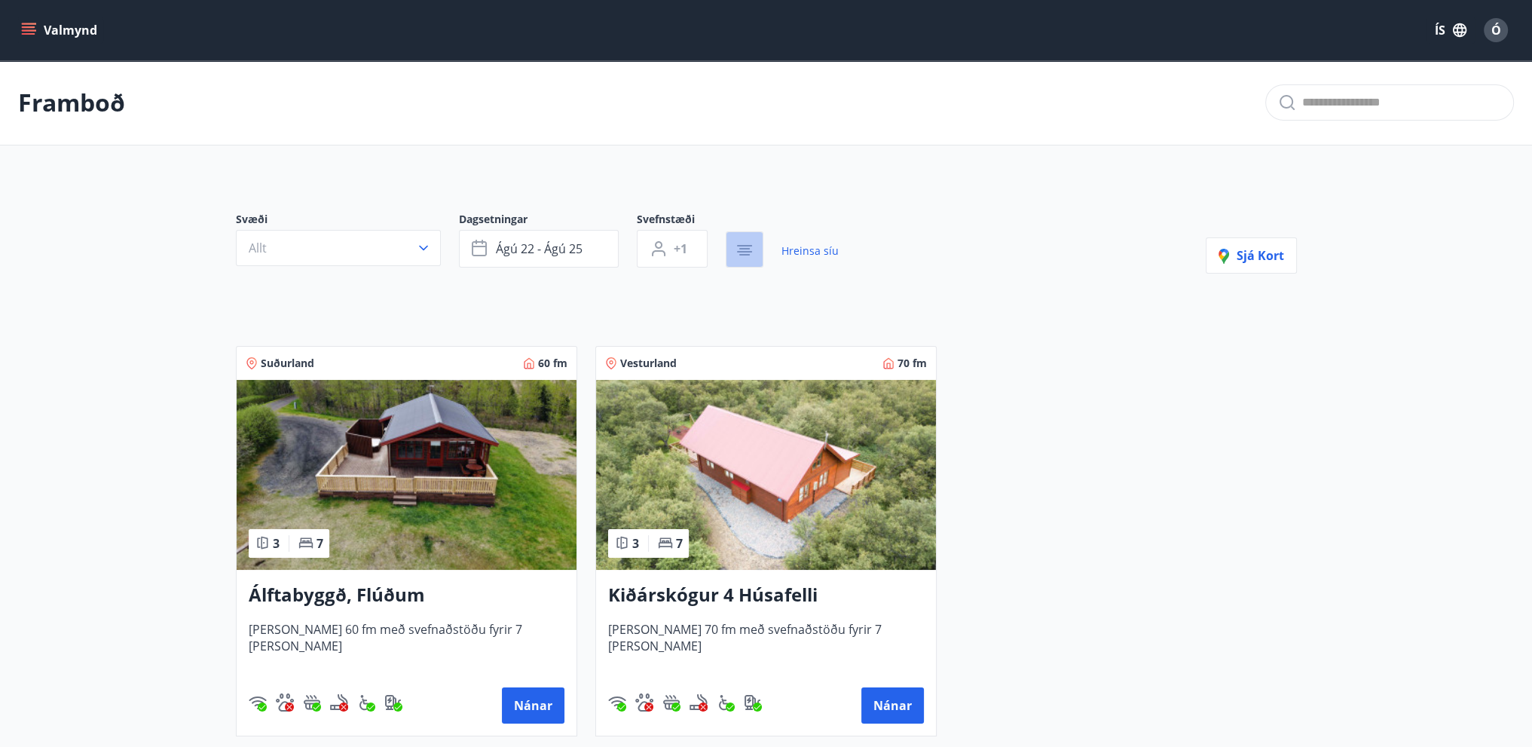
click at [738, 246] on icon "button" at bounding box center [744, 250] width 18 height 18
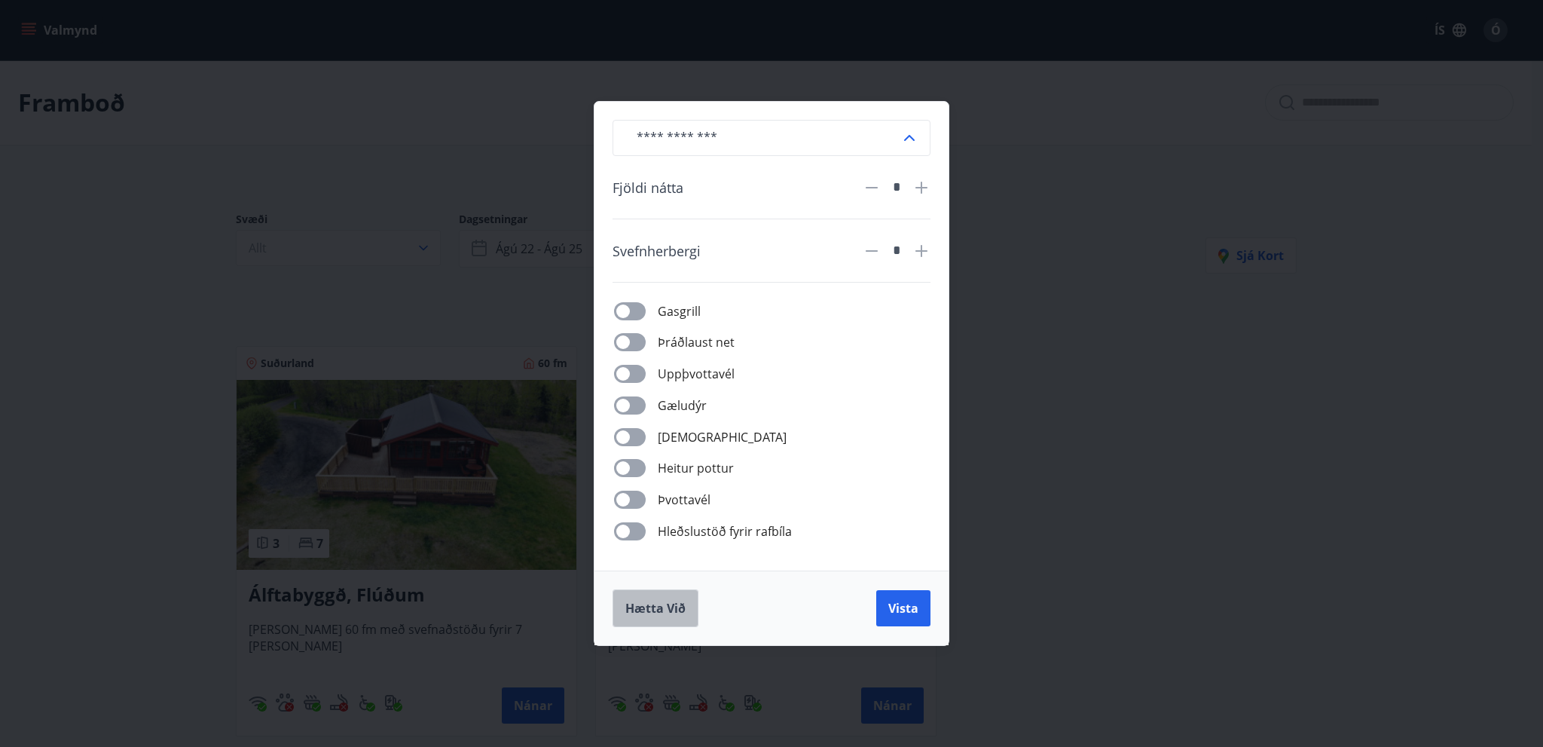
click at [643, 604] on span "Hætta við" at bounding box center [655, 608] width 60 height 17
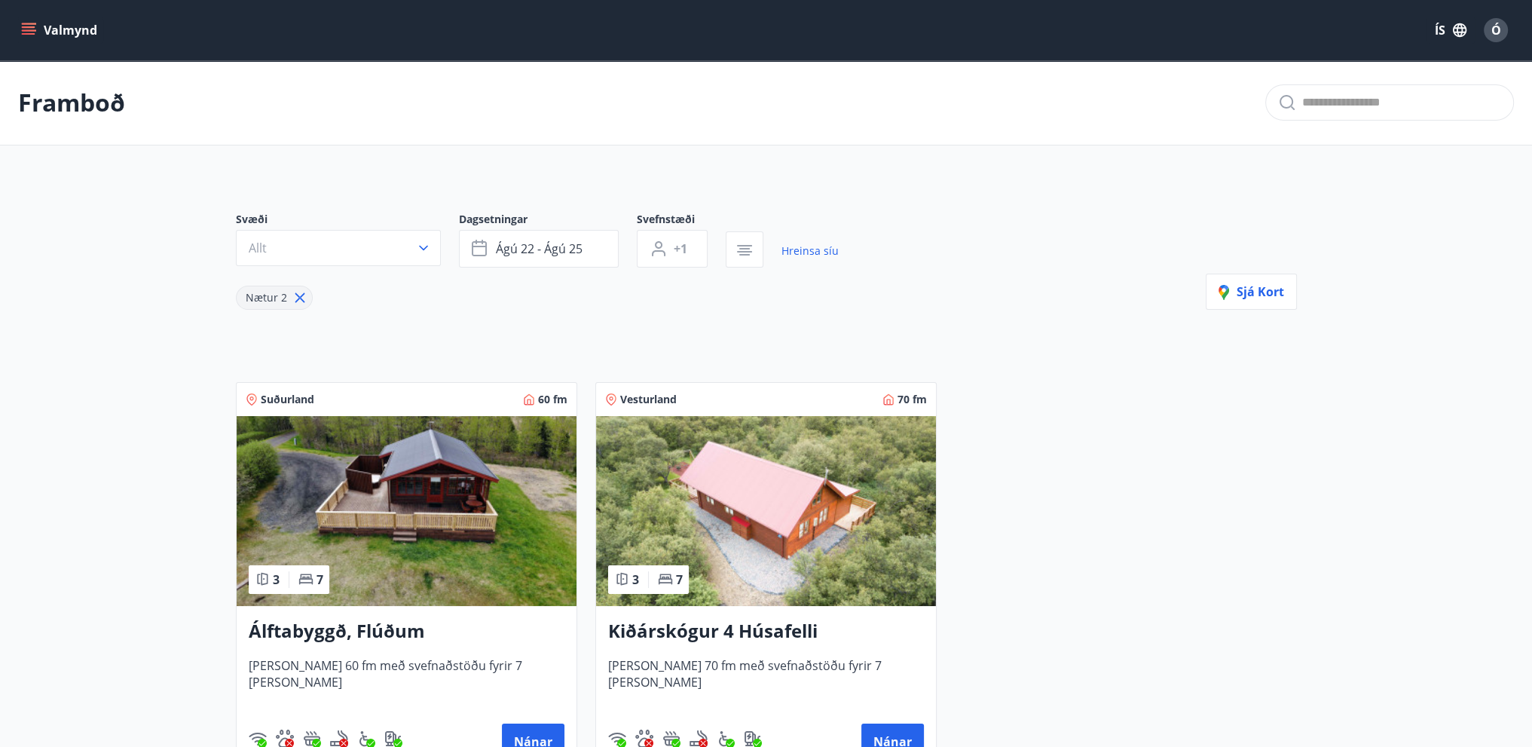
type input "*"
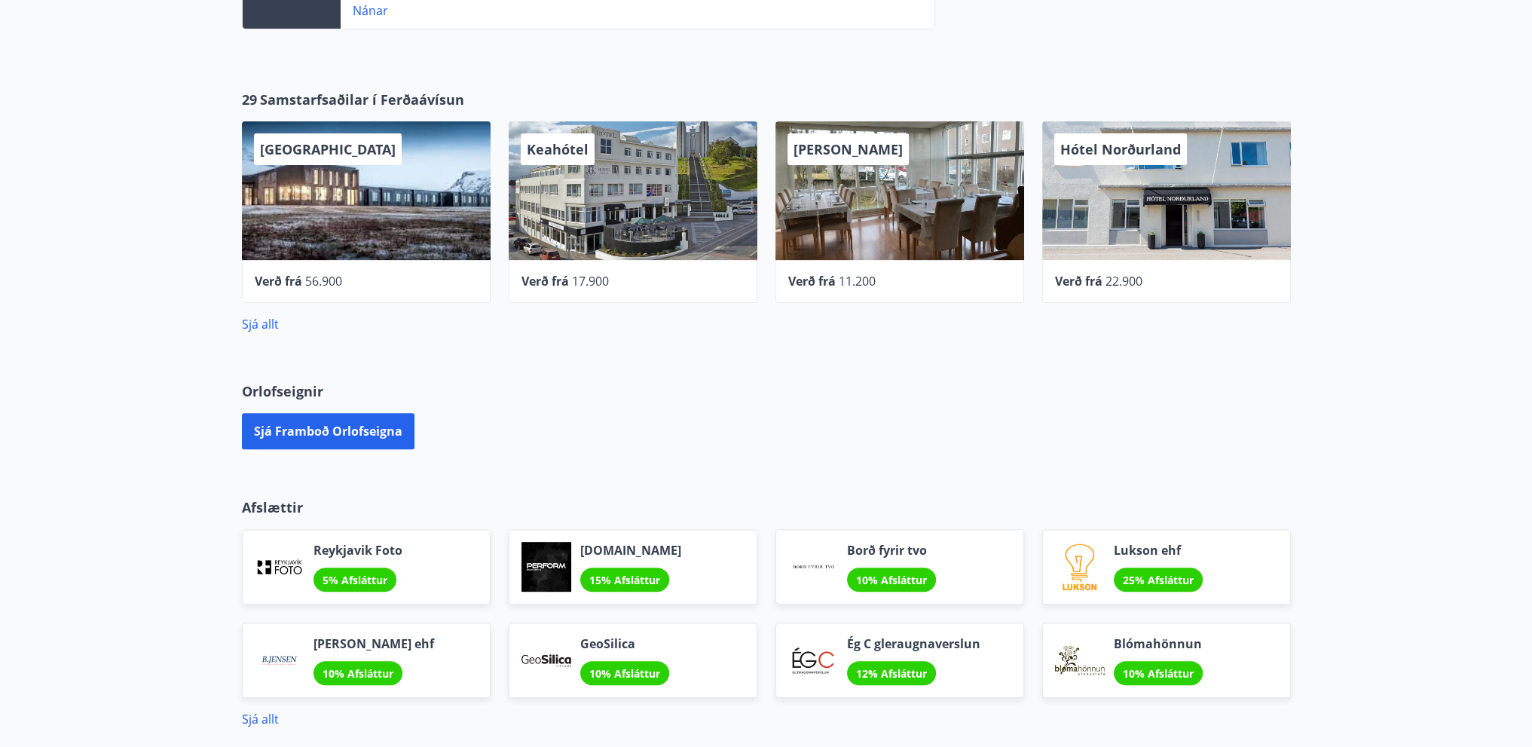
scroll to position [603, 0]
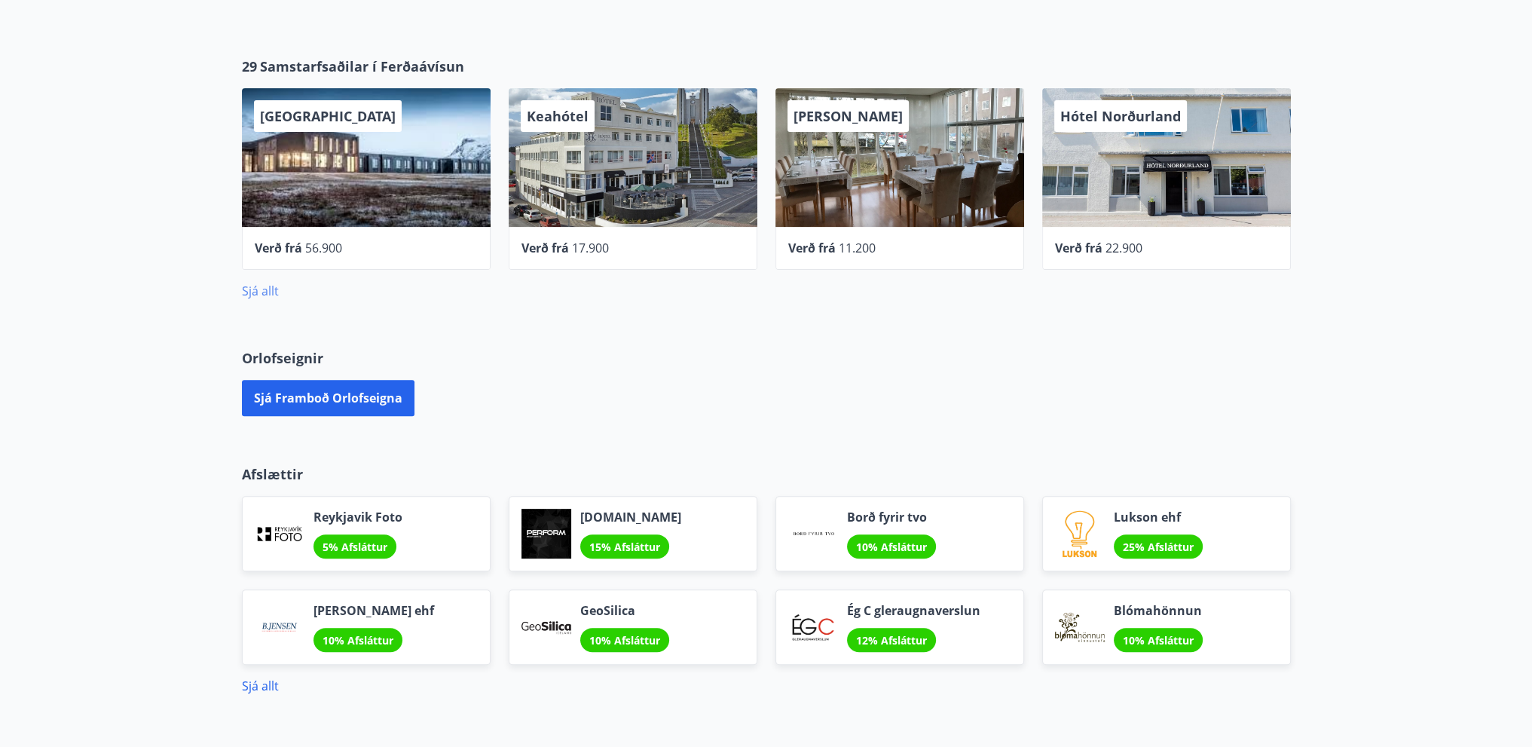
click at [253, 291] on link "Sjá allt" at bounding box center [260, 291] width 37 height 17
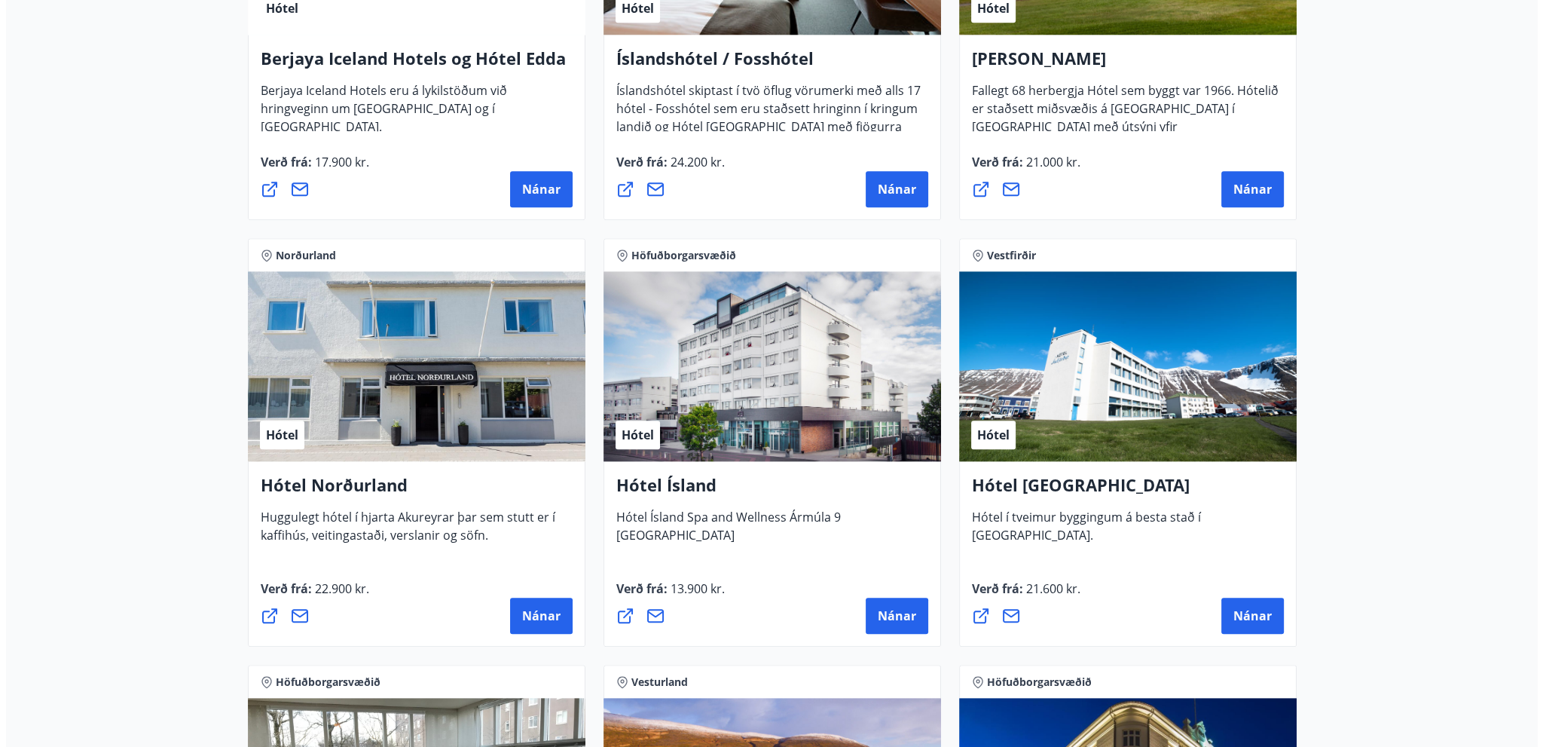
scroll to position [1959, 0]
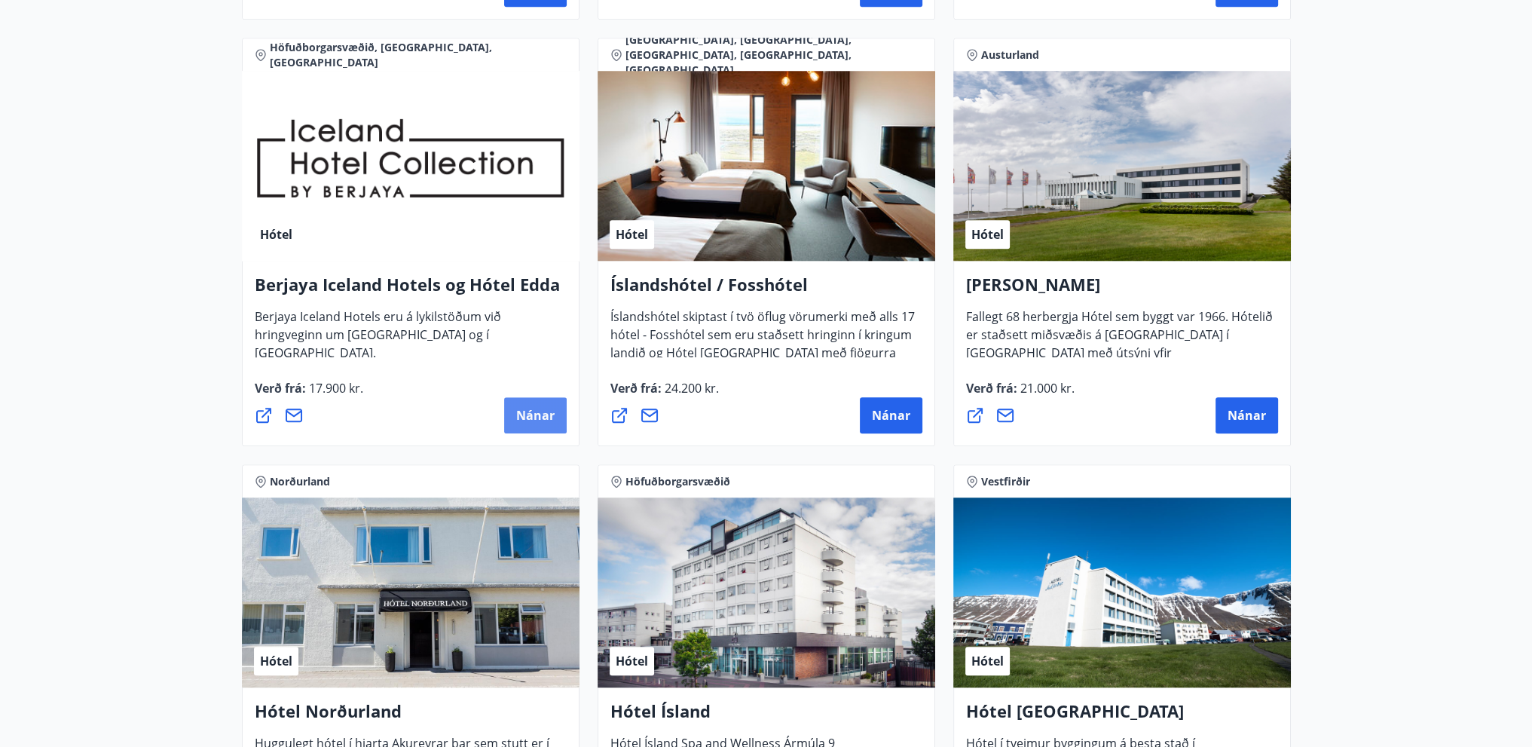
click at [520, 408] on span "Nánar" at bounding box center [535, 415] width 38 height 17
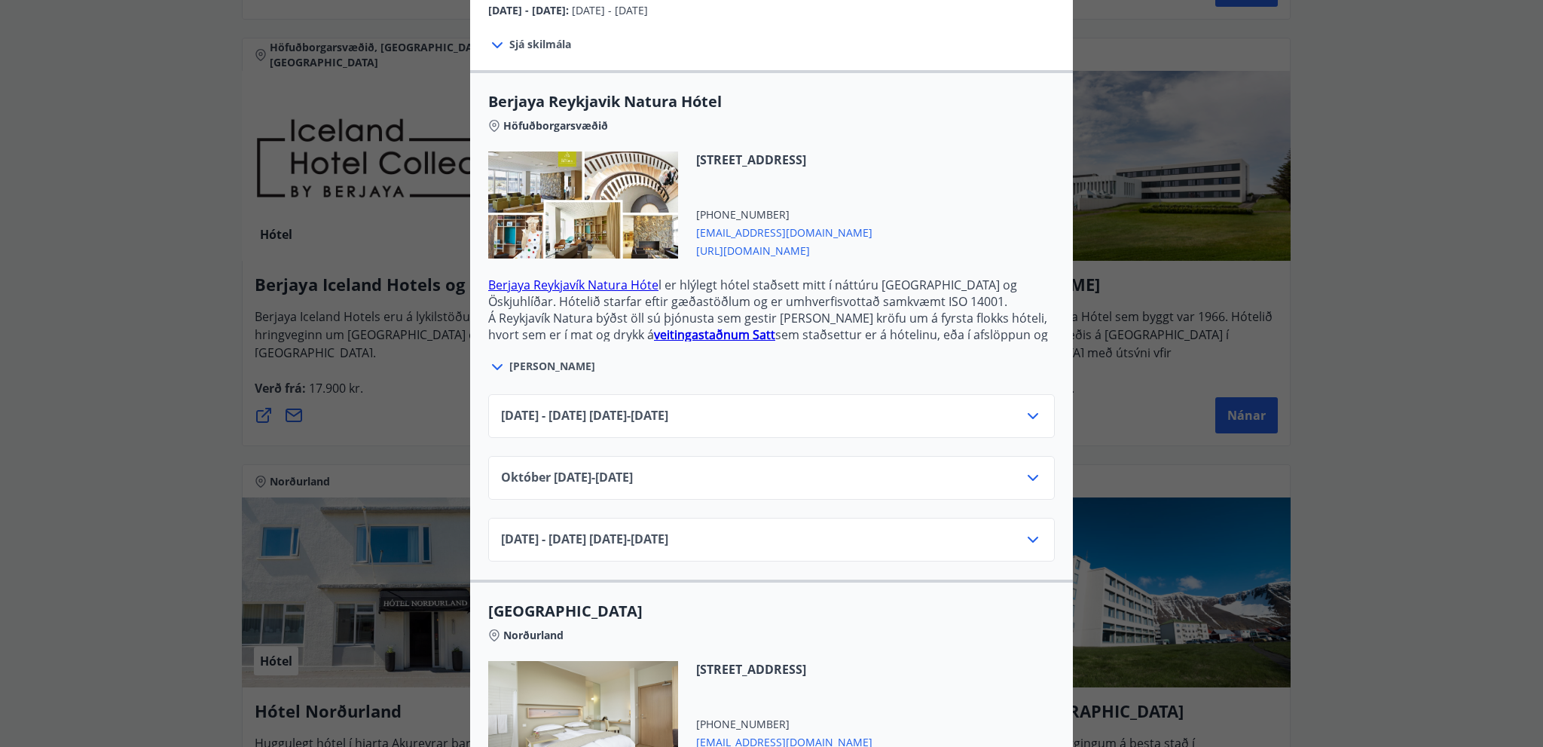
scroll to position [377, 0]
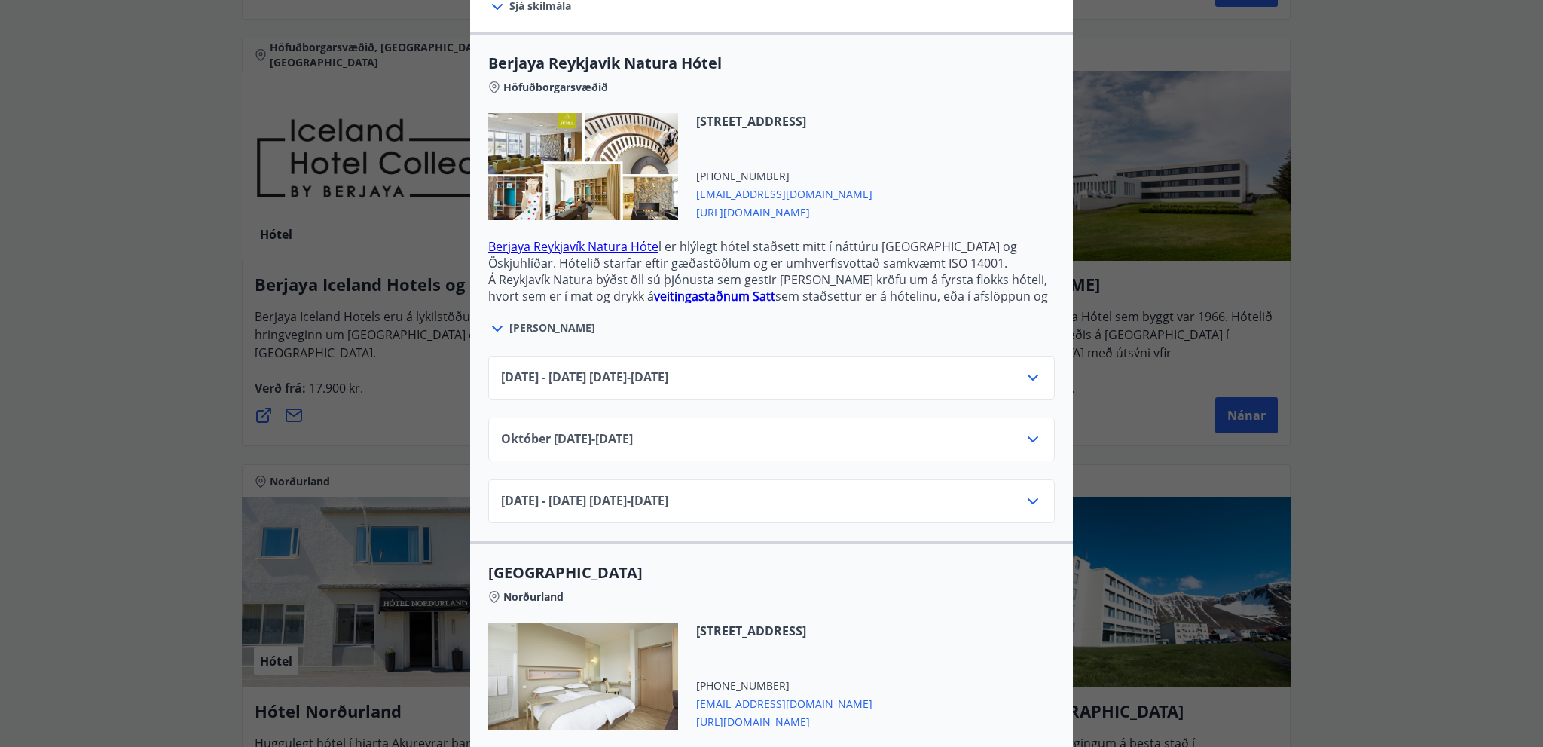
click at [1028, 368] on icon at bounding box center [1033, 377] width 18 height 18
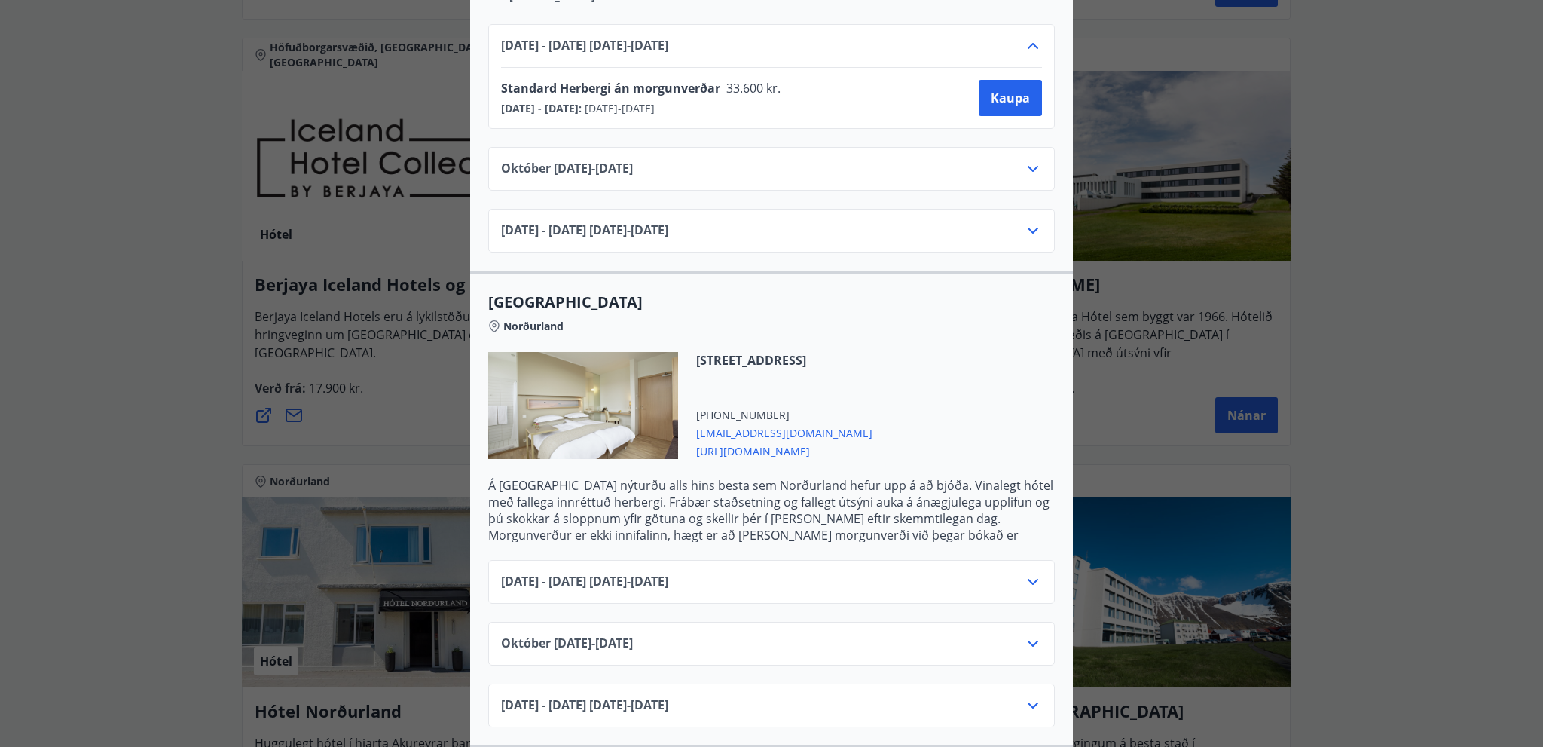
scroll to position [753, 0]
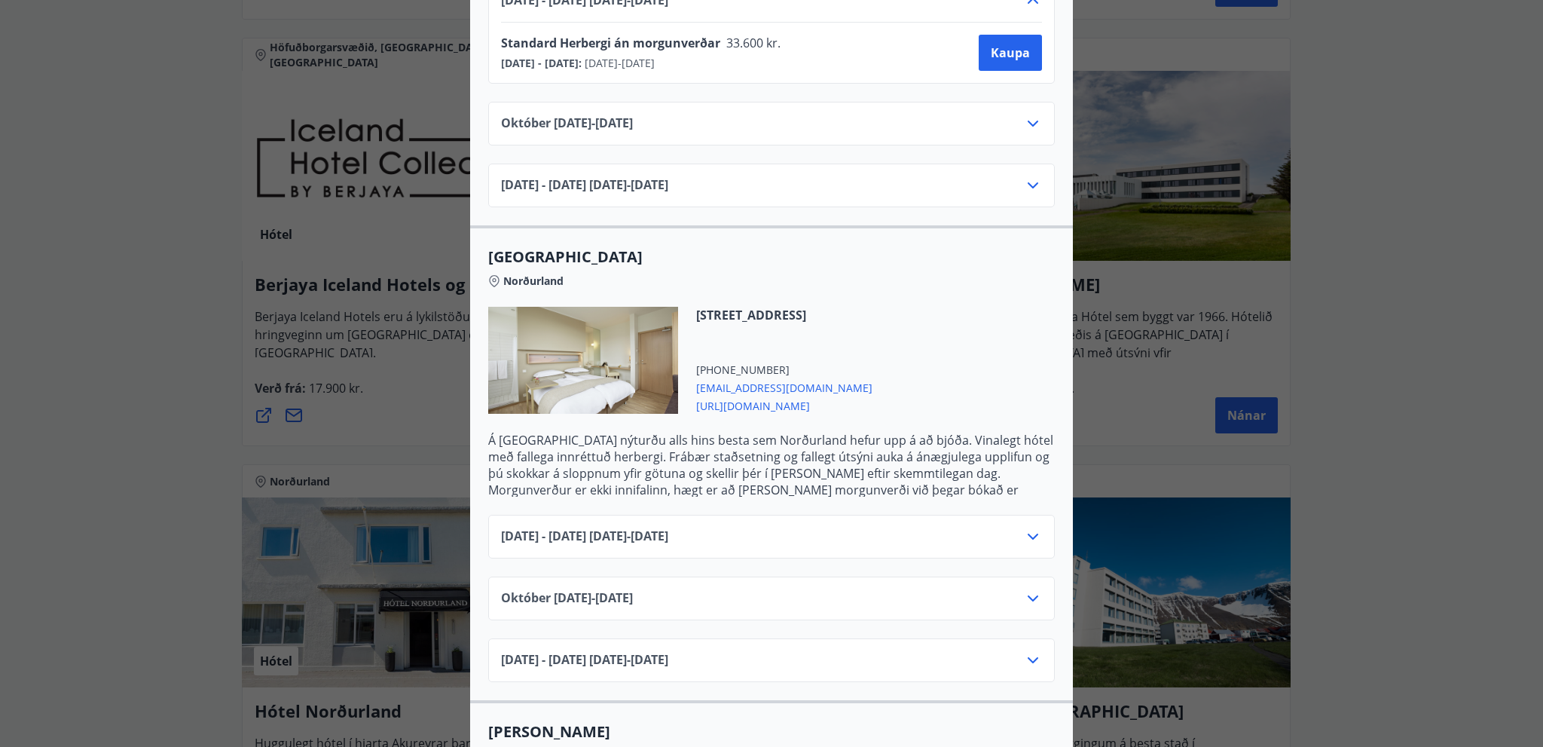
click at [1025, 527] on icon at bounding box center [1033, 536] width 18 height 18
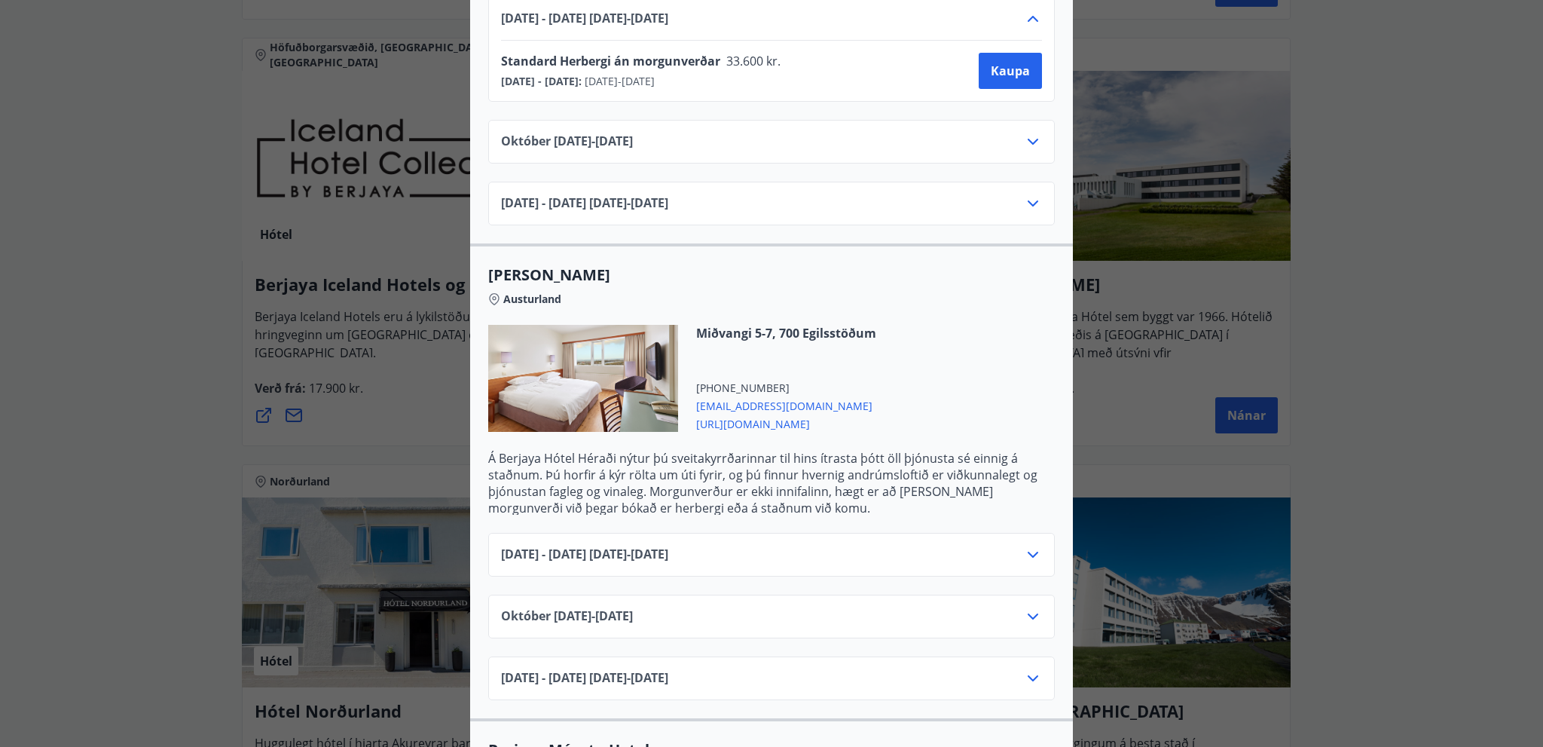
scroll to position [1281, 0]
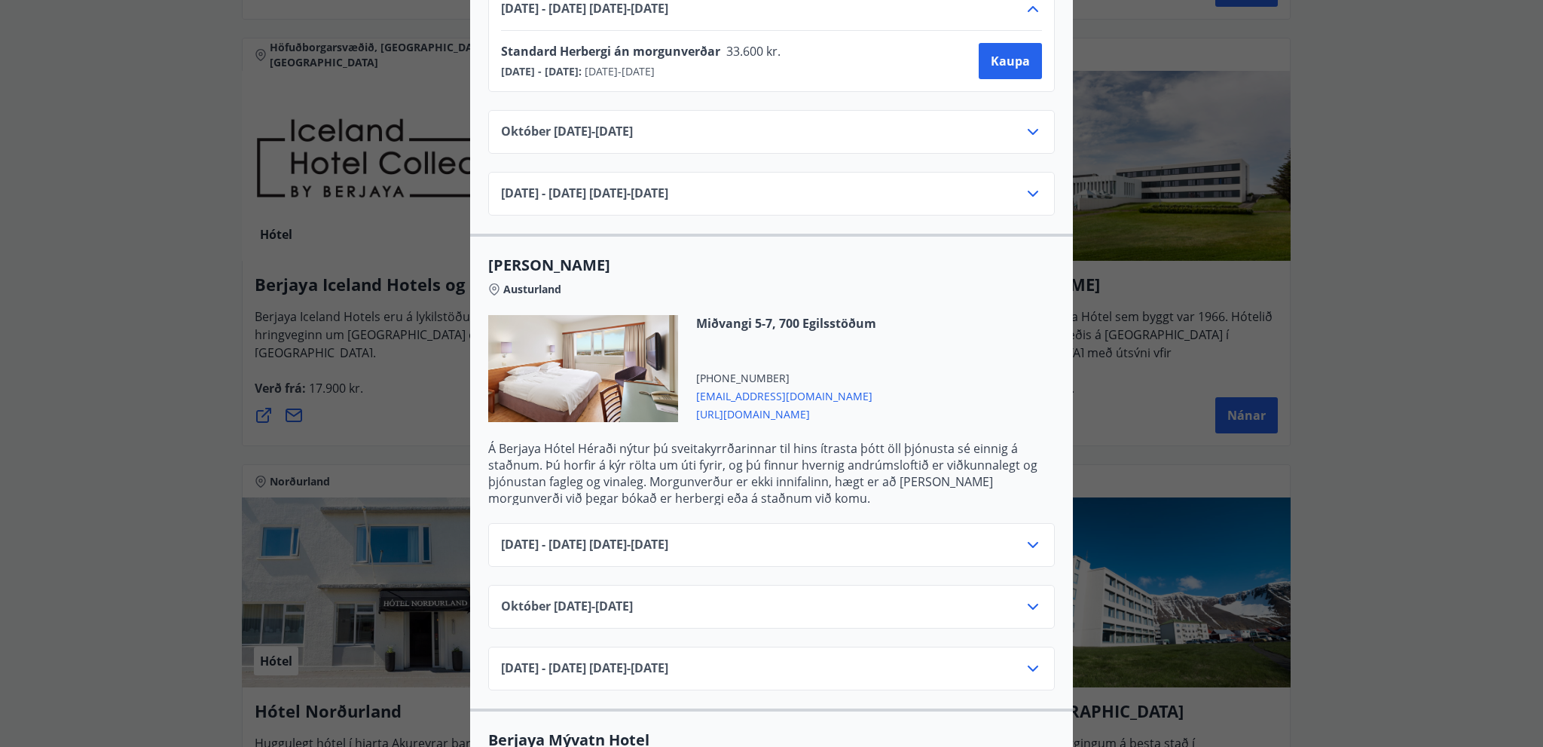
click at [1028, 536] on icon at bounding box center [1033, 545] width 18 height 18
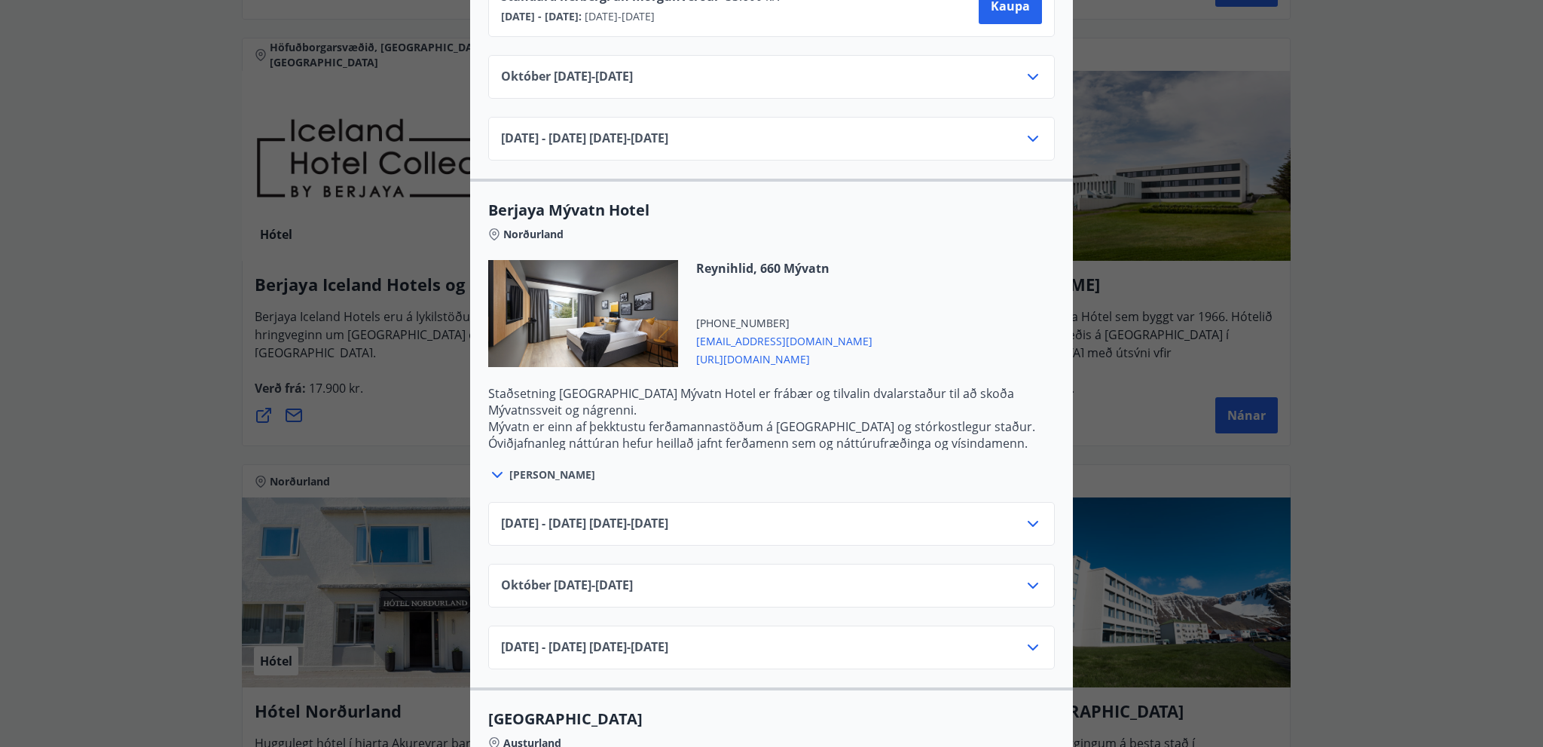
scroll to position [1883, 0]
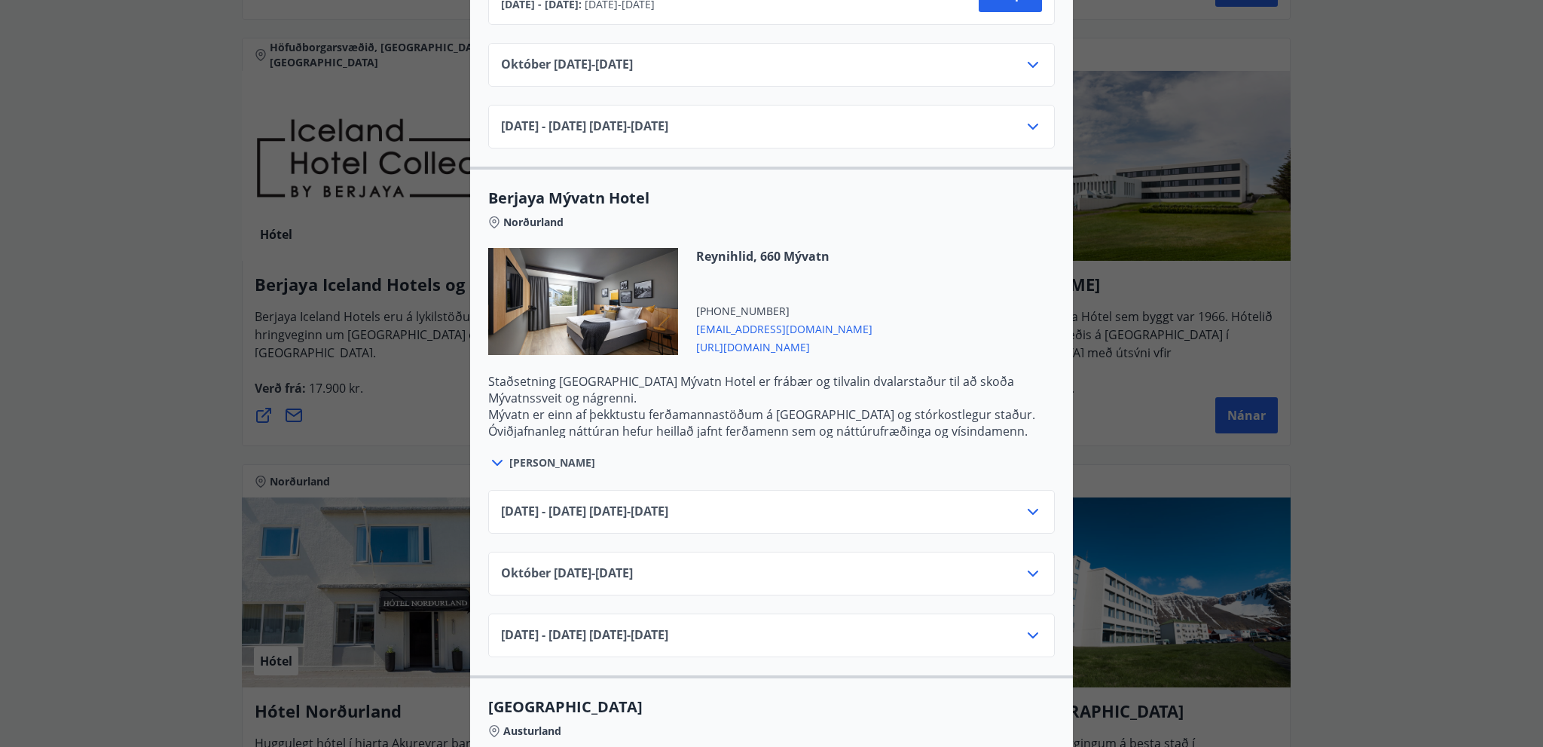
click at [1028, 509] on icon at bounding box center [1033, 512] width 11 height 6
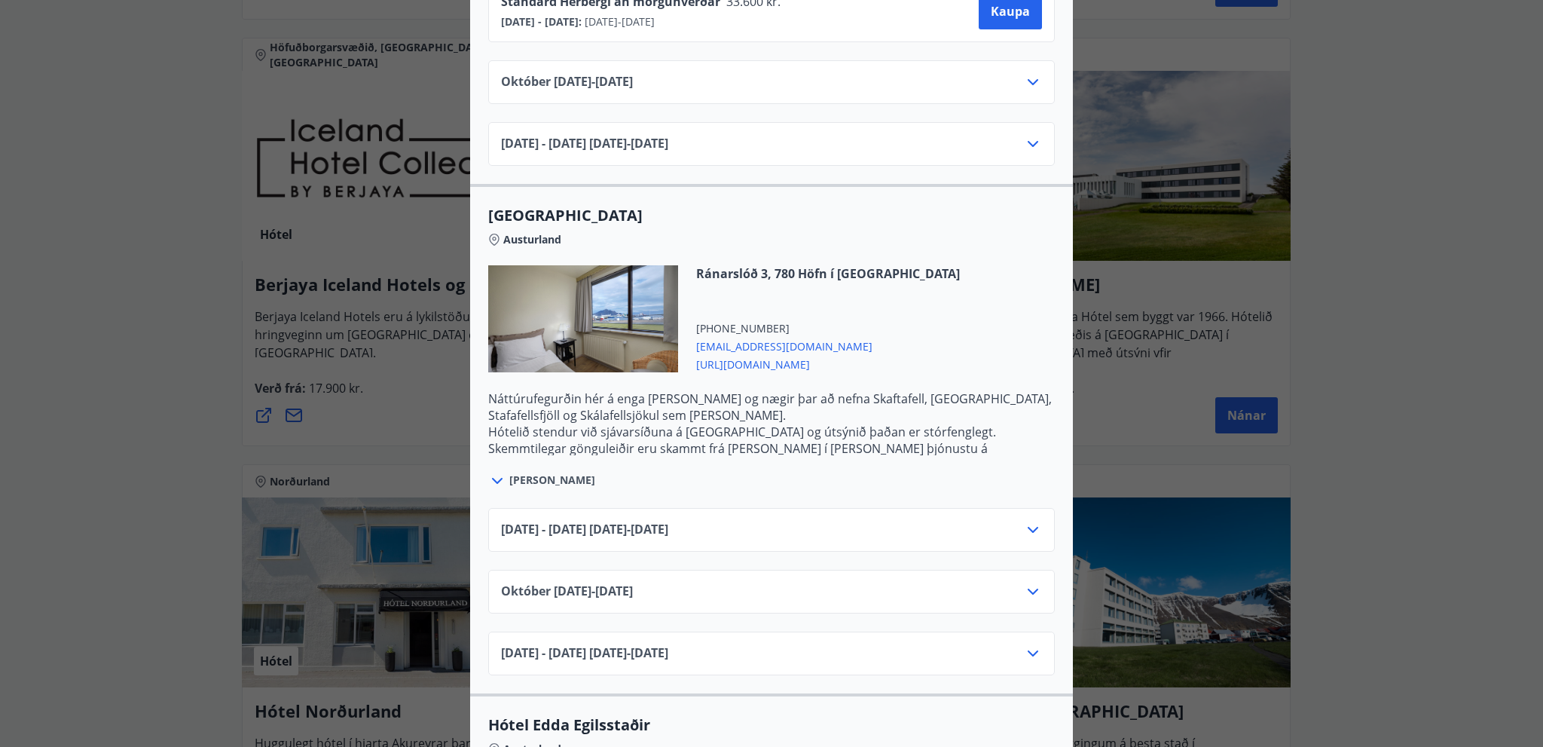
scroll to position [2486, 0]
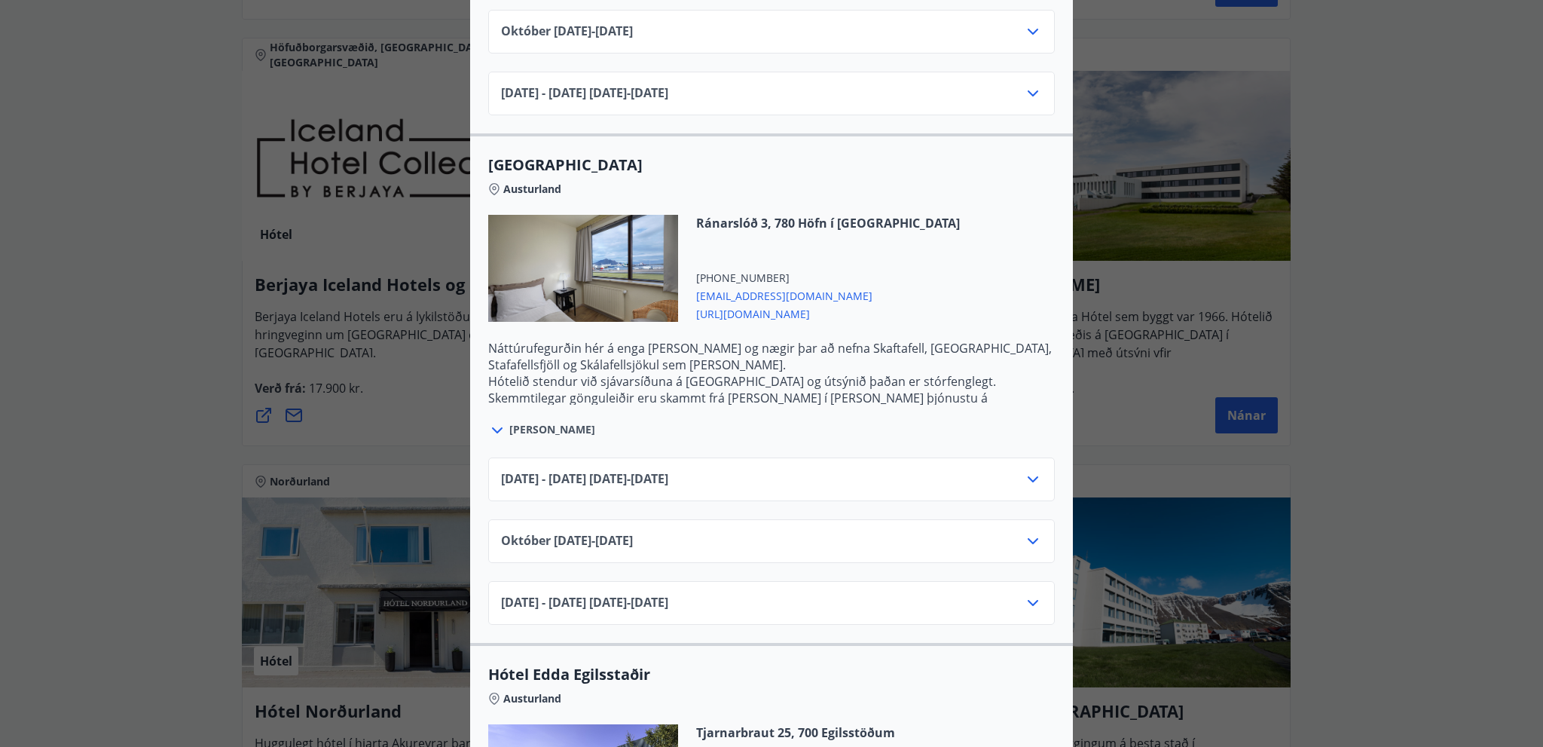
click at [1028, 470] on icon at bounding box center [1033, 479] width 18 height 18
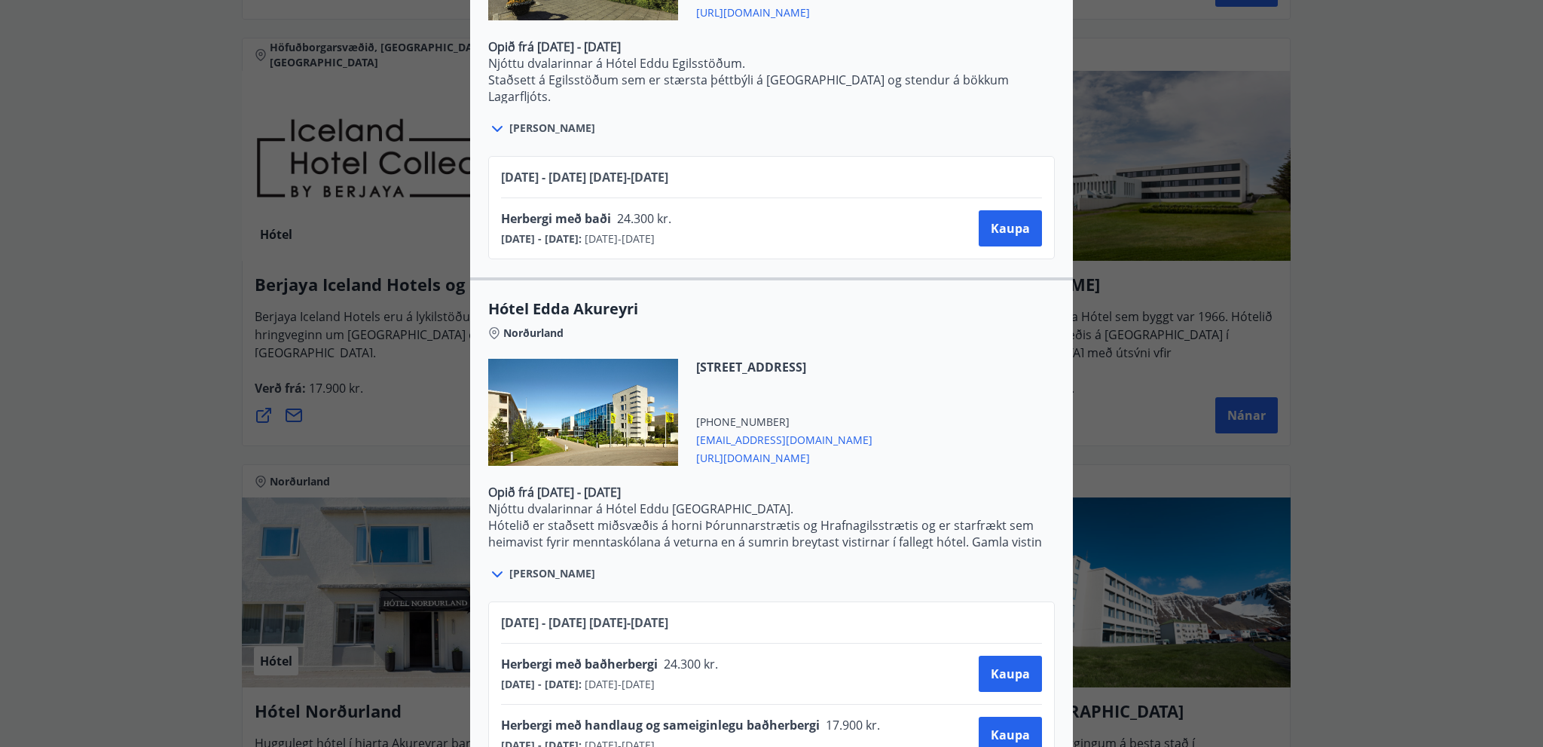
scroll to position [3381, 0]
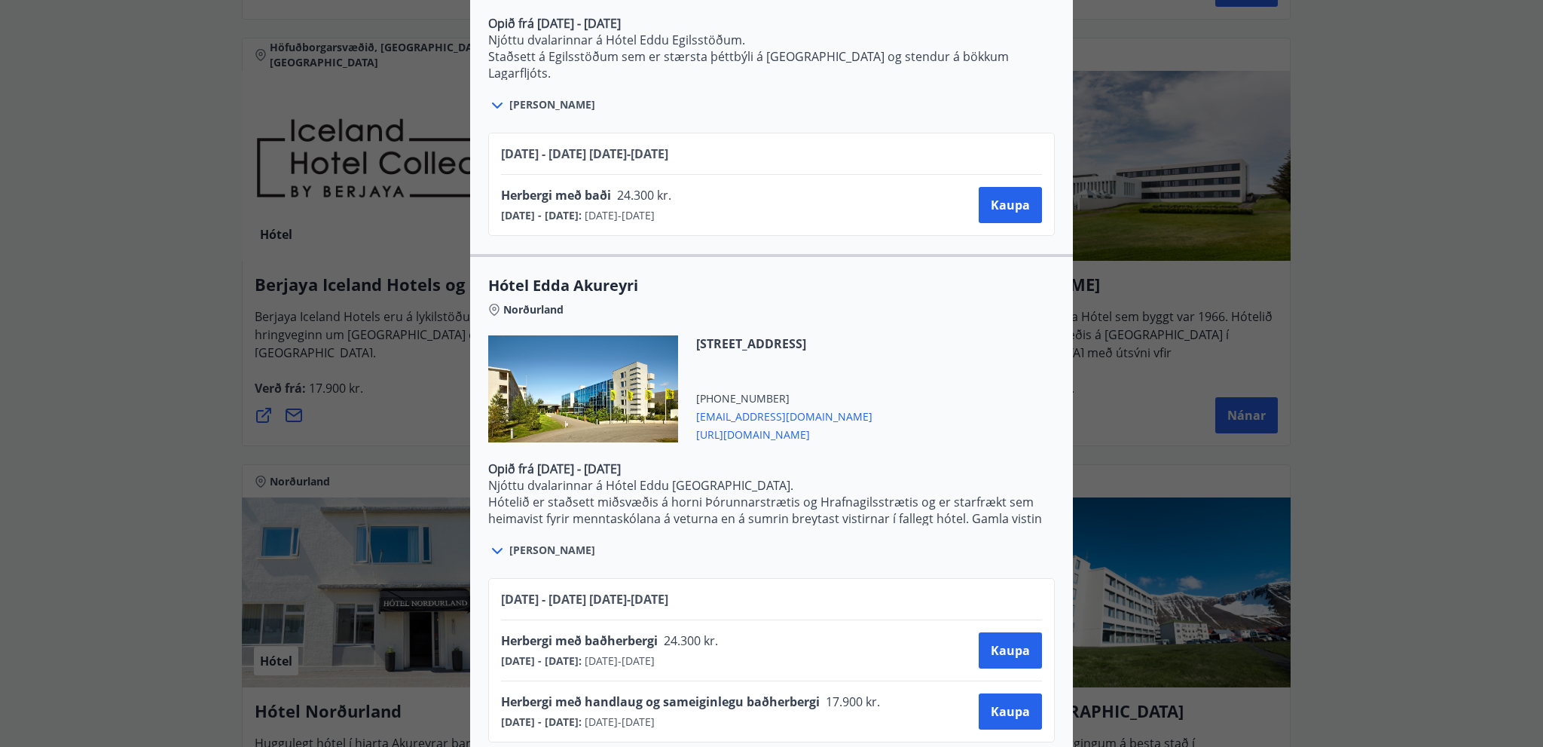
click at [489, 542] on icon at bounding box center [497, 551] width 18 height 18
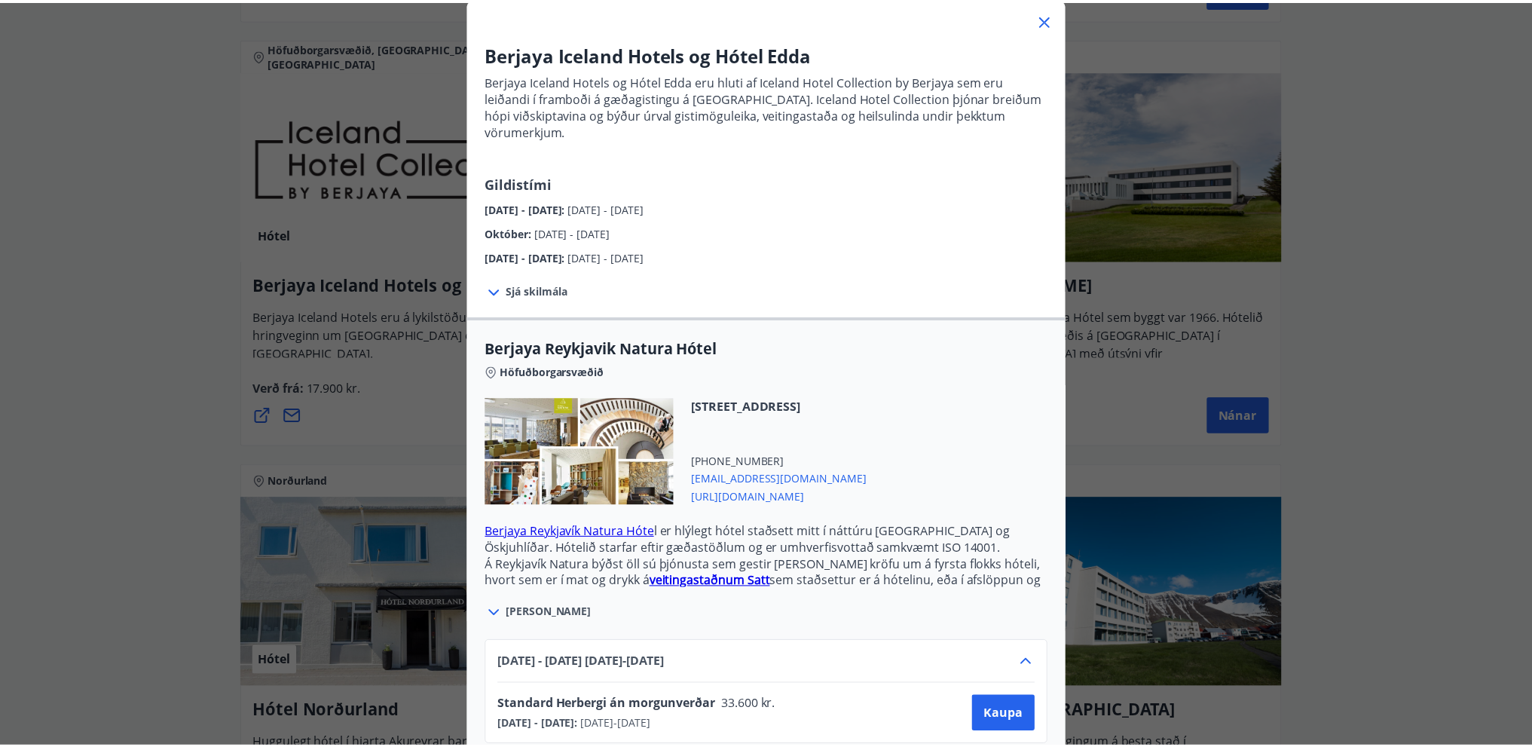
scroll to position [0, 0]
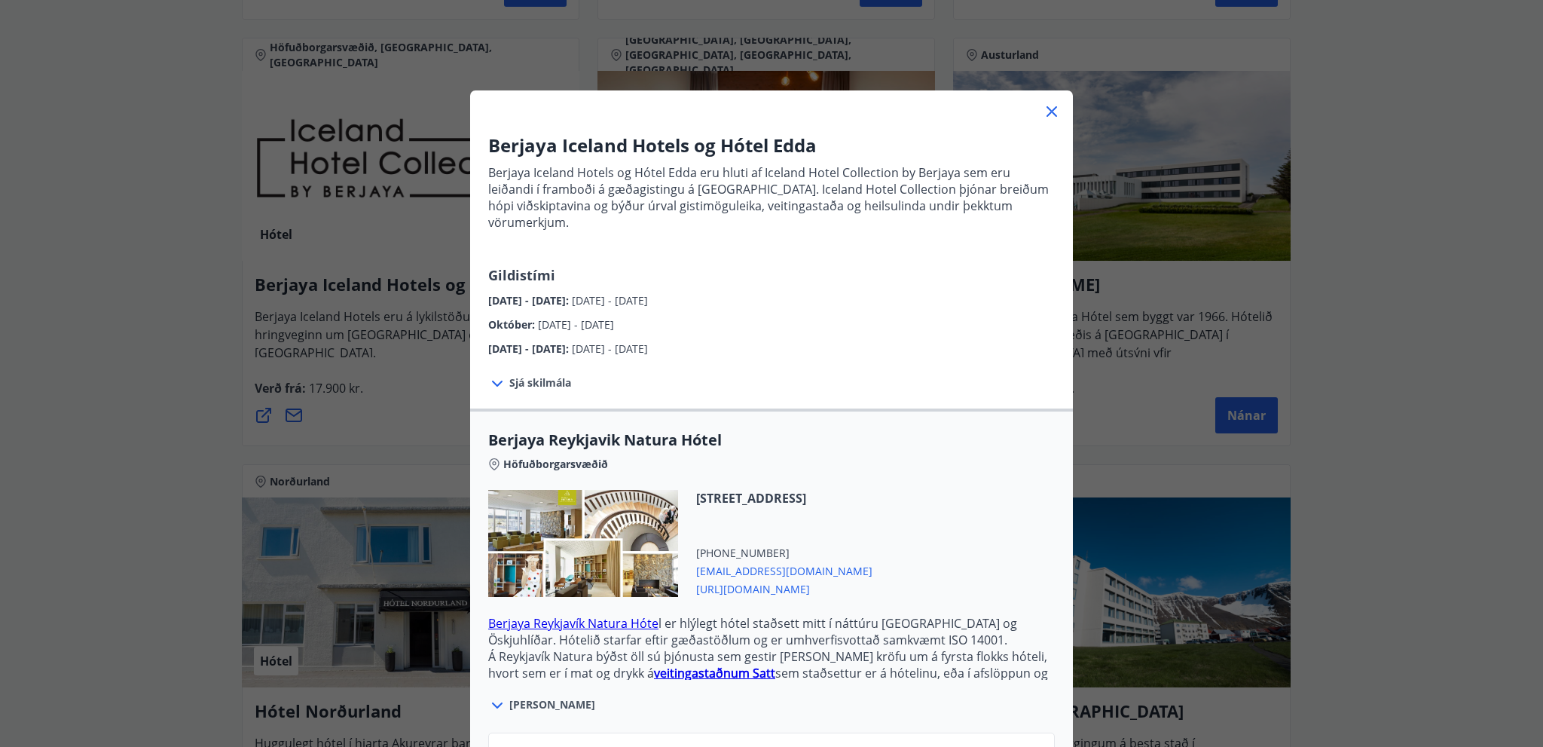
click at [1047, 111] on icon at bounding box center [1051, 111] width 11 height 11
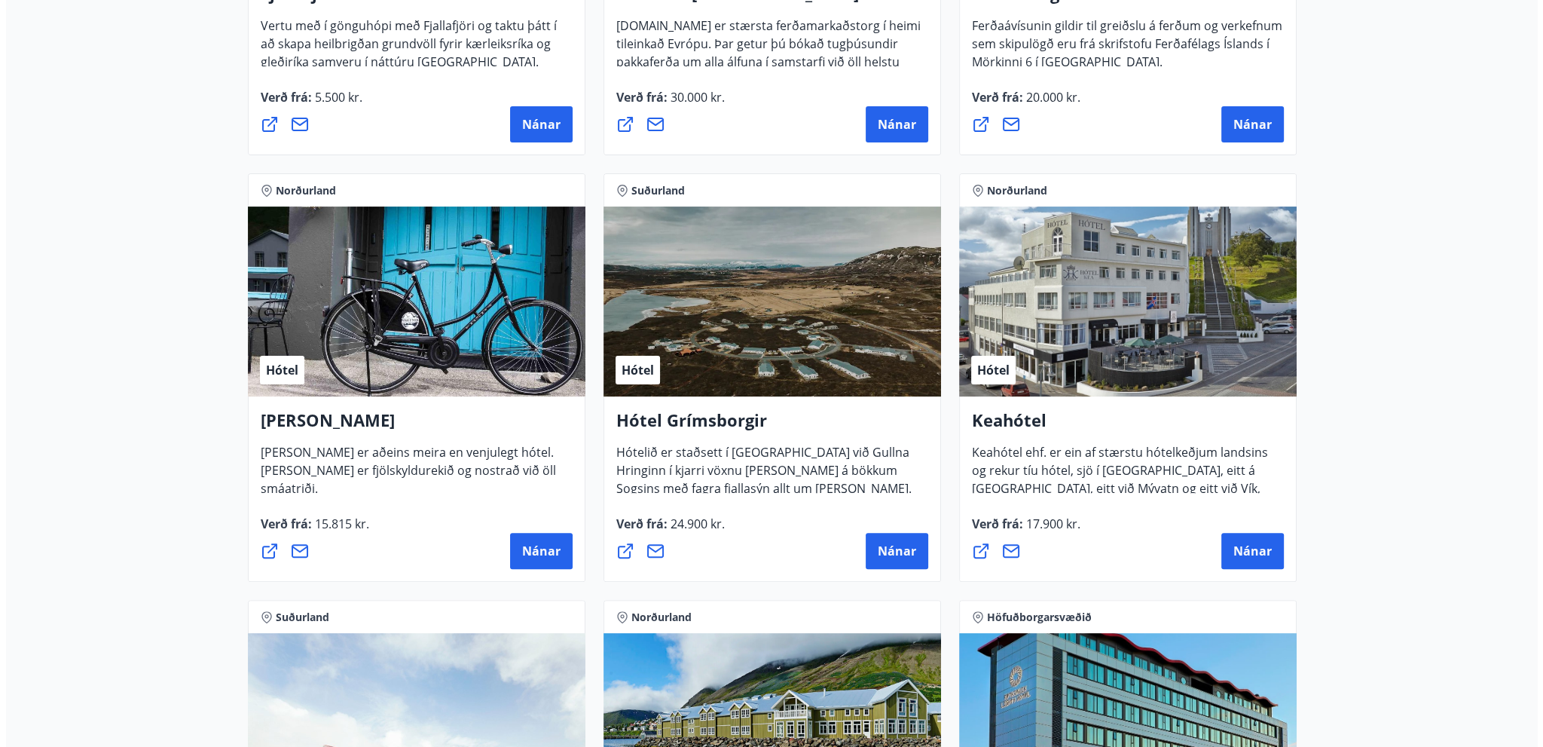
scroll to position [527, 0]
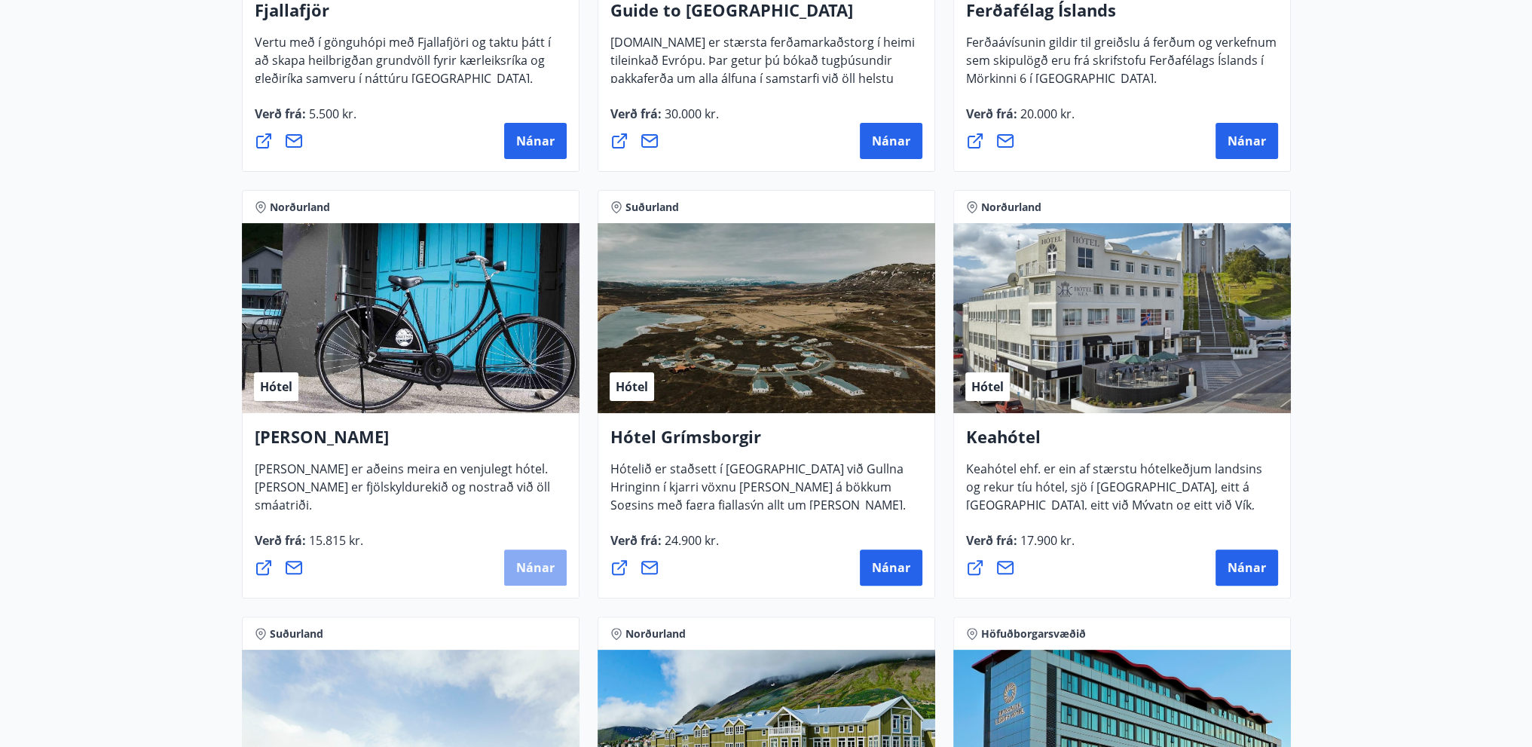
click at [537, 563] on span "Nánar" at bounding box center [535, 567] width 38 height 17
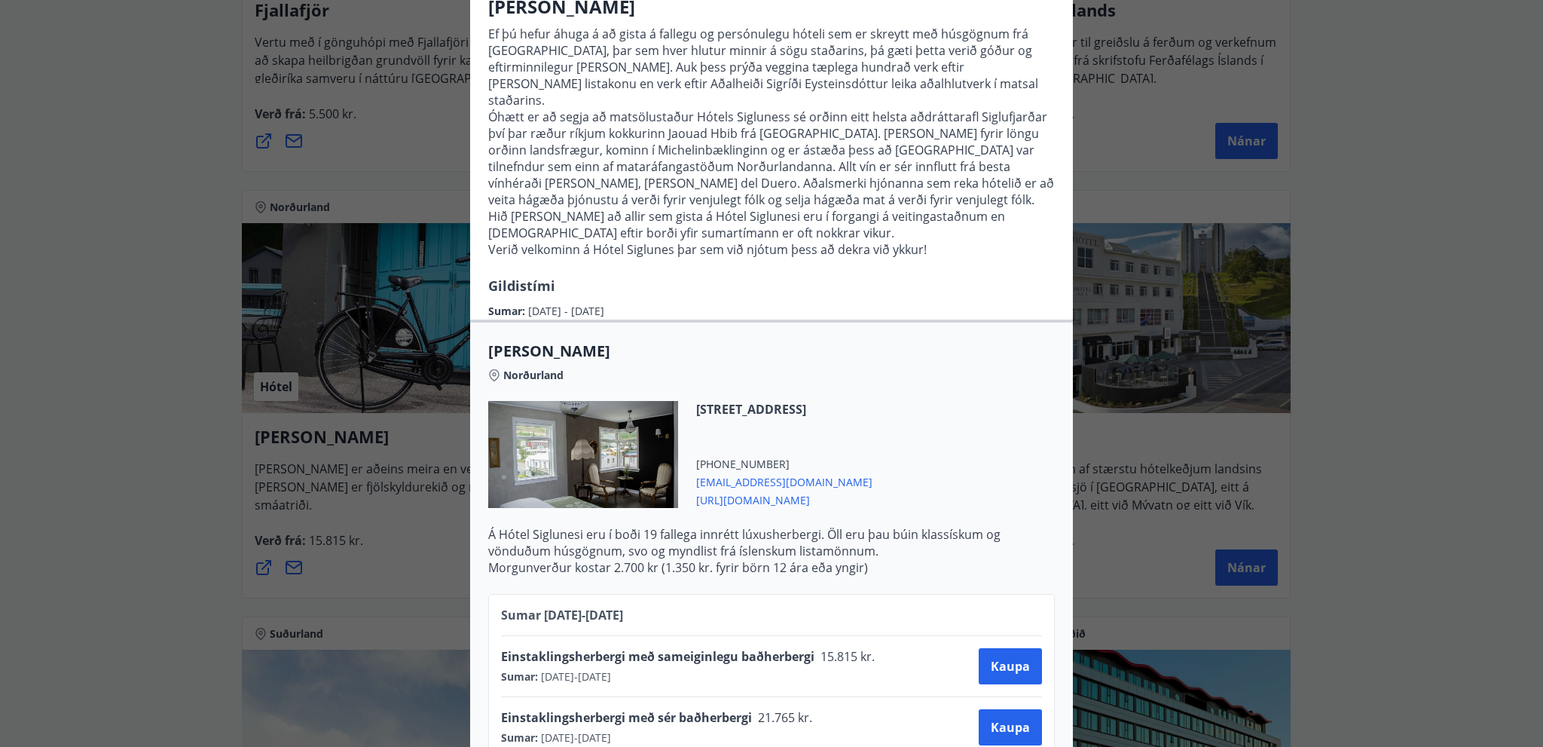
scroll to position [136, 0]
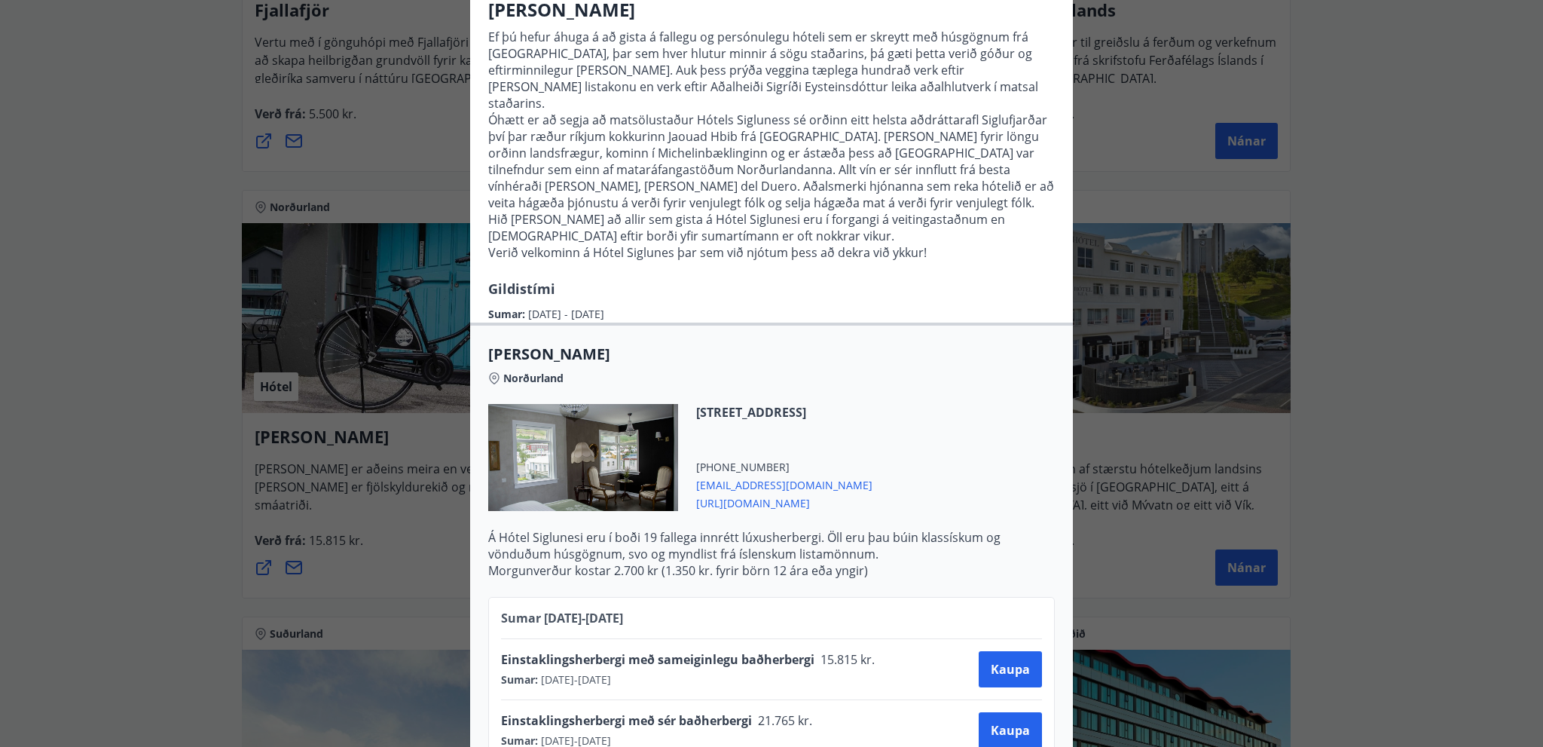
click at [742, 493] on span "[URL][DOMAIN_NAME]" at bounding box center [784, 502] width 176 height 18
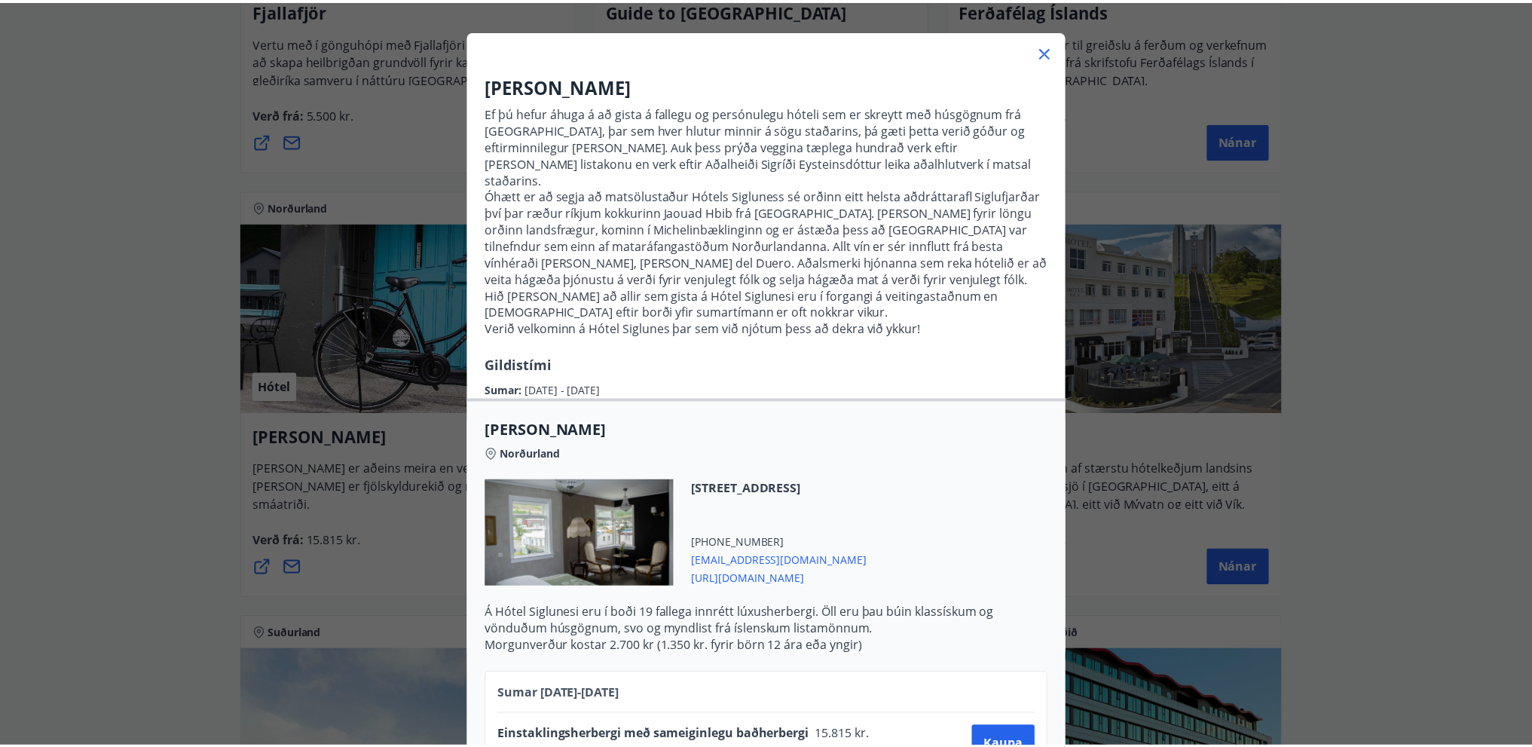
scroll to position [0, 0]
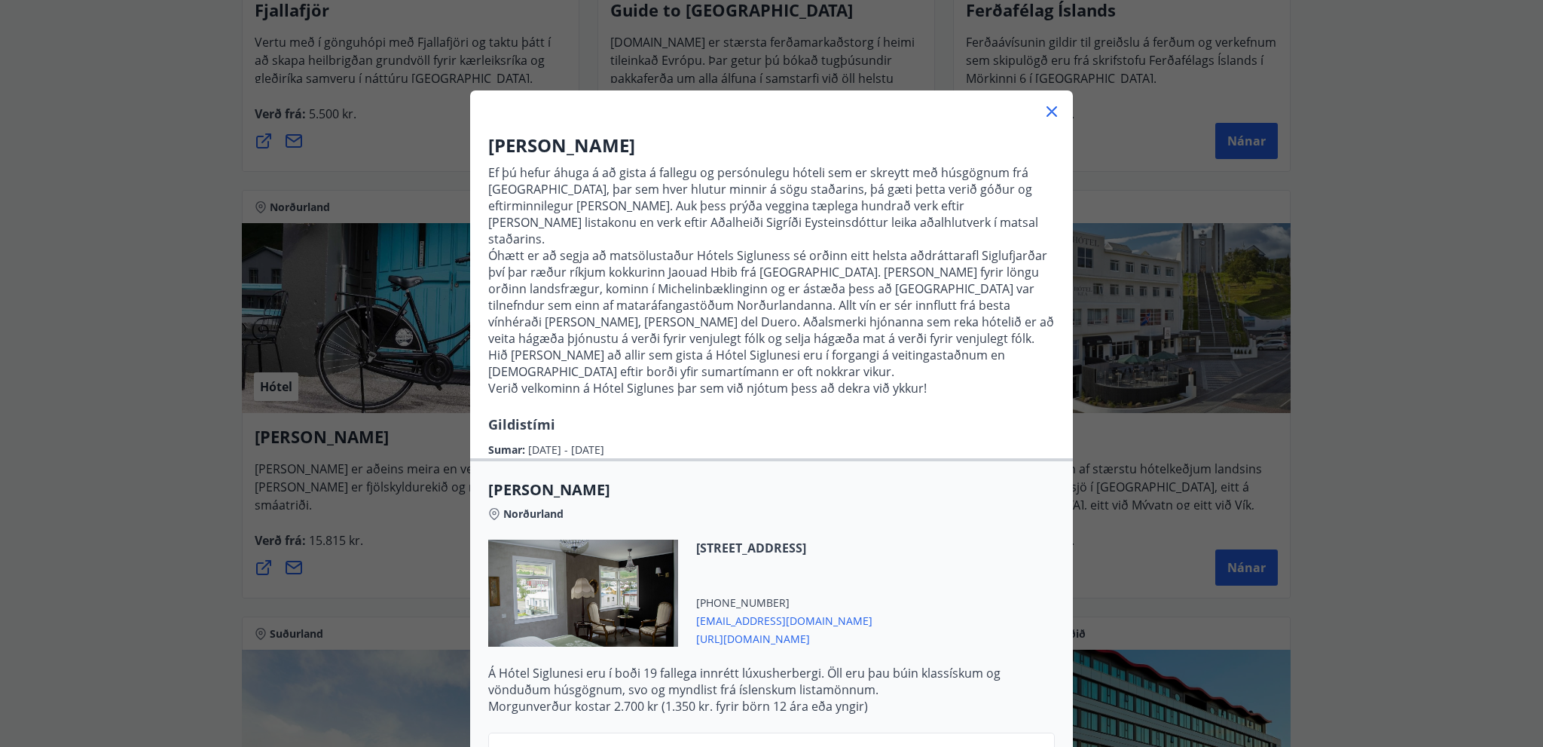
click at [1051, 111] on icon at bounding box center [1052, 112] width 2 height 2
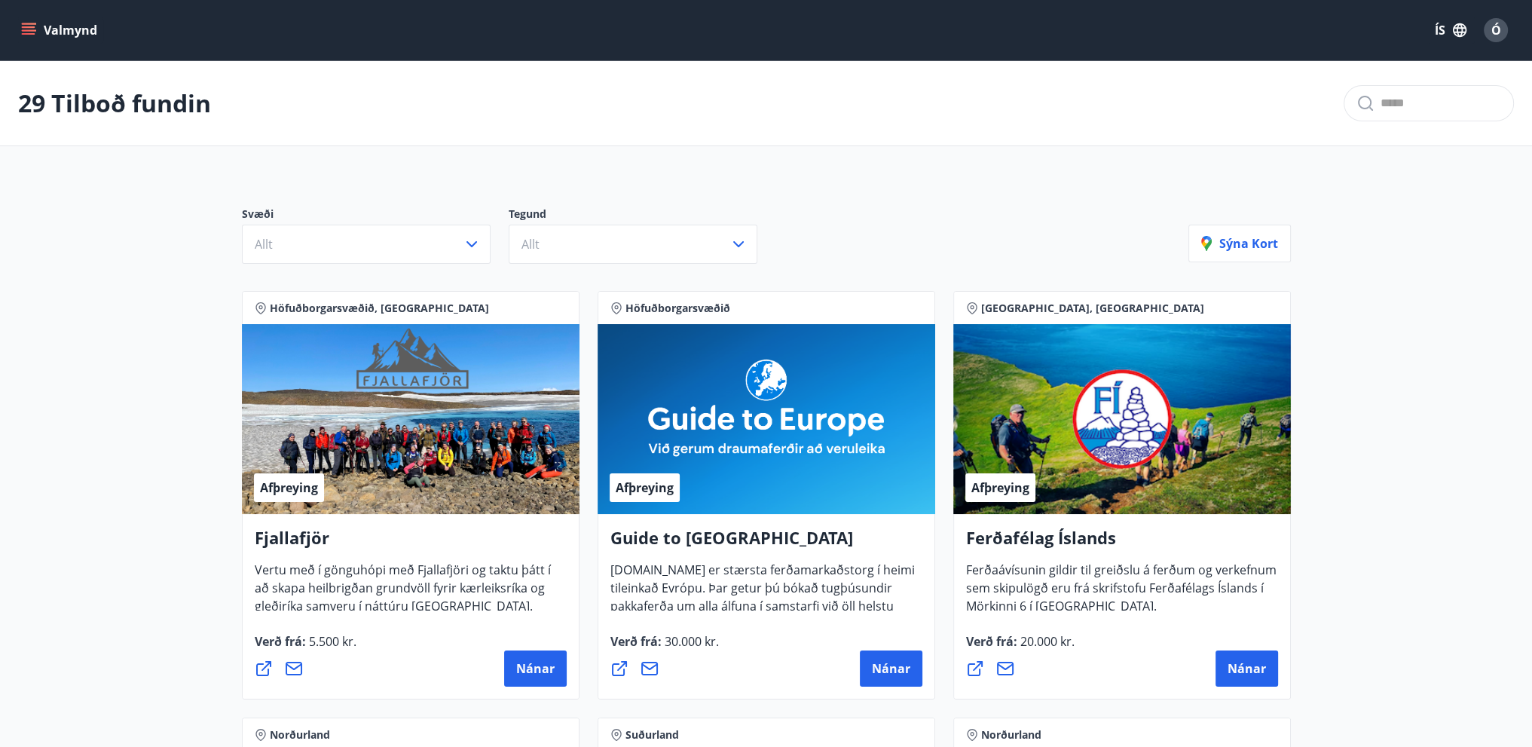
click at [32, 35] on icon "menu" at bounding box center [28, 30] width 15 height 15
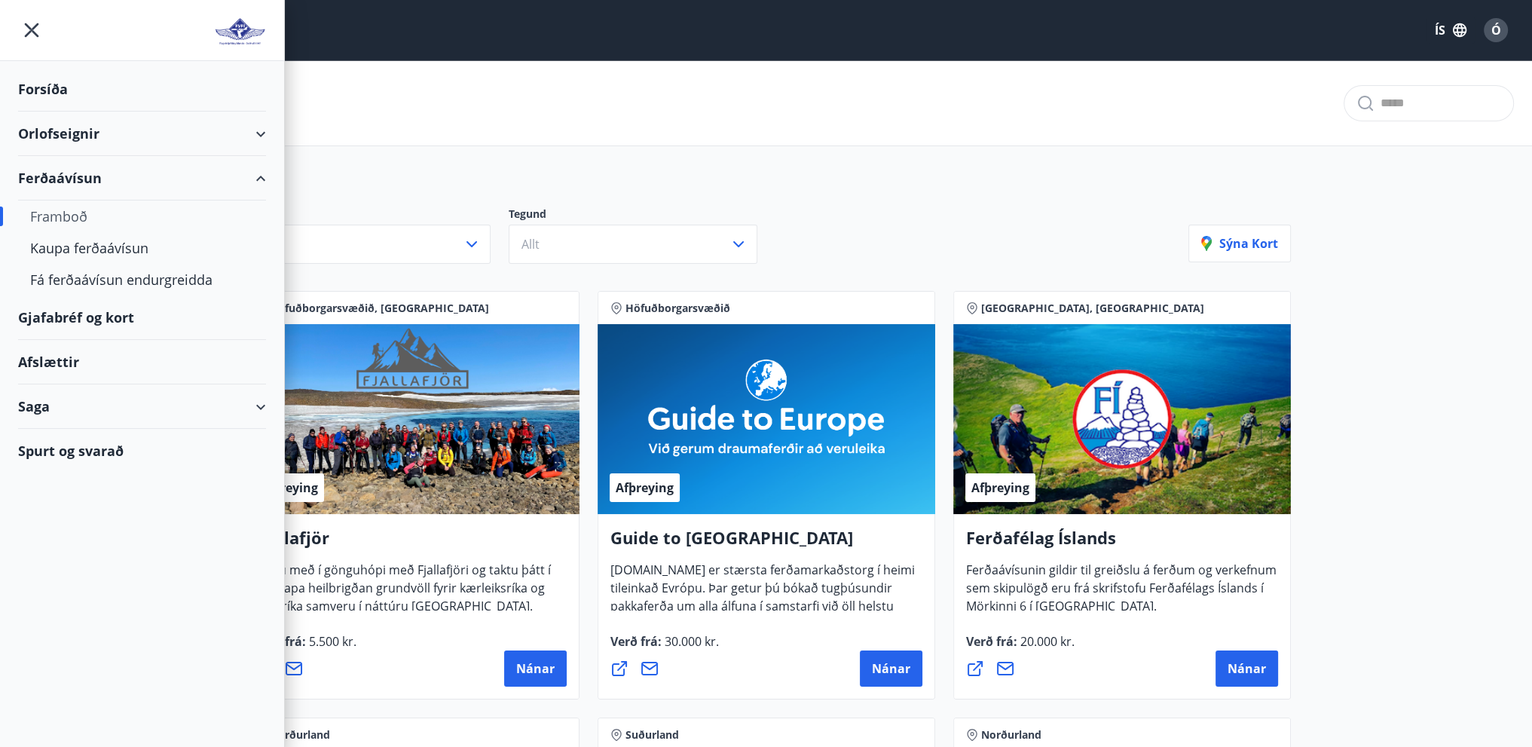
click at [61, 91] on div "Forsíða" at bounding box center [142, 89] width 248 height 44
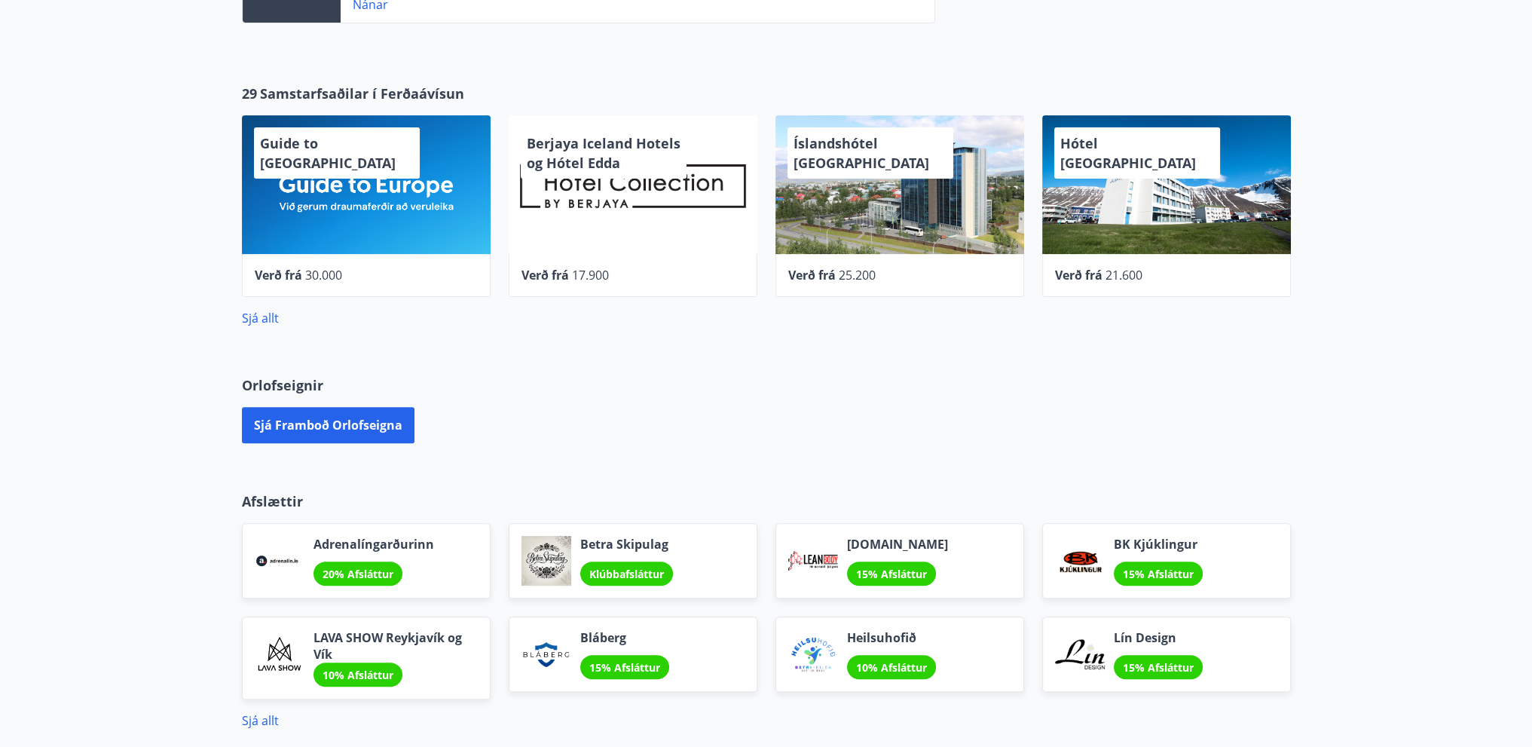
scroll to position [603, 0]
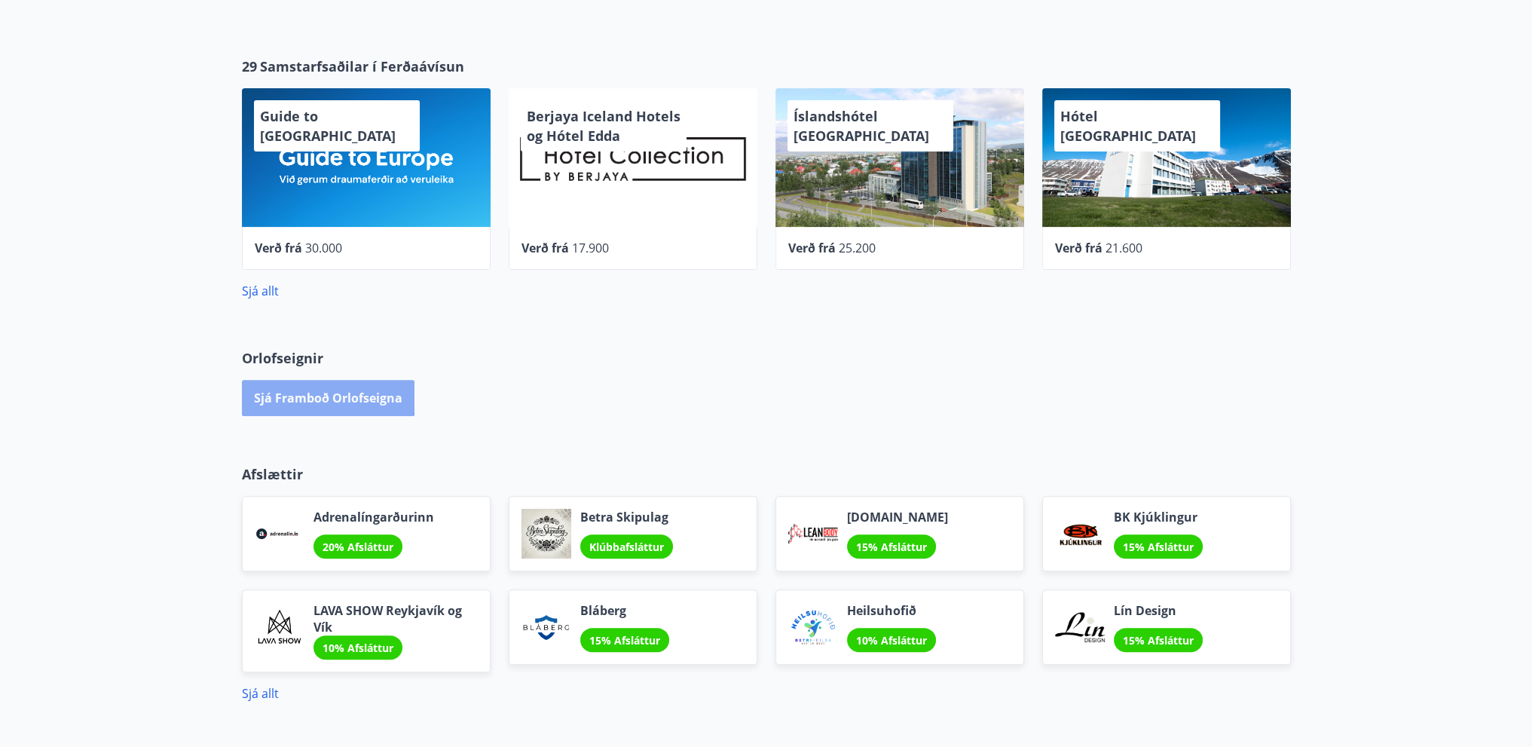
click at [325, 394] on button "Sjá framboð orlofseigna" at bounding box center [328, 398] width 173 height 36
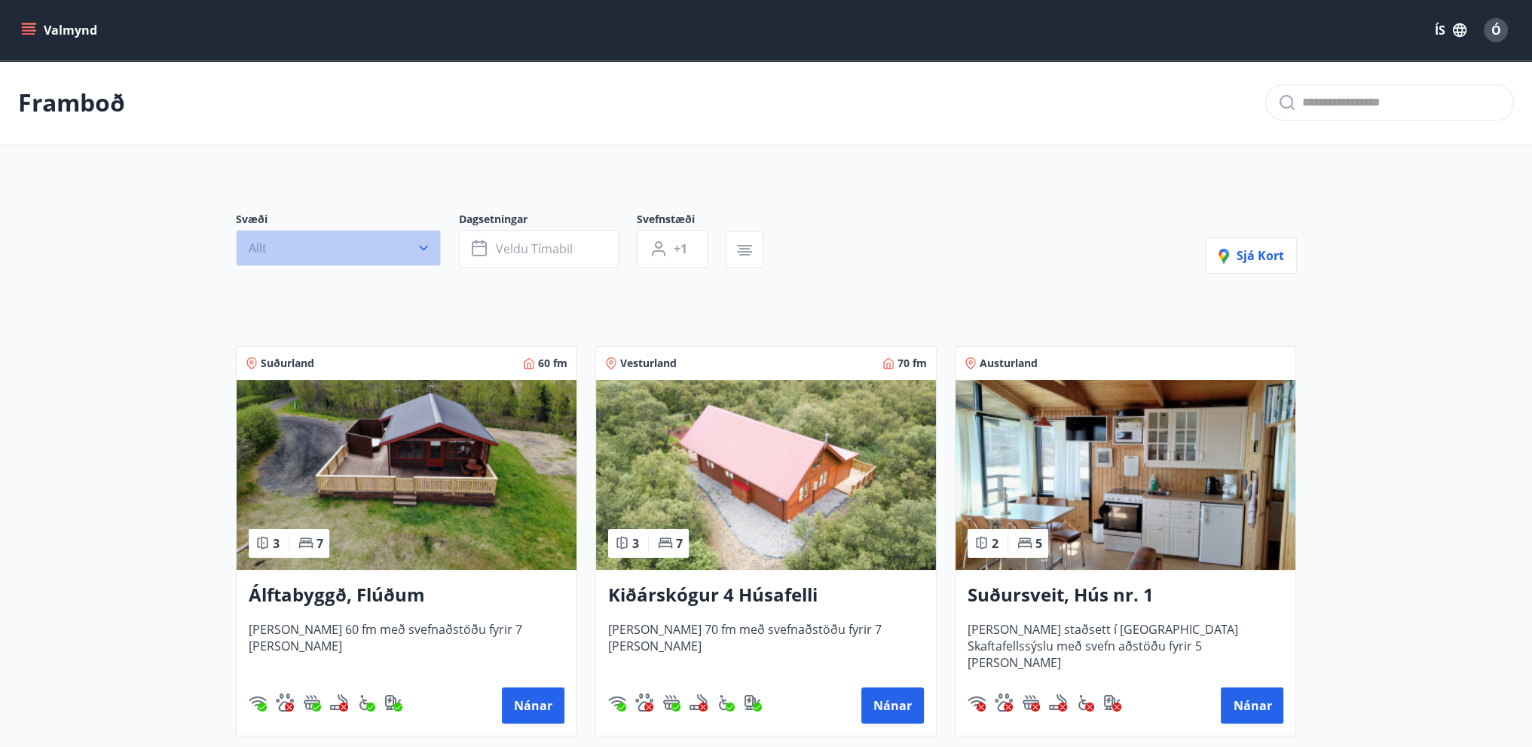
click at [428, 251] on icon "button" at bounding box center [423, 247] width 15 height 15
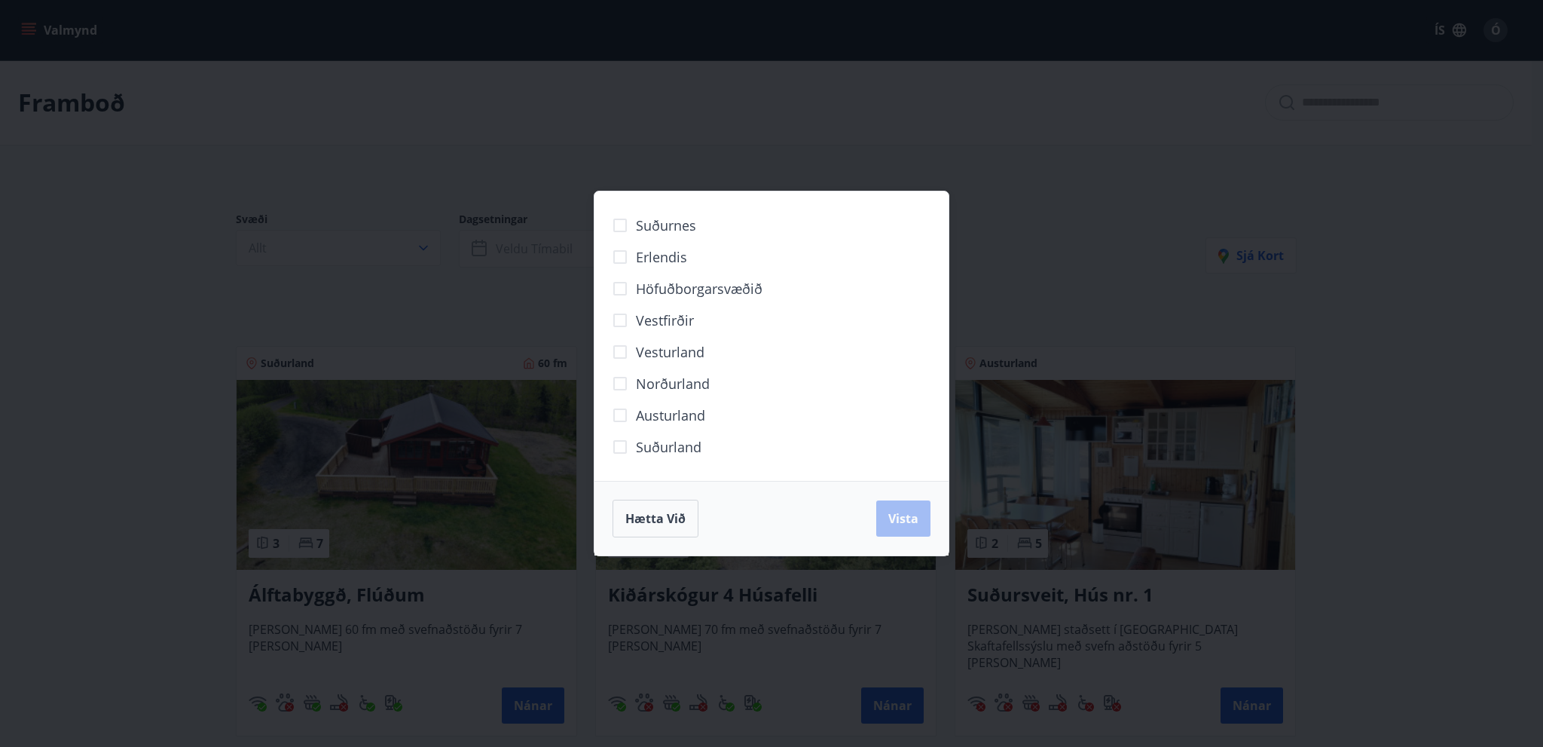
click at [461, 304] on div "Suðurnes Erlendis Höfuðborgarsvæðið [GEOGRAPHIC_DATA] [GEOGRAPHIC_DATA] [GEOGRA…" at bounding box center [771, 373] width 1543 height 747
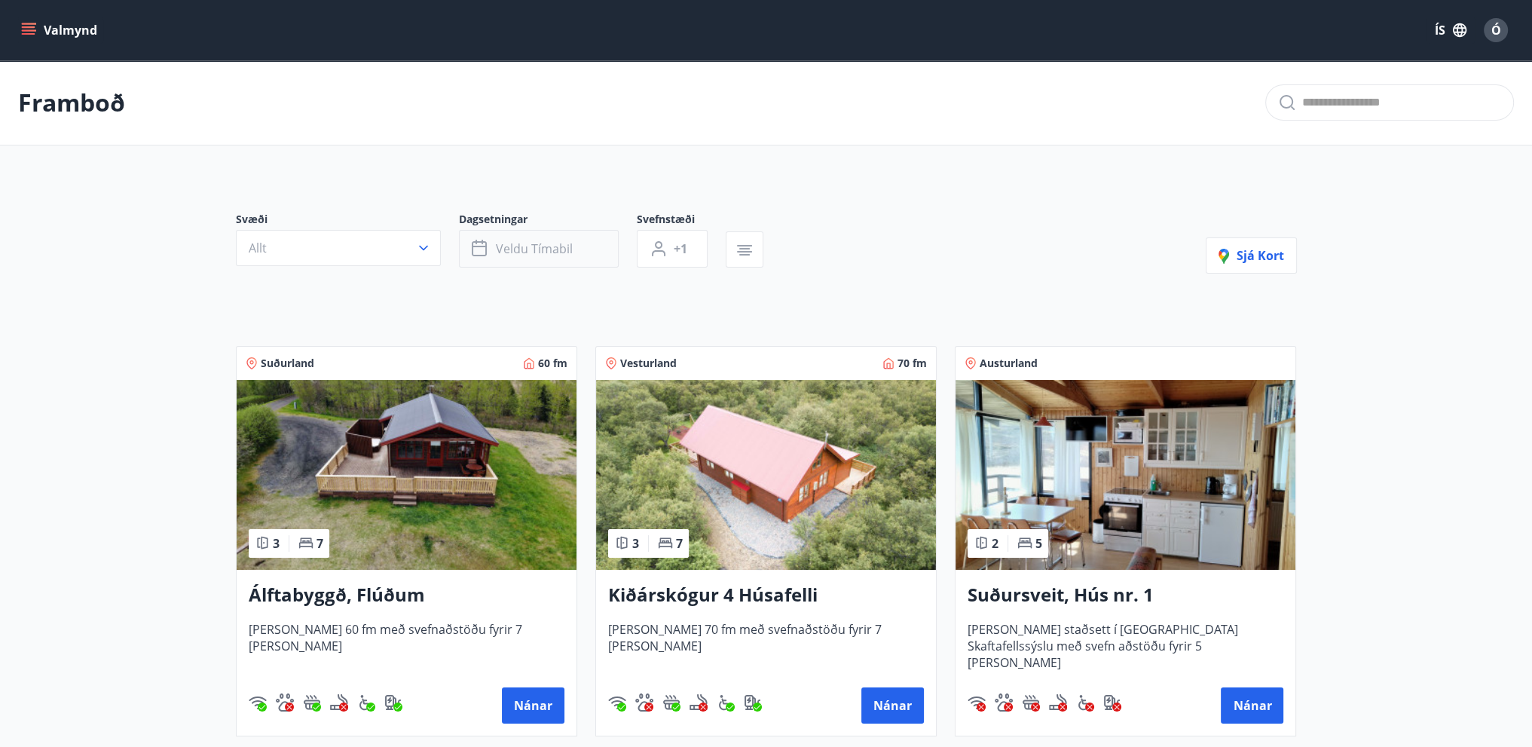
click at [576, 246] on button "Veldu tímabil" at bounding box center [539, 249] width 160 height 38
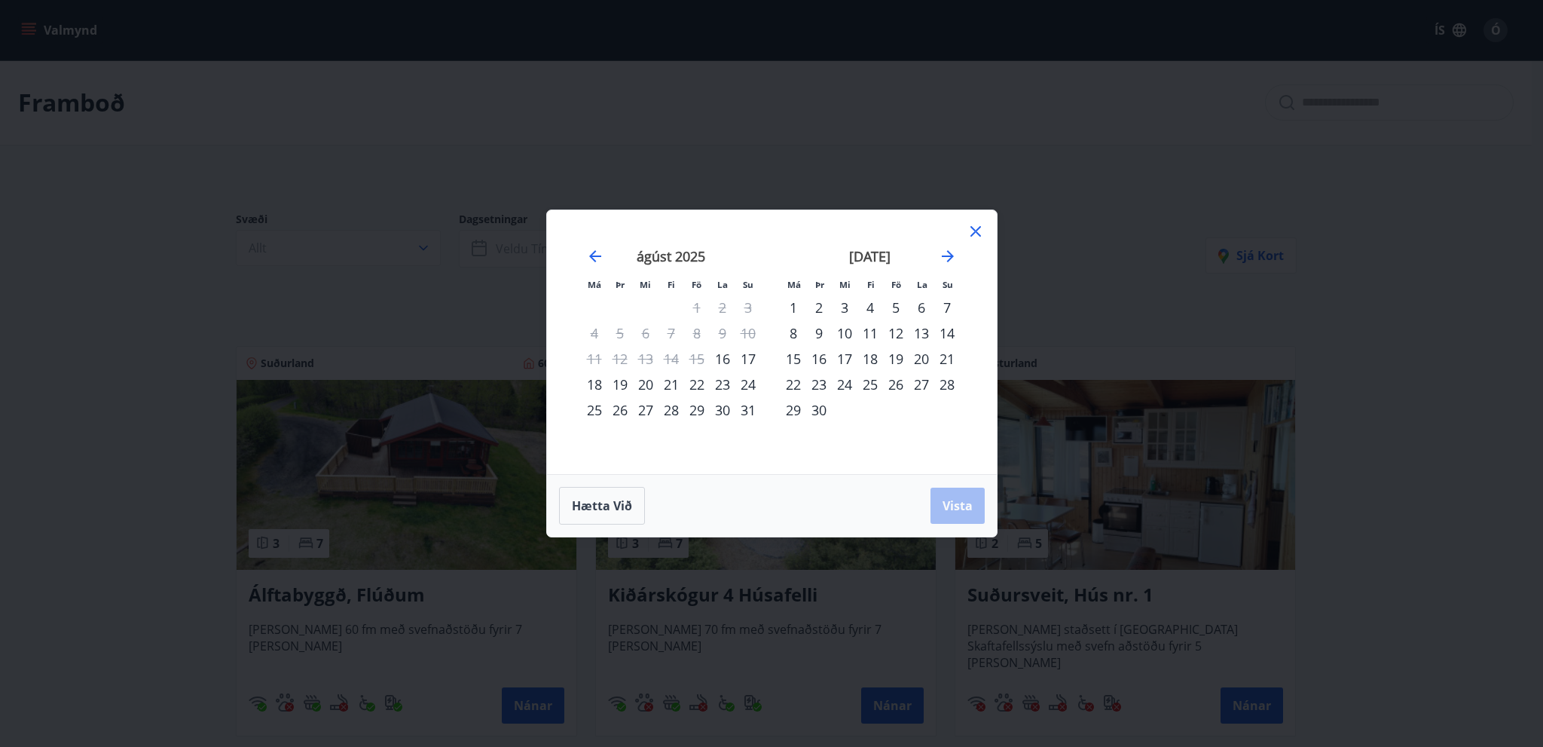
click at [698, 386] on div "22" at bounding box center [697, 384] width 26 height 26
click at [955, 506] on span "Vista" at bounding box center [957, 505] width 30 height 17
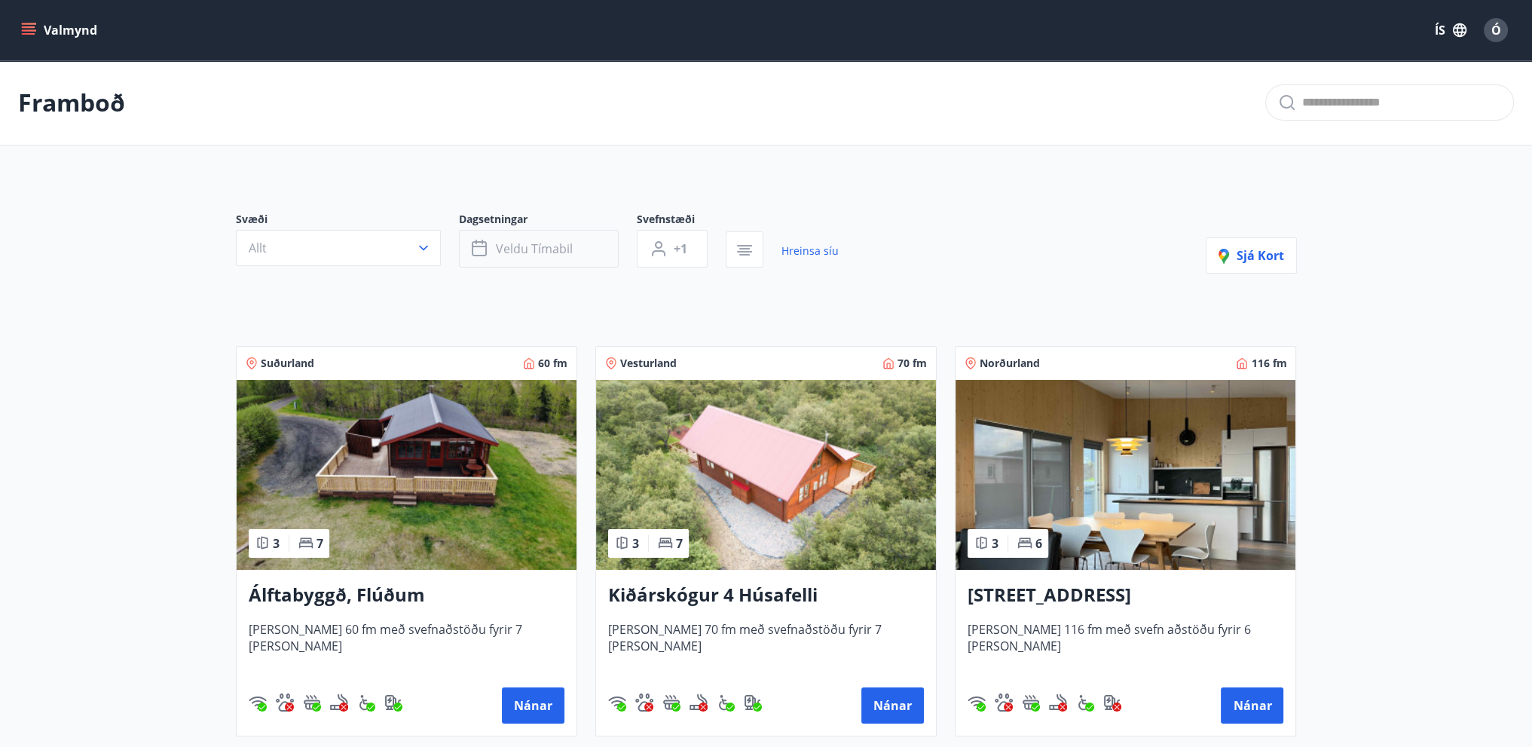
click at [539, 248] on span "Veldu tímabil" at bounding box center [534, 248] width 77 height 17
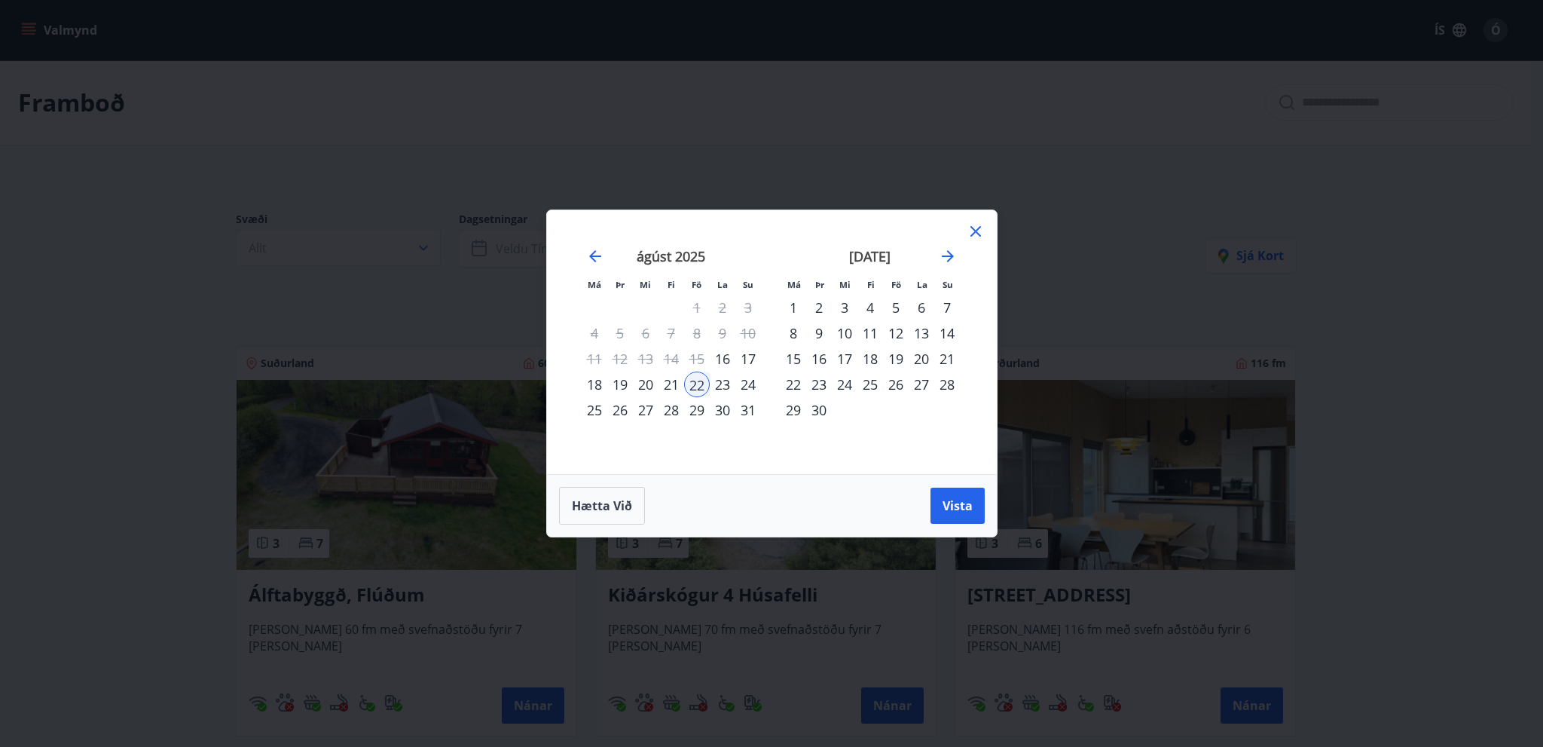
click at [750, 383] on div "24" at bounding box center [748, 384] width 26 height 26
click at [947, 504] on span "Vista" at bounding box center [957, 505] width 30 height 17
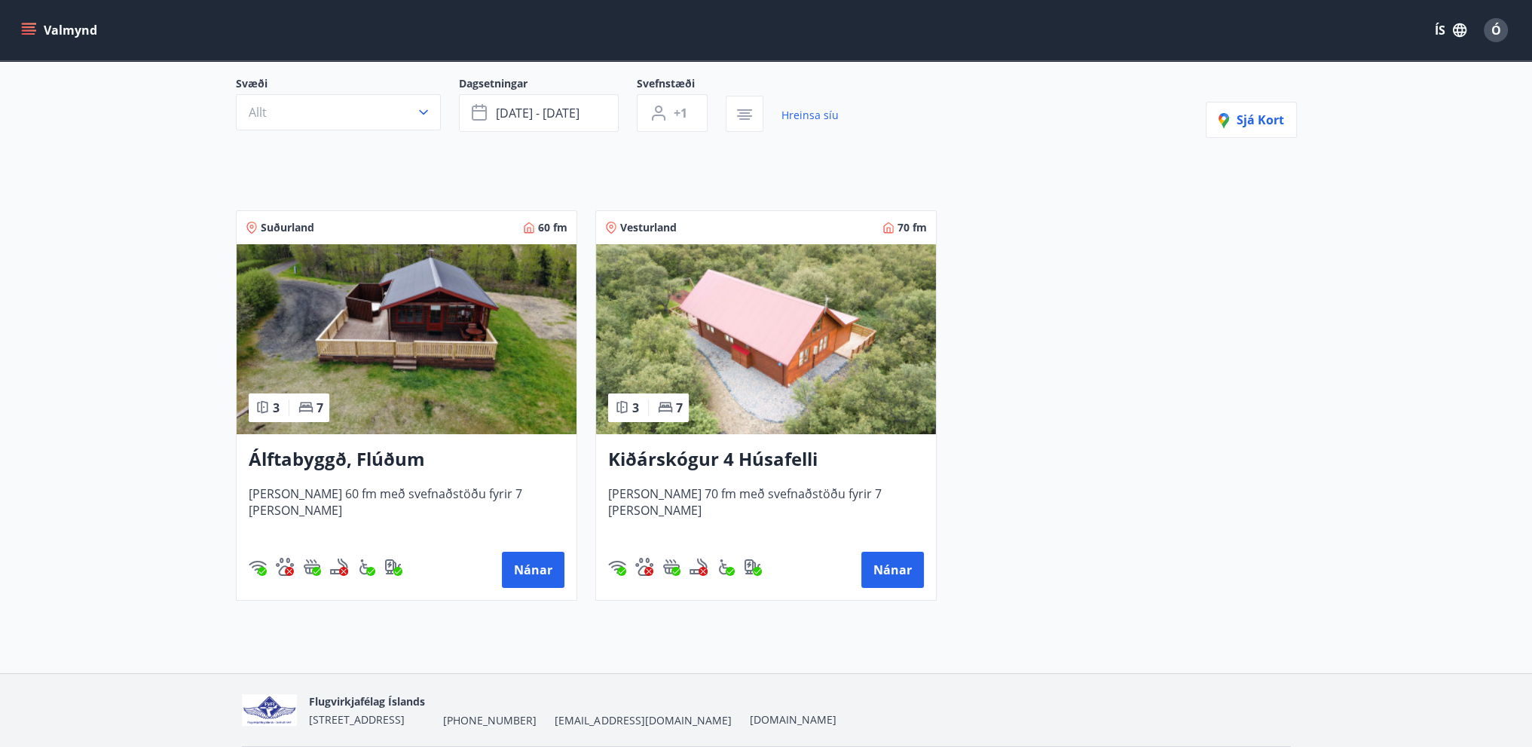
scroll to position [187, 0]
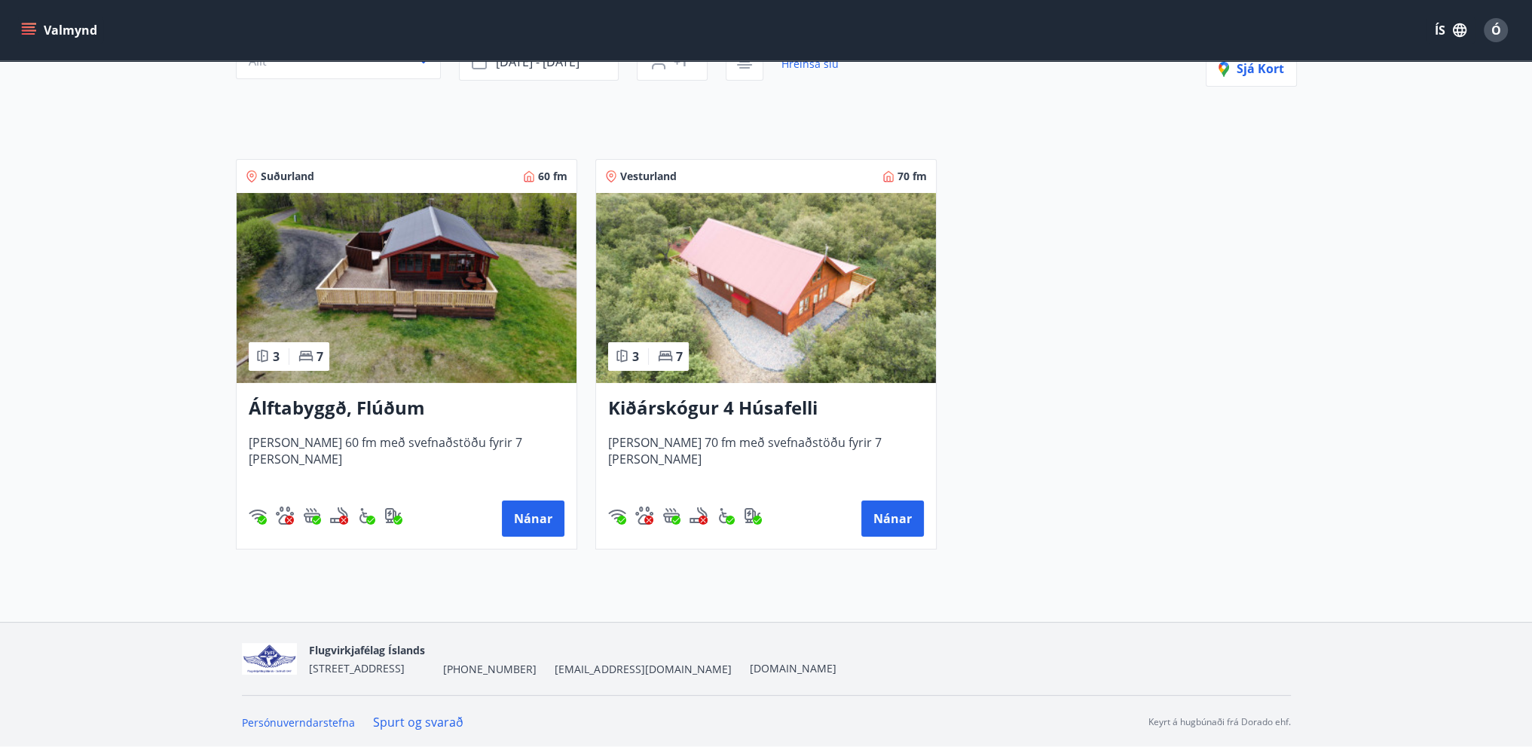
click at [457, 298] on img at bounding box center [407, 288] width 340 height 190
